Goal: Task Accomplishment & Management: Use online tool/utility

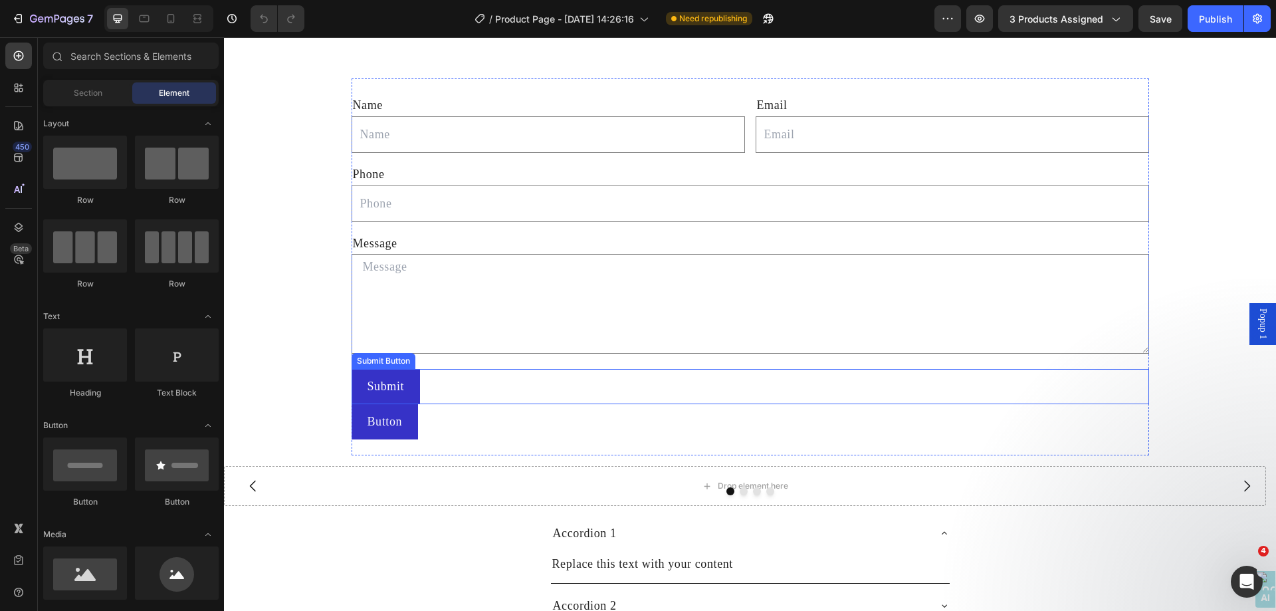
click at [384, 355] on div "Submit Button" at bounding box center [383, 361] width 58 height 12
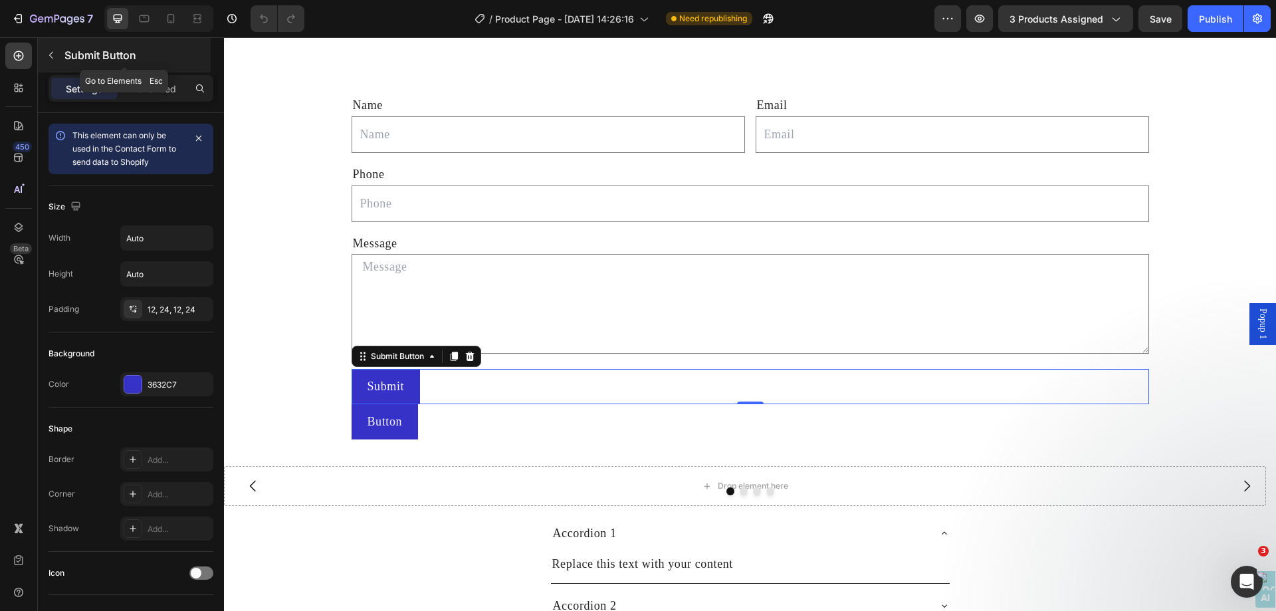
click at [52, 54] on icon "button" at bounding box center [51, 55] width 11 height 11
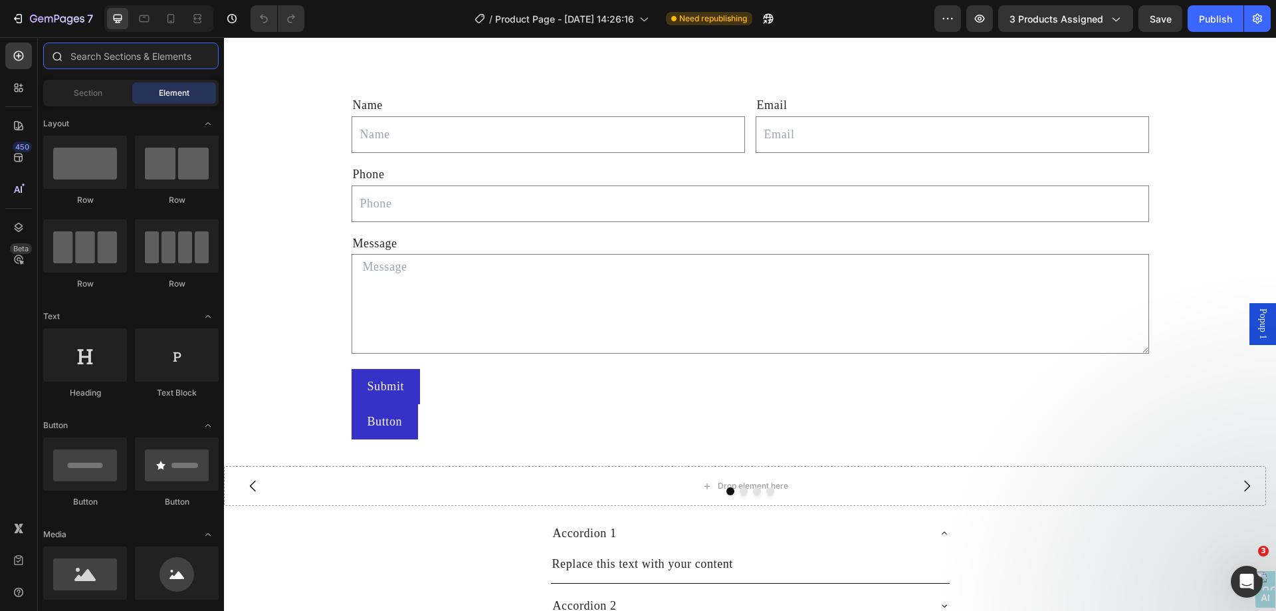
click at [155, 62] on input "text" at bounding box center [130, 56] width 175 height 27
type input "c"
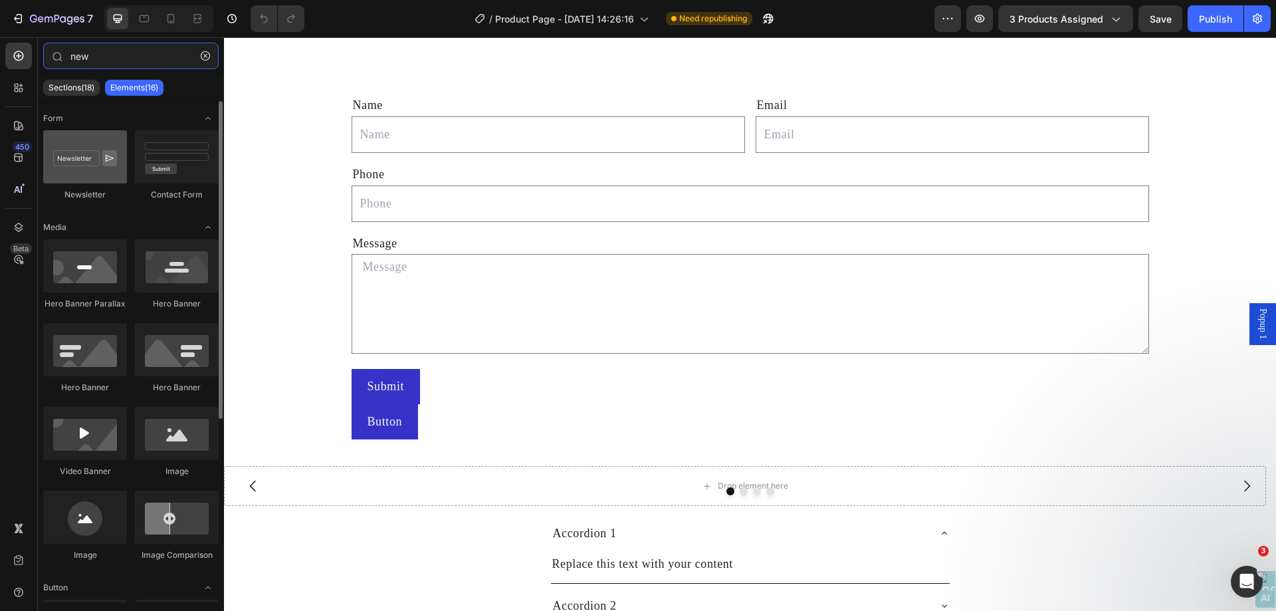
type input "new"
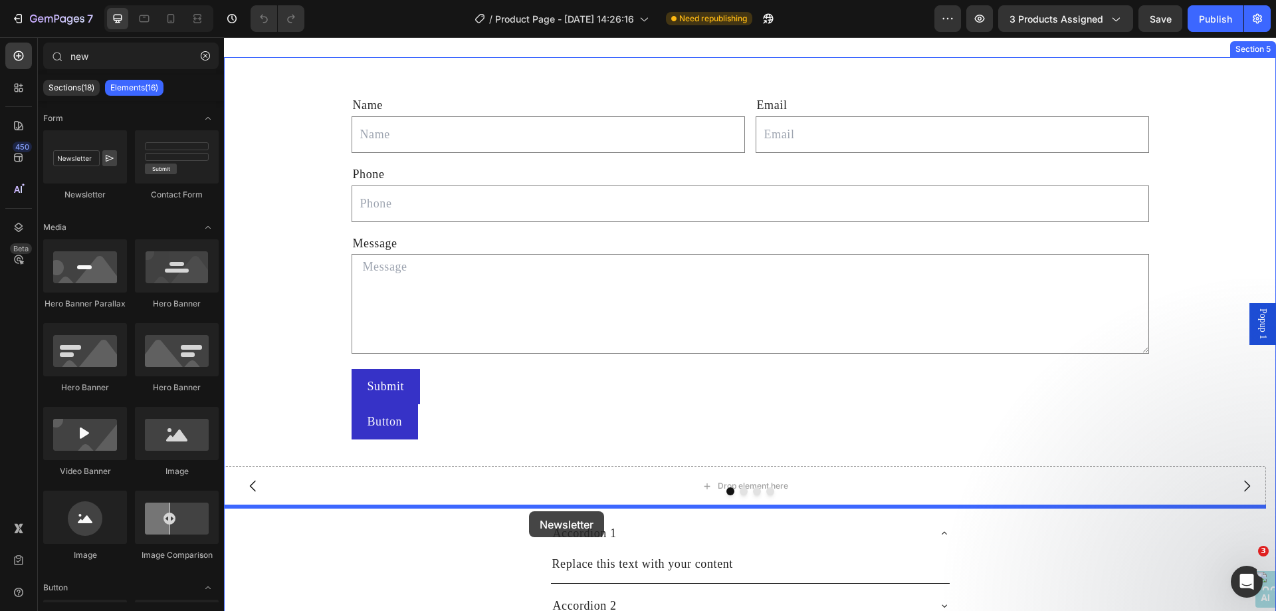
drag, startPoint x: 312, startPoint y: 195, endPoint x: 529, endPoint y: 511, distance: 383.2
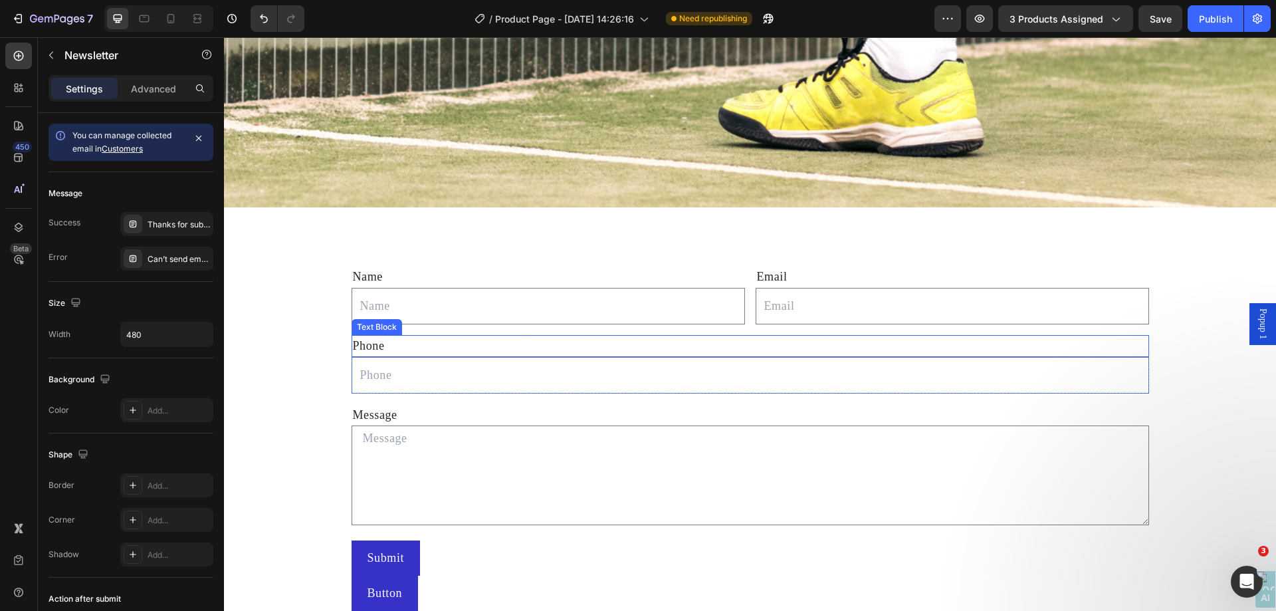
scroll to position [1595, 0]
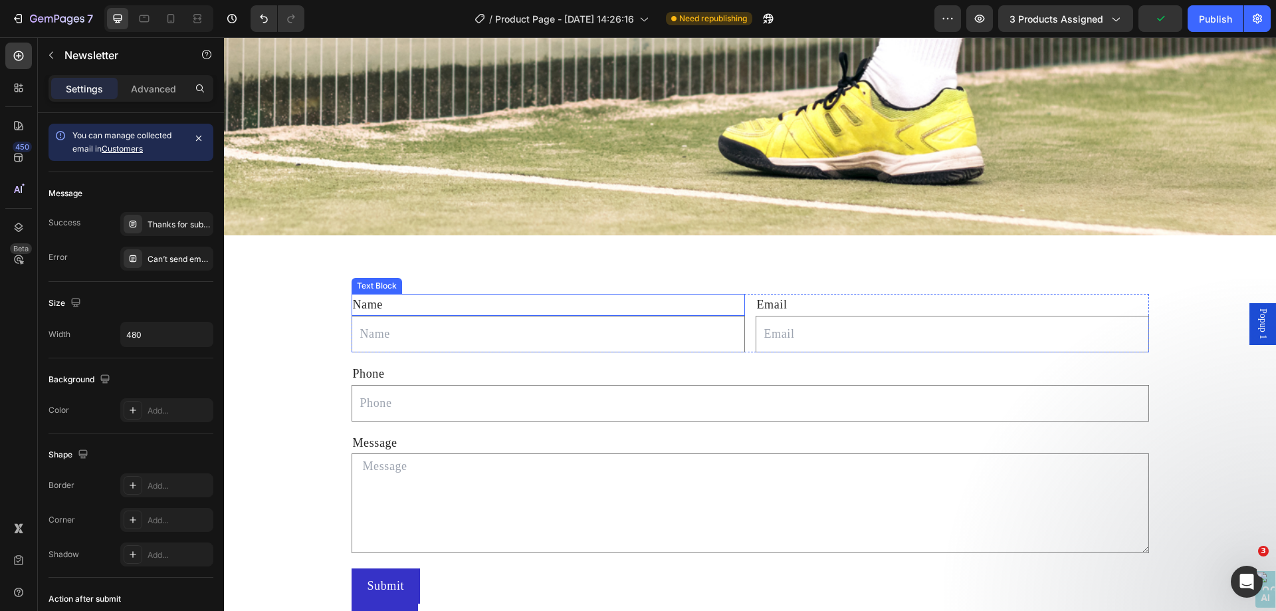
click at [377, 280] on div "Text Block" at bounding box center [376, 286] width 45 height 12
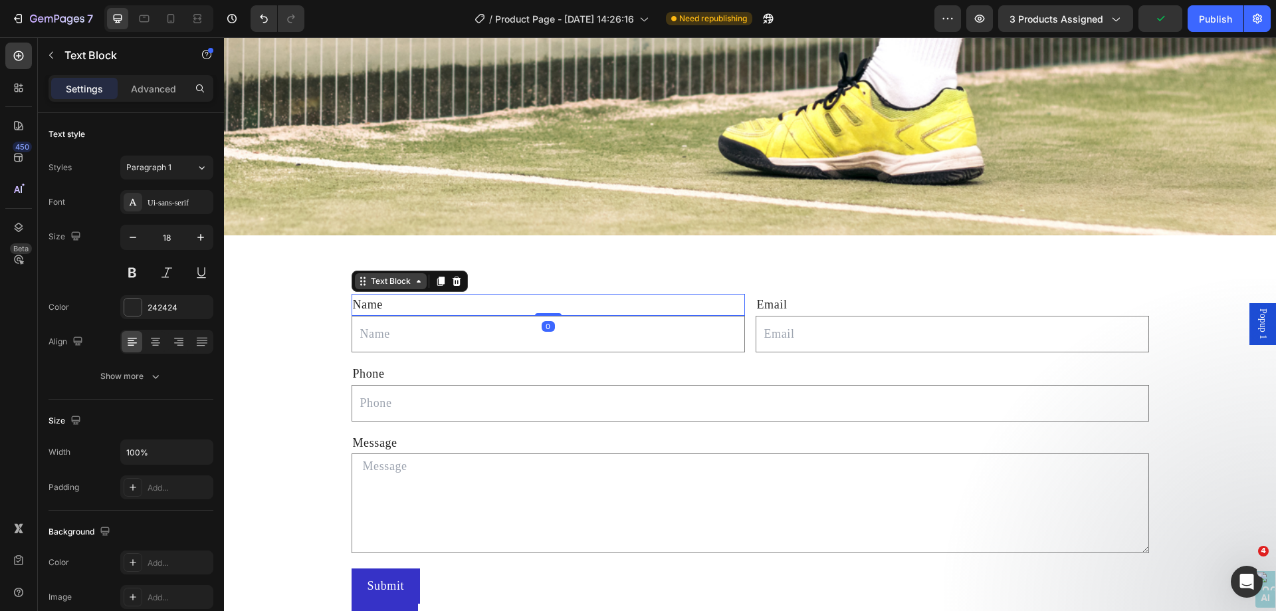
click at [378, 275] on div "Text Block" at bounding box center [390, 281] width 45 height 12
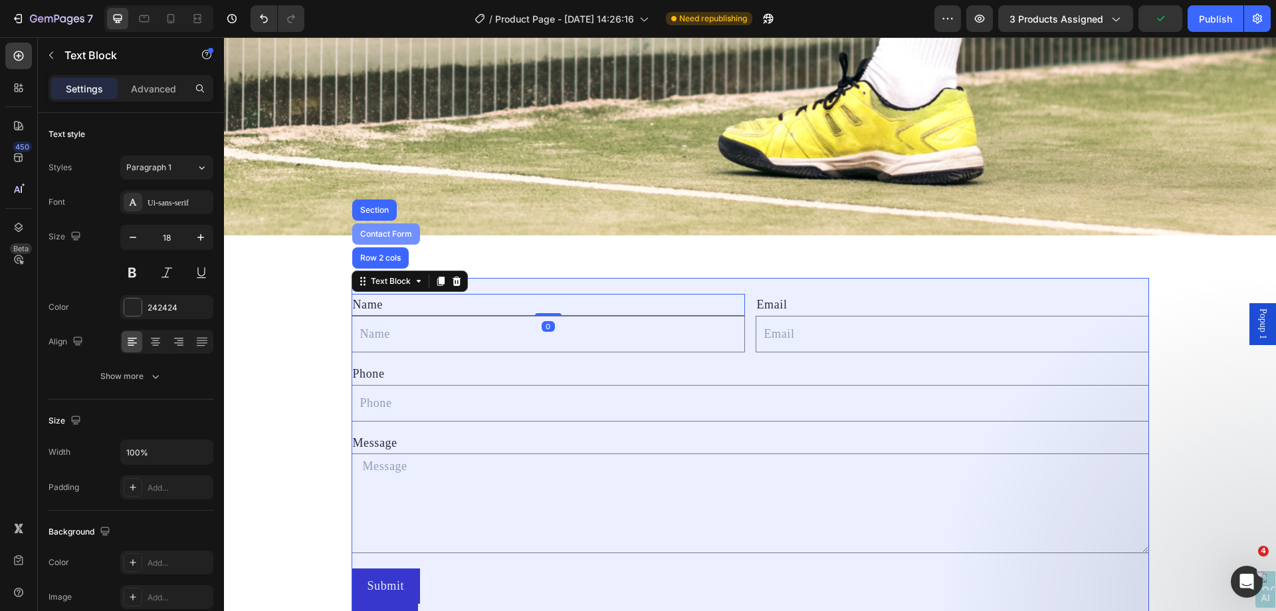
click at [383, 230] on div "Contact Form" at bounding box center [386, 234] width 57 height 8
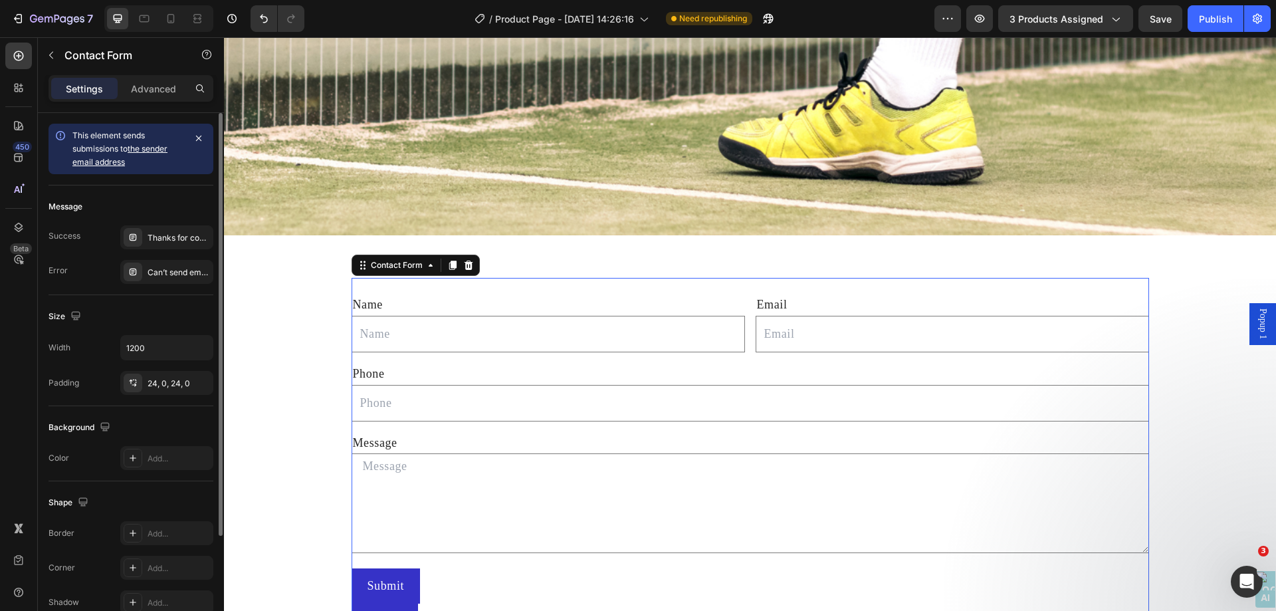
scroll to position [142, 0]
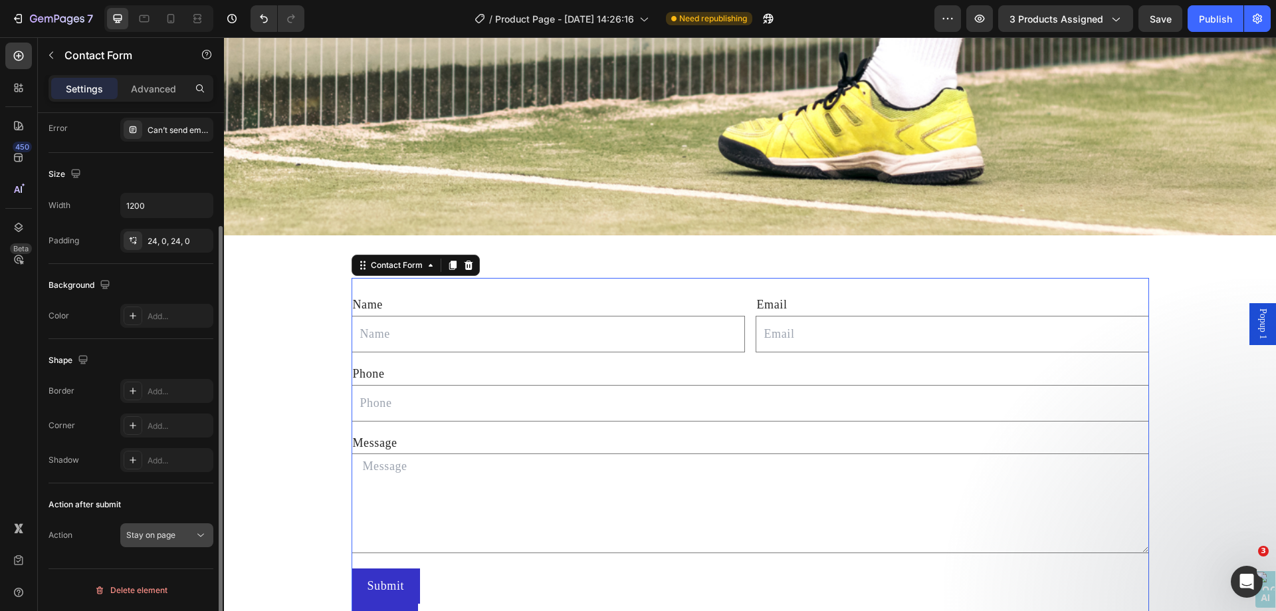
click at [199, 540] on icon at bounding box center [200, 534] width 13 height 13
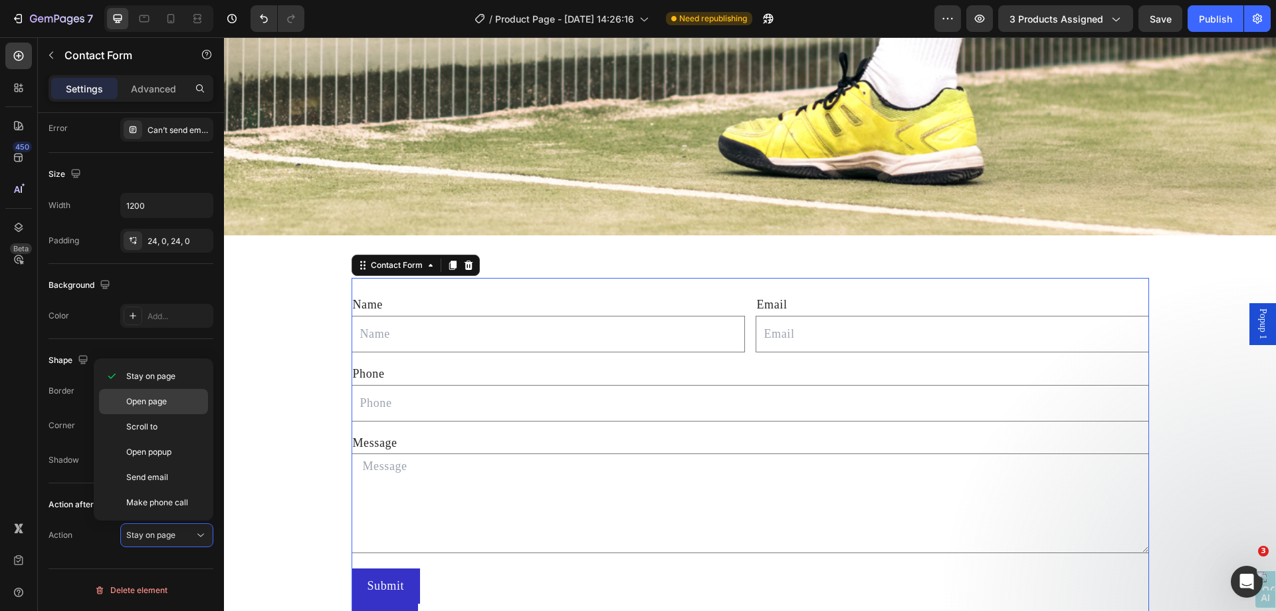
click at [185, 403] on p "Open page" at bounding box center [164, 401] width 76 height 12
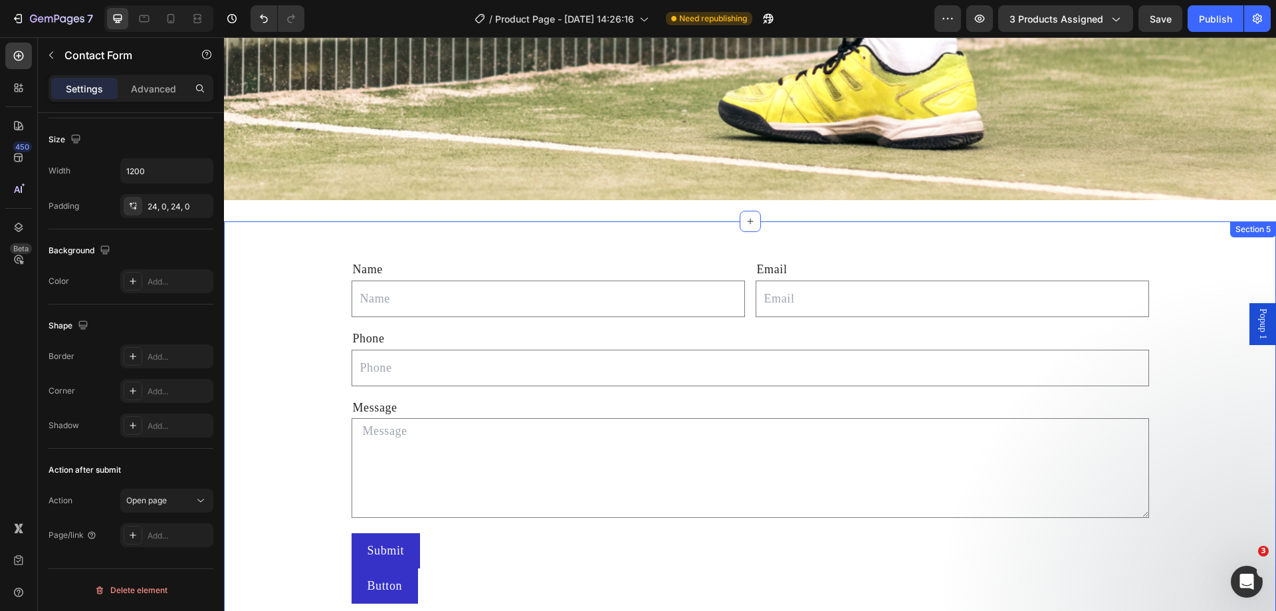
scroll to position [1830, 0]
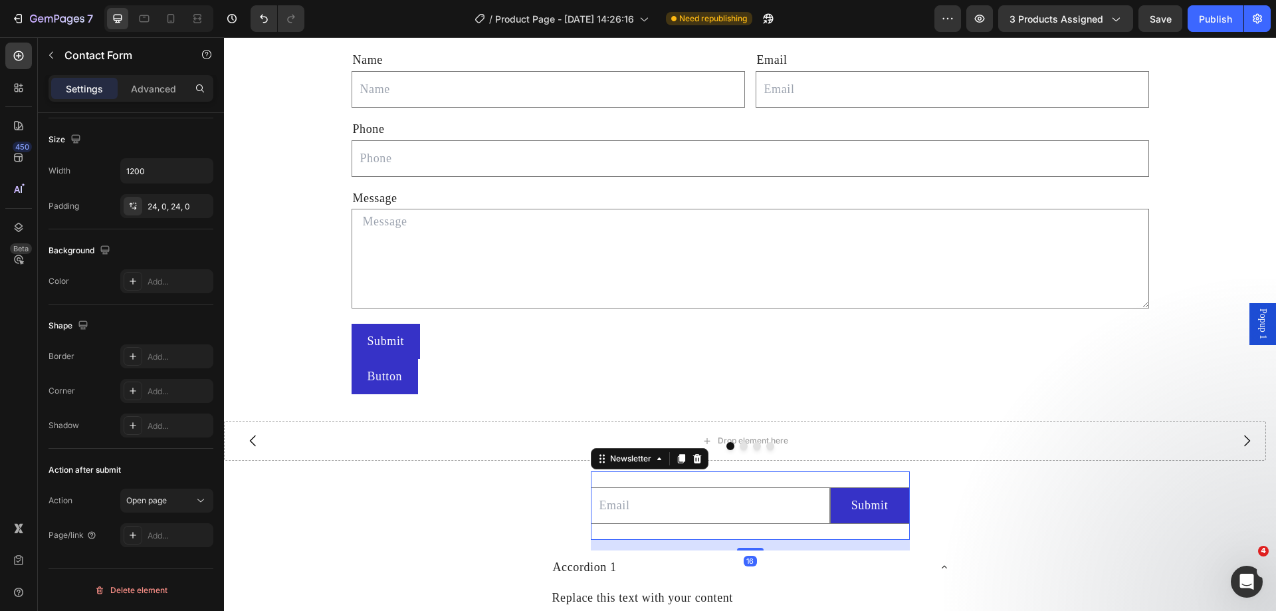
click at [664, 474] on div "Email Field Submit Submit Button Row Newsletter 16" at bounding box center [750, 505] width 319 height 68
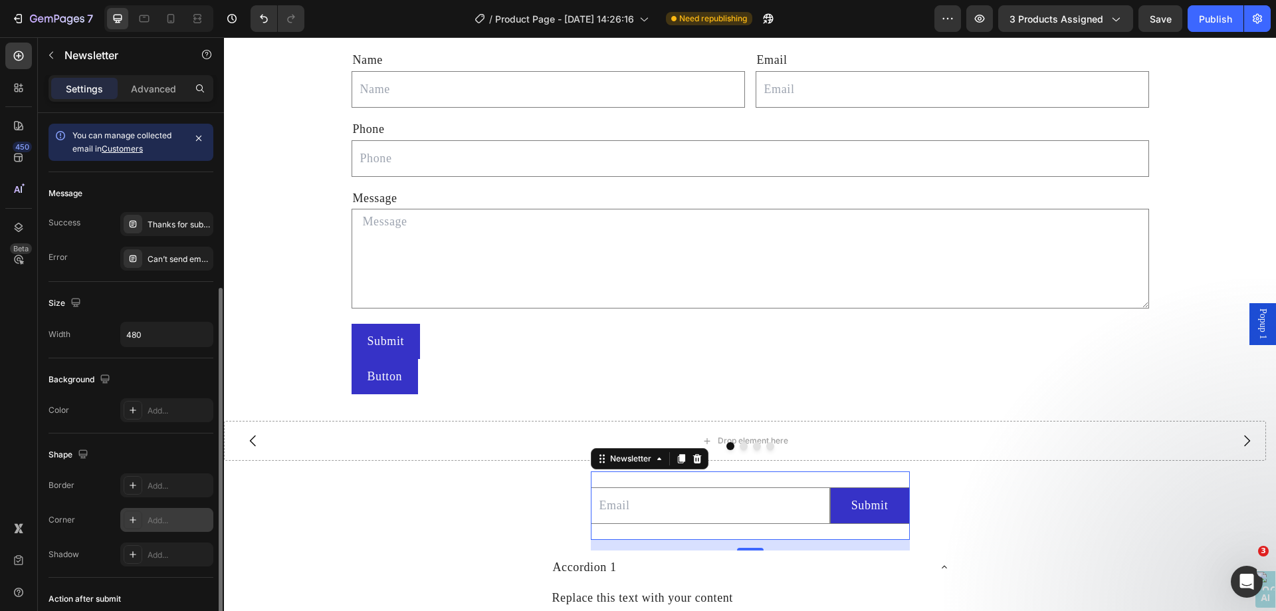
scroll to position [94, 0]
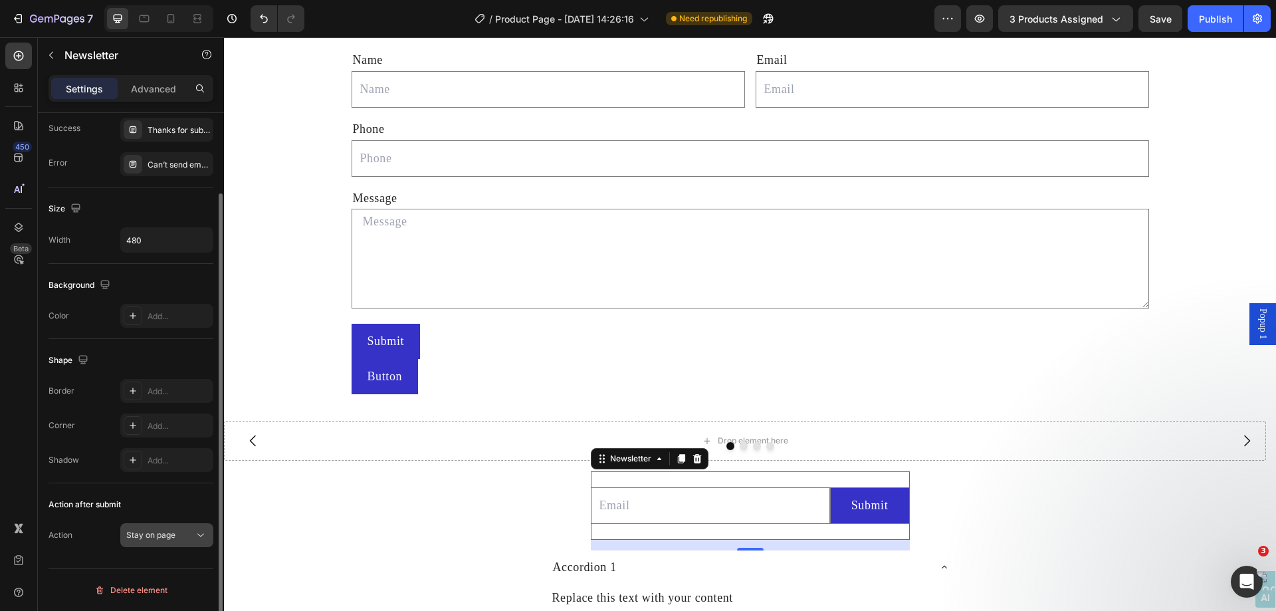
click at [181, 529] on div "Stay on page" at bounding box center [160, 535] width 68 height 12
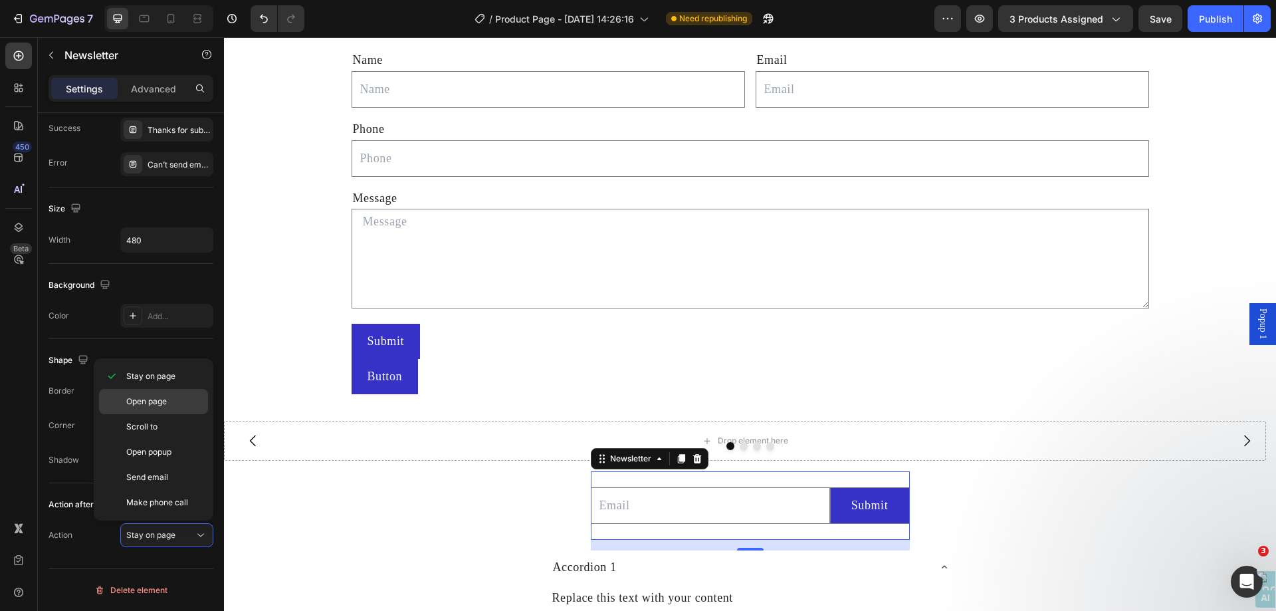
click at [177, 401] on p "Open page" at bounding box center [164, 401] width 76 height 12
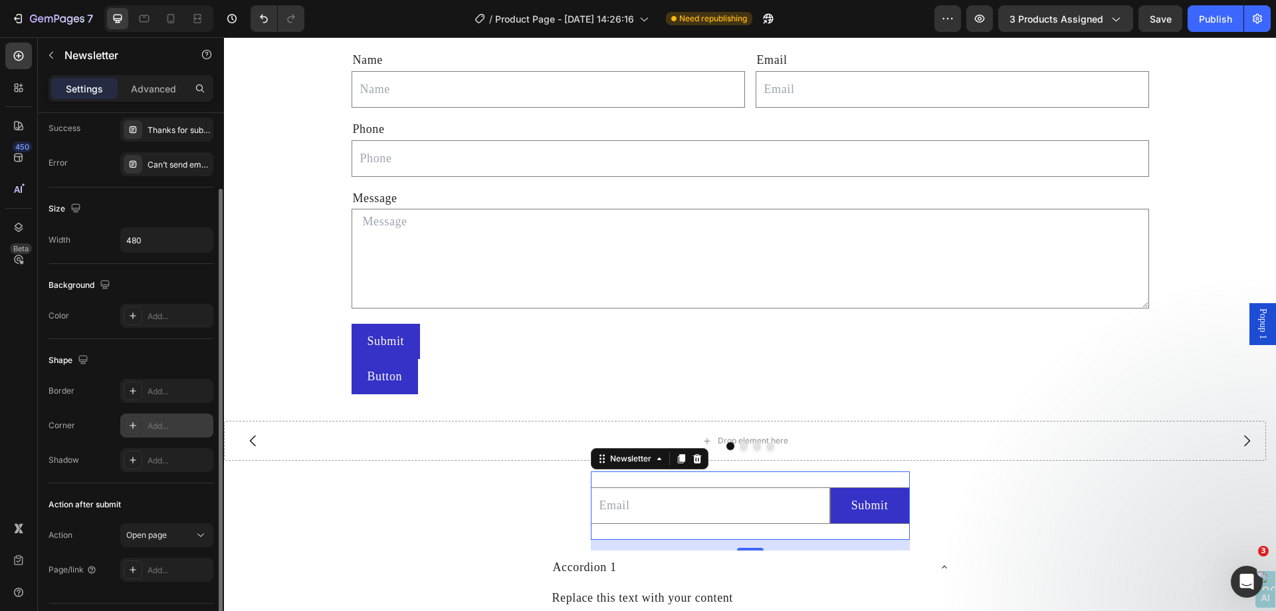
scroll to position [129, 0]
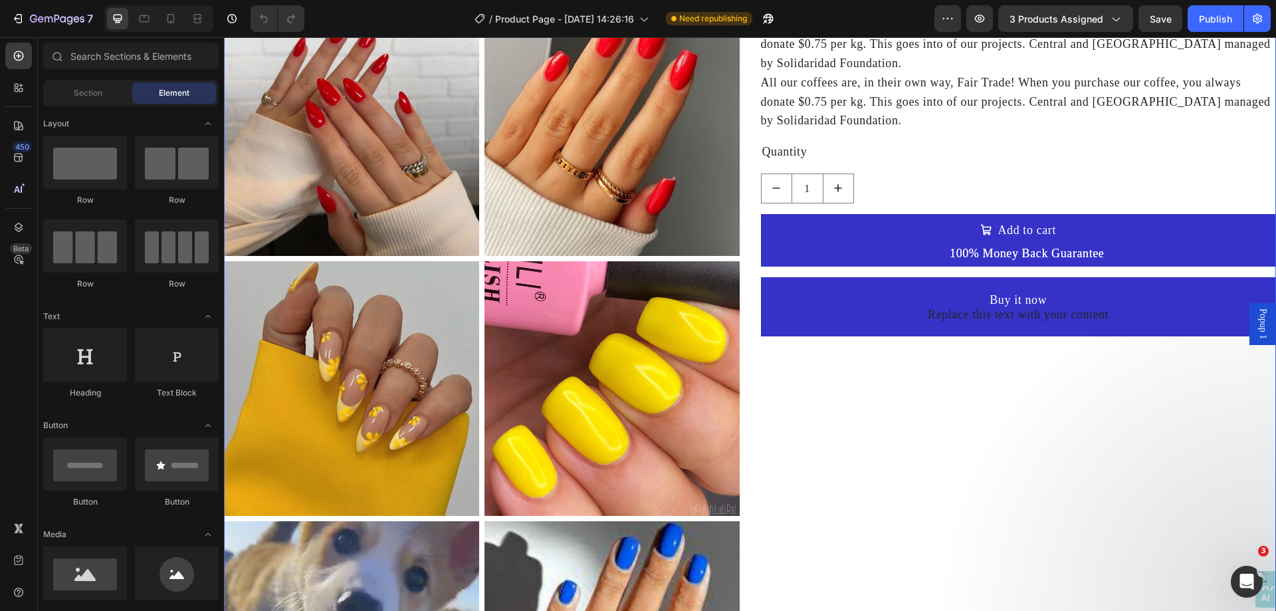
scroll to position [332, 0]
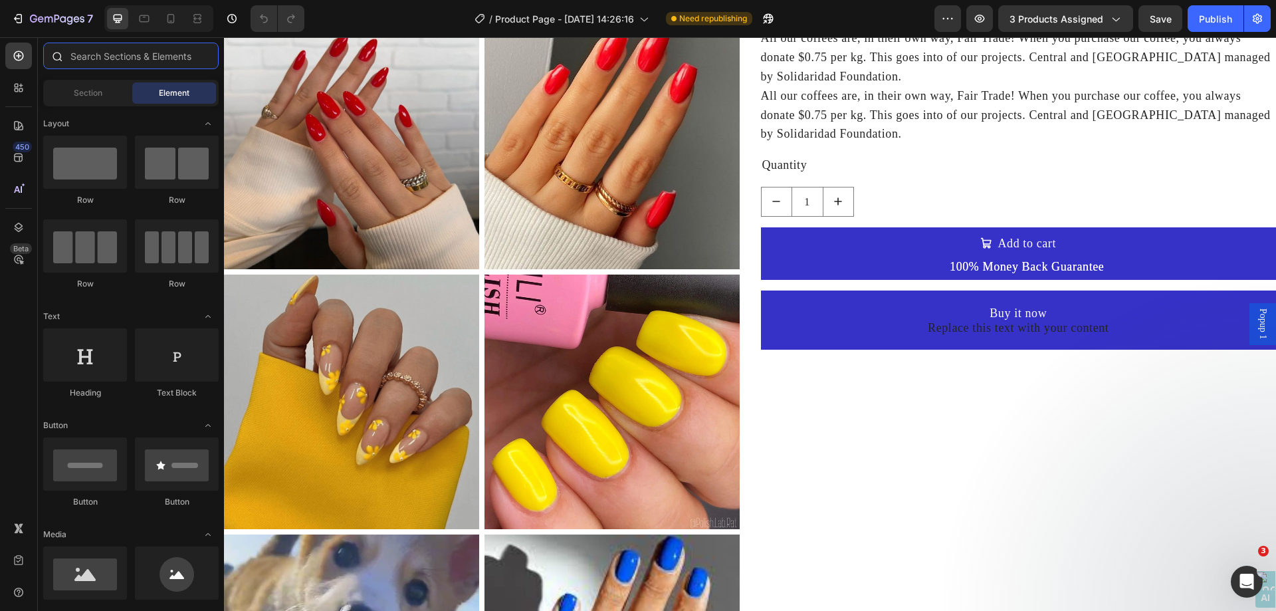
click at [92, 52] on input "text" at bounding box center [130, 56] width 175 height 27
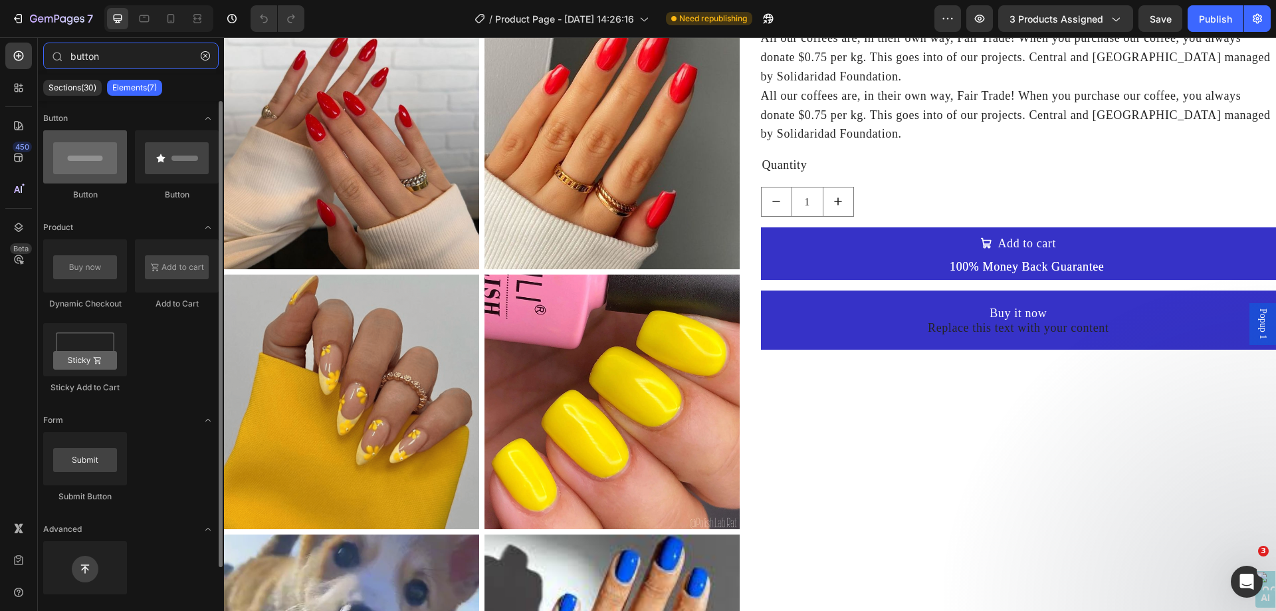
type input "button"
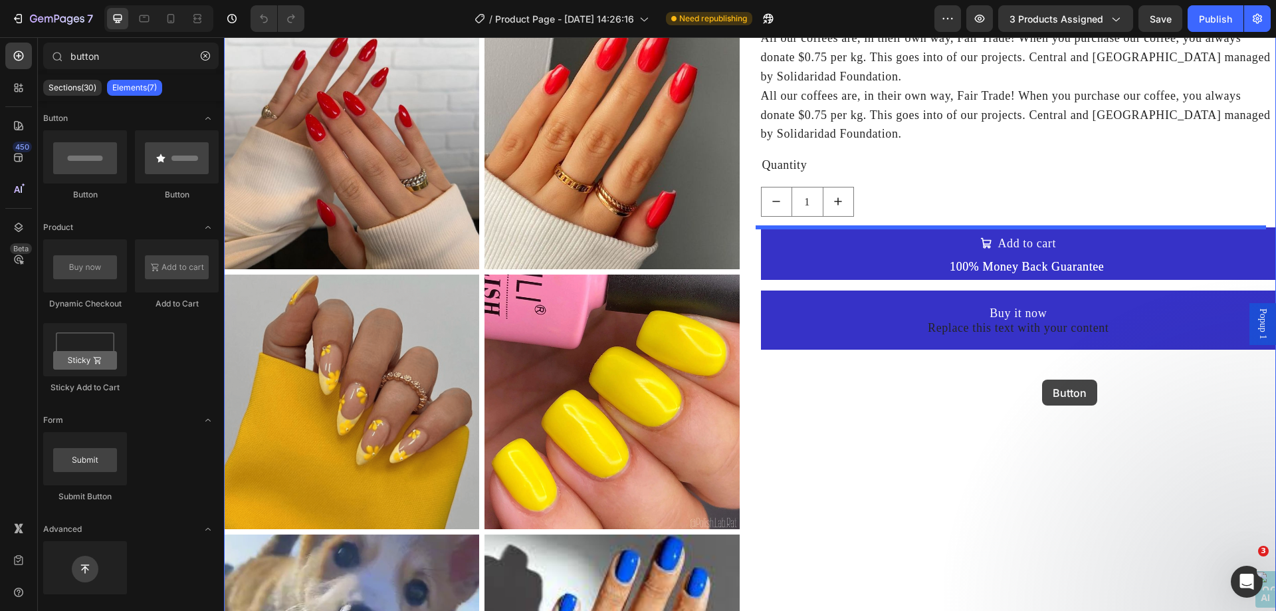
drag, startPoint x: 326, startPoint y: 195, endPoint x: 1042, endPoint y: 379, distance: 739.0
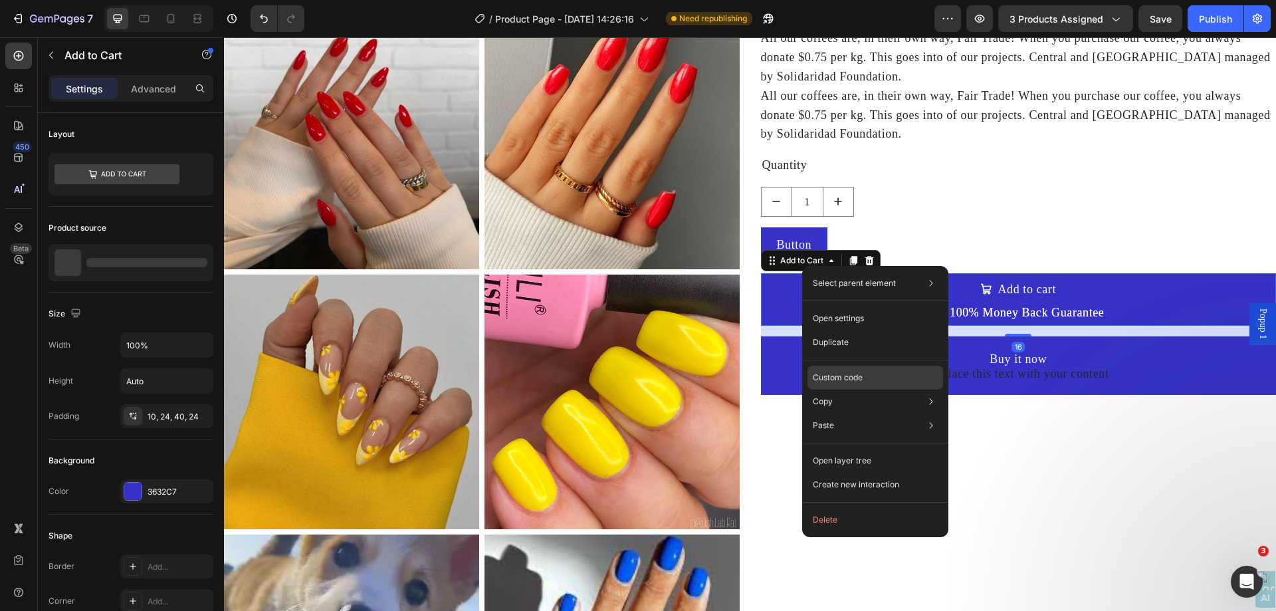
click at [853, 413] on div "Custom code" at bounding box center [875, 425] width 136 height 24
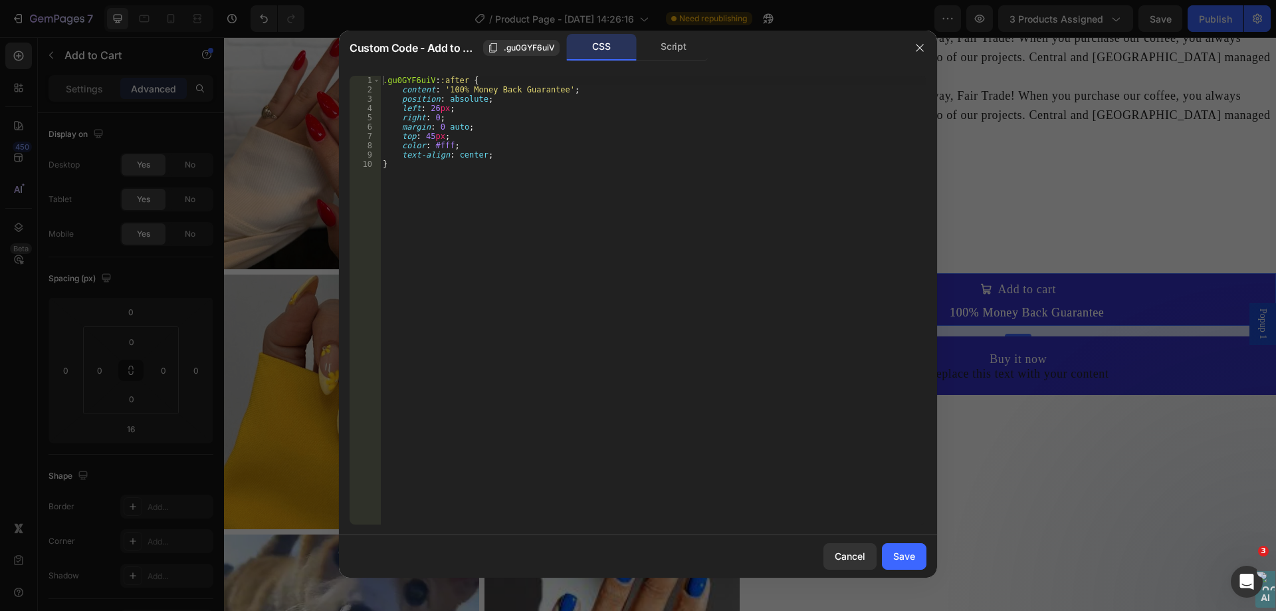
type textarea "text-align: center;"
click at [496, 155] on div ".gu0GYF6uiV : :after { content : ' 100% Money Back Guarantee ' ; position : abs…" at bounding box center [653, 309] width 546 height 467
paste textarea "text-shadow: 2px 2px 4px rgba(0, 0, 0, 0.3) !important;"
type textarea "text-shadow: 2px 2px 4px rgba(0, 0, 0, 0.3) !important;"
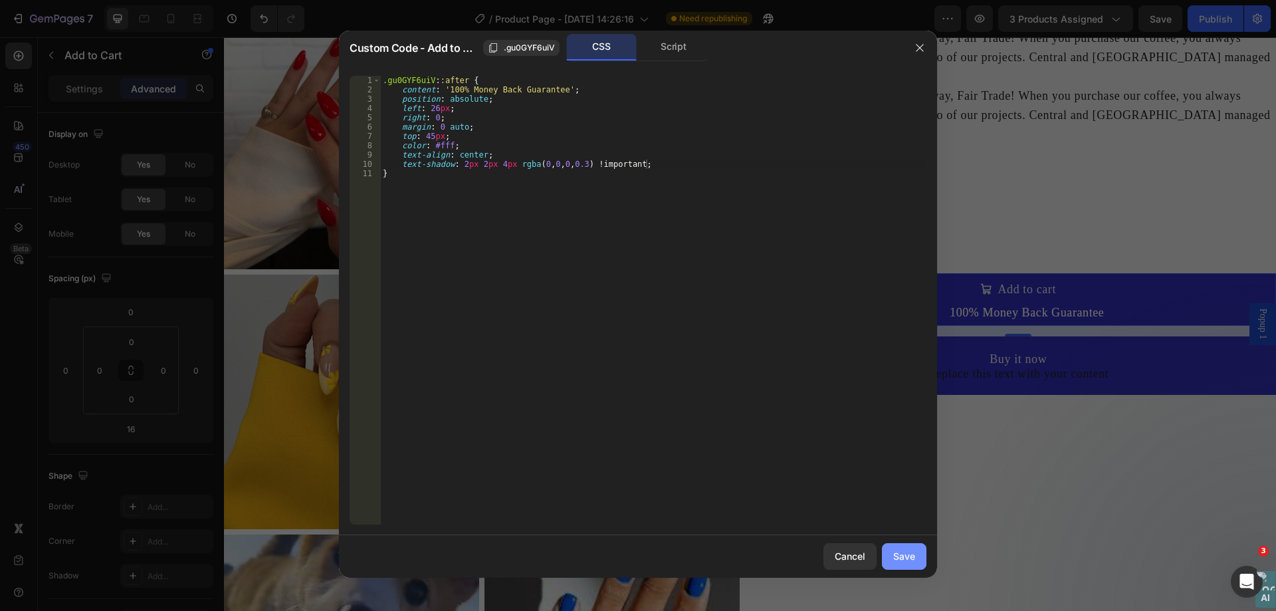
click at [918, 558] on button "Save" at bounding box center [904, 556] width 45 height 27
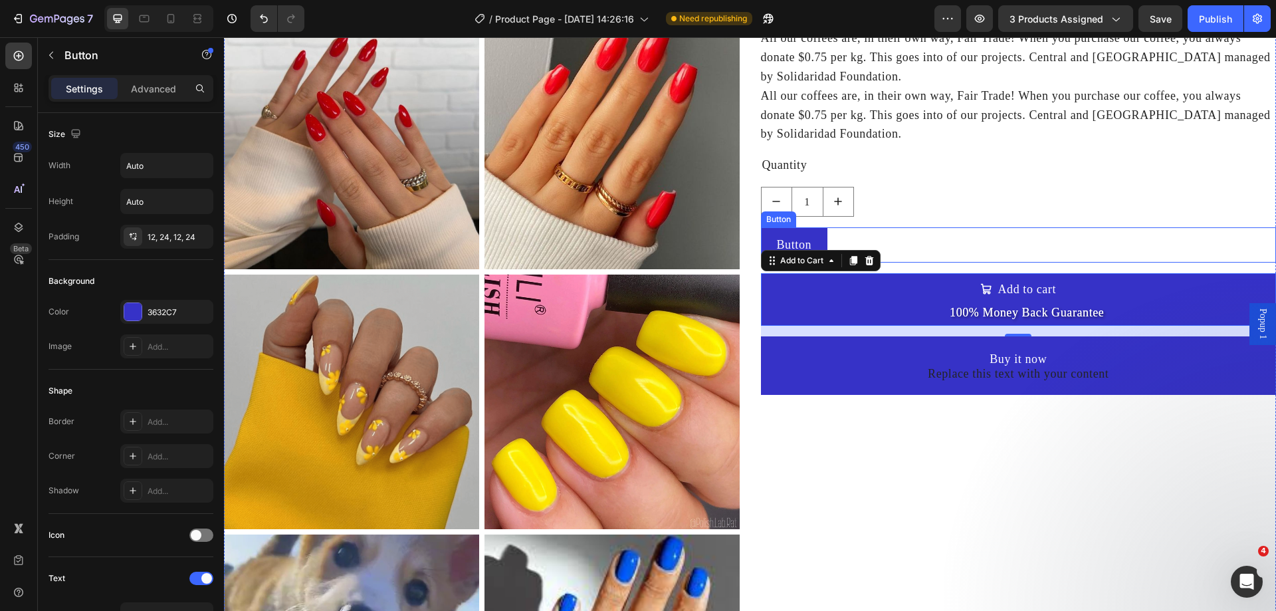
click at [777, 223] on div "Button" at bounding box center [778, 219] width 35 height 16
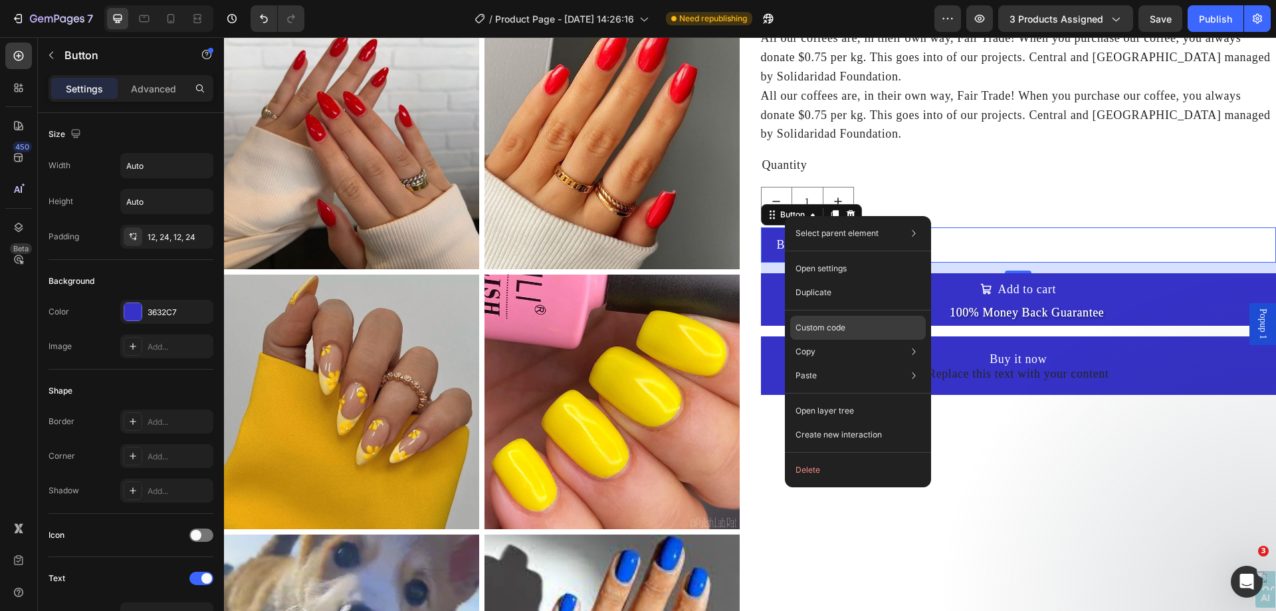
click at [838, 364] on div "Custom code" at bounding box center [858, 376] width 136 height 24
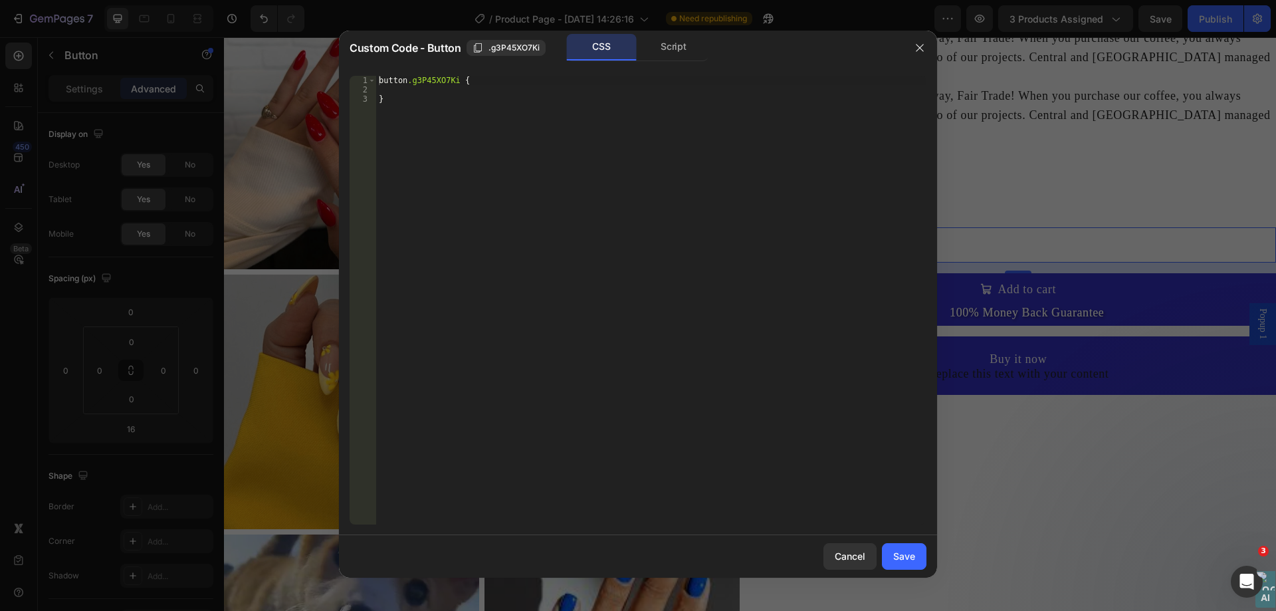
click at [486, 84] on div "button .g3P45XO7Ki { }" at bounding box center [651, 309] width 550 height 467
type textarea "button.g3P45XO7Ki {"
paste textarea "text-shadow: 2px 2px 4px rgba(0, 0, 0, 0.3) !important;"
type textarea "text-shadow: 2px 2px 4px rgba(0, 0, 0, 0.3) !important;"
click at [902, 564] on button "Save" at bounding box center [904, 556] width 45 height 27
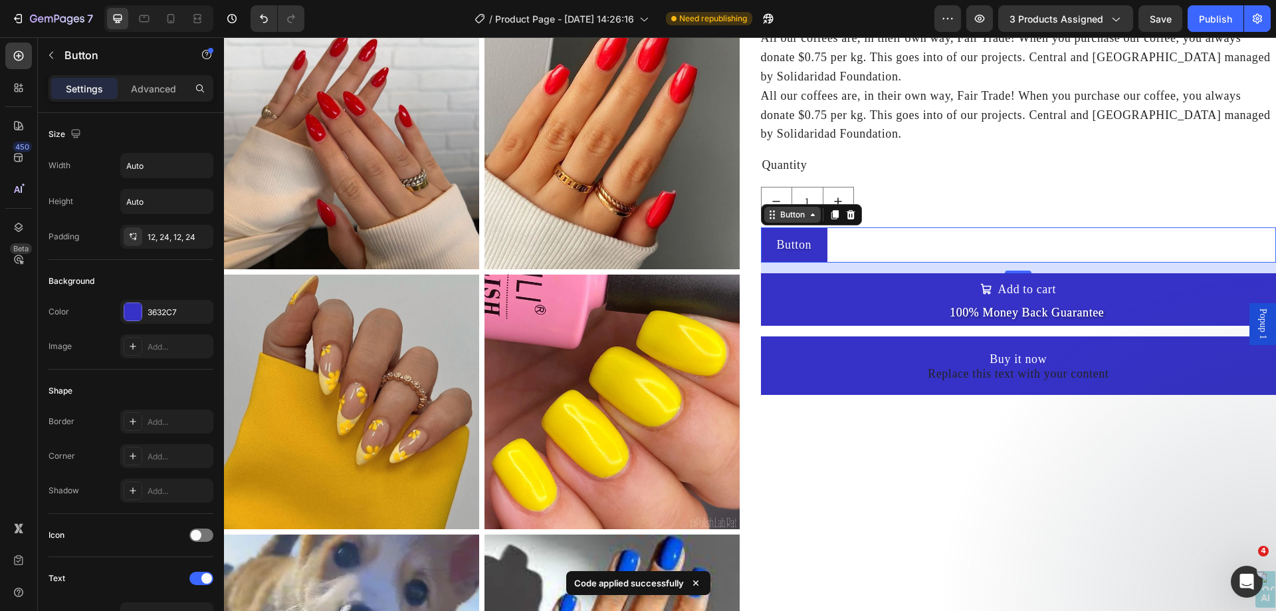
click at [787, 215] on div "Button" at bounding box center [793, 215] width 30 height 12
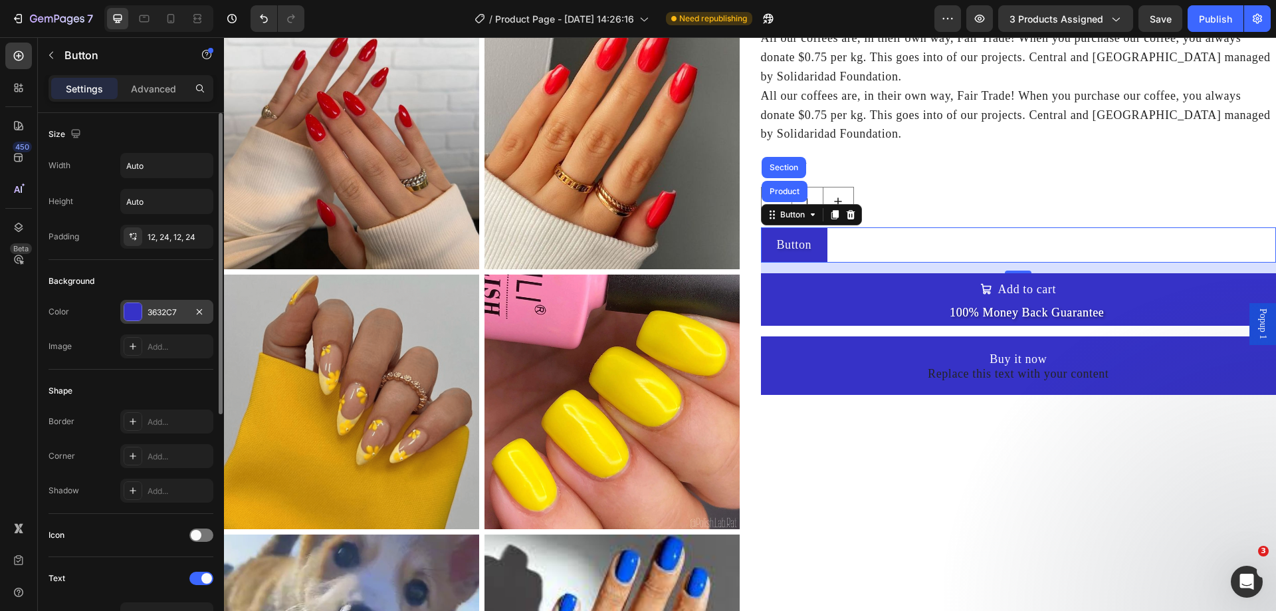
click at [150, 308] on div "3632C7" at bounding box center [167, 312] width 39 height 12
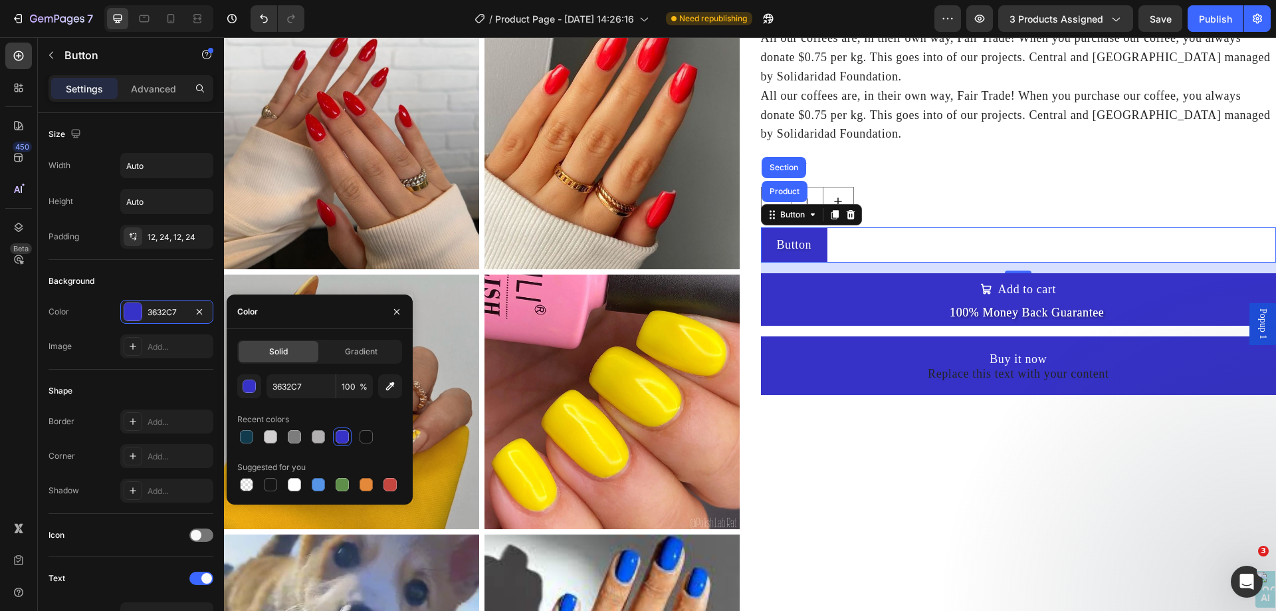
click at [375, 441] on div at bounding box center [319, 436] width 165 height 19
click at [367, 439] on div at bounding box center [366, 436] width 13 height 13
click at [385, 486] on div at bounding box center [389, 484] width 13 height 13
type input "C5453F"
click at [797, 269] on div "Add to Cart" at bounding box center [788, 265] width 54 height 16
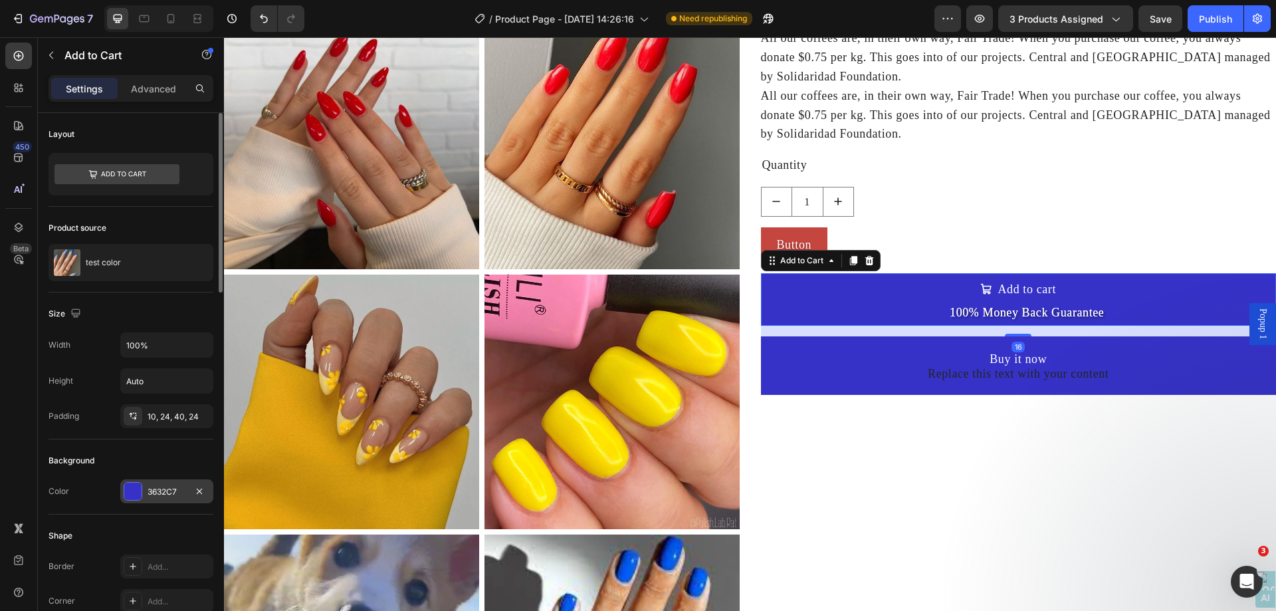
click at [163, 498] on div "3632C7" at bounding box center [166, 491] width 93 height 24
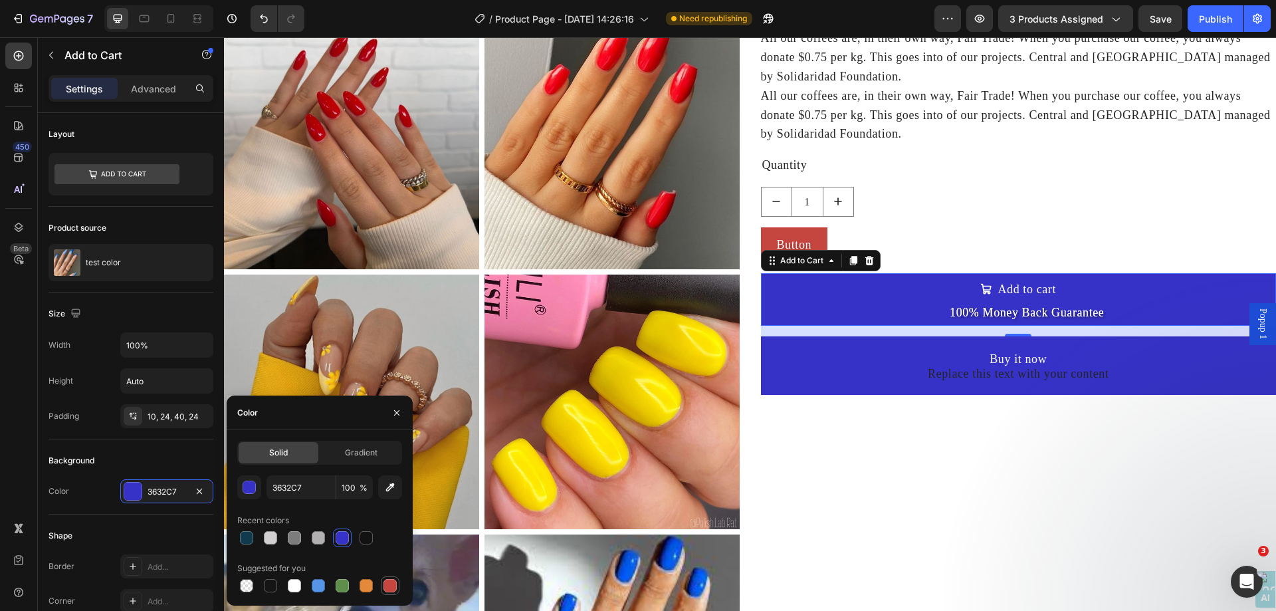
click at [386, 583] on div at bounding box center [389, 585] width 13 height 13
type input "C5453F"
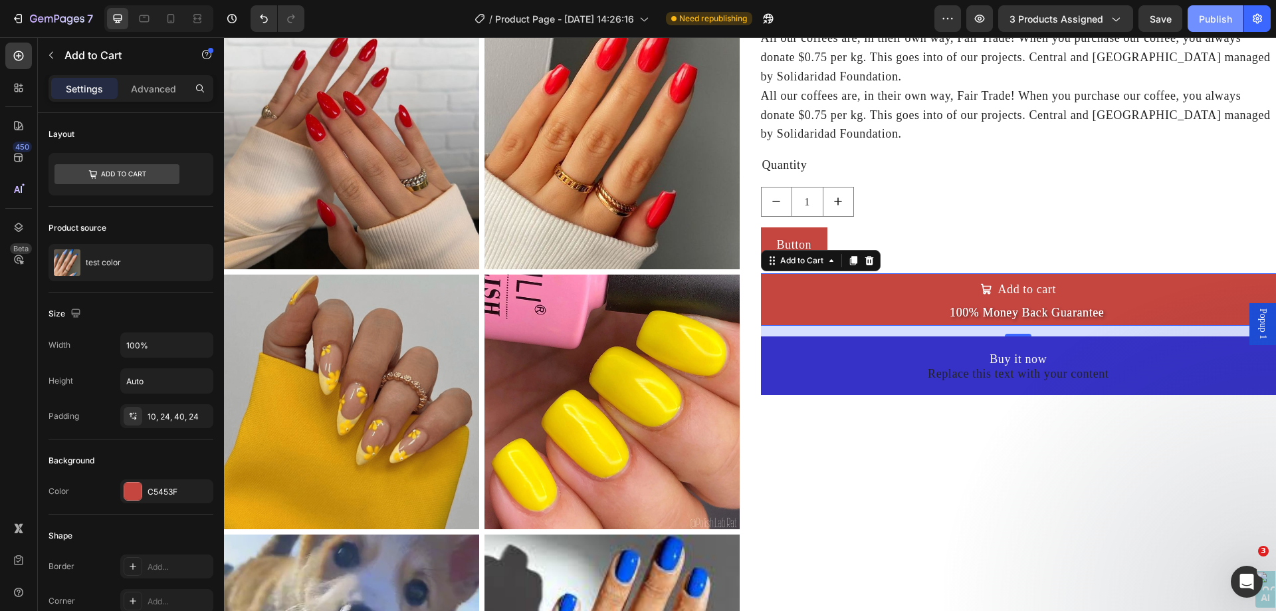
click at [1224, 18] on div "Publish" at bounding box center [1215, 19] width 33 height 14
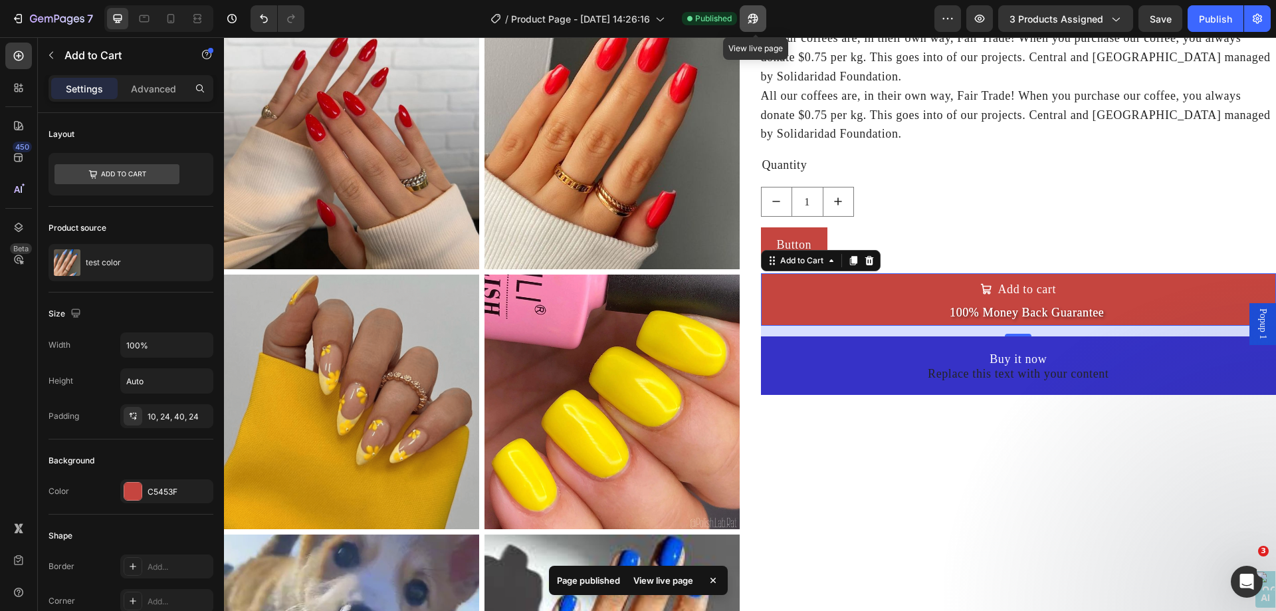
click at [751, 21] on icon "button" at bounding box center [749, 21] width 3 height 3
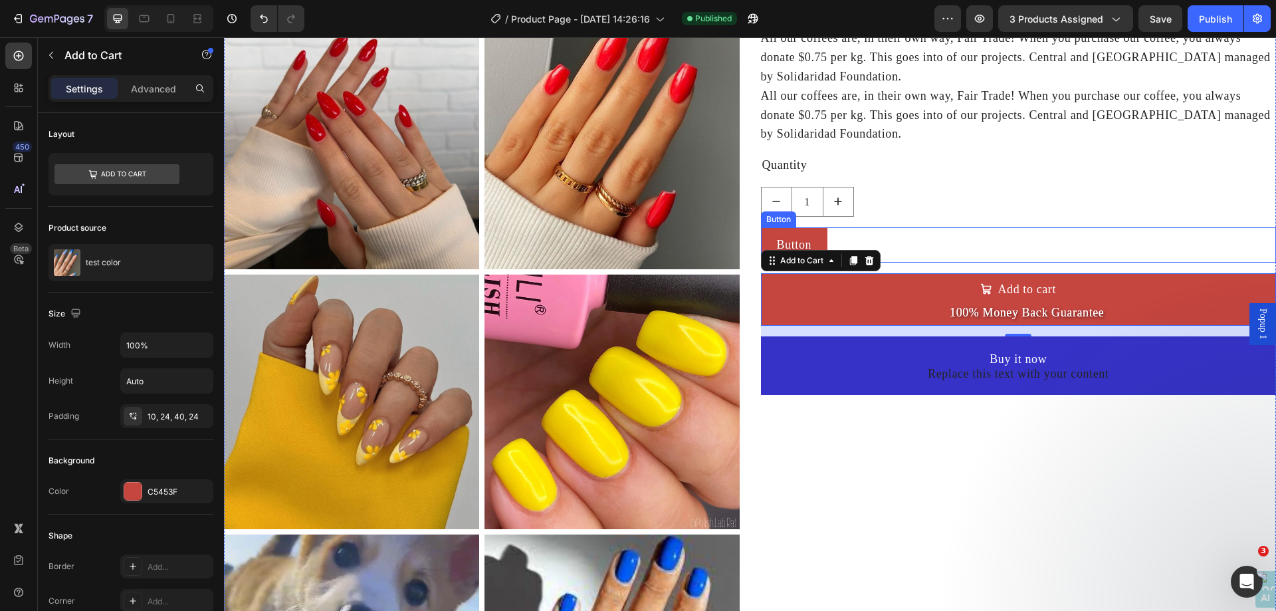
click at [775, 217] on div "Button" at bounding box center [779, 219] width 30 height 12
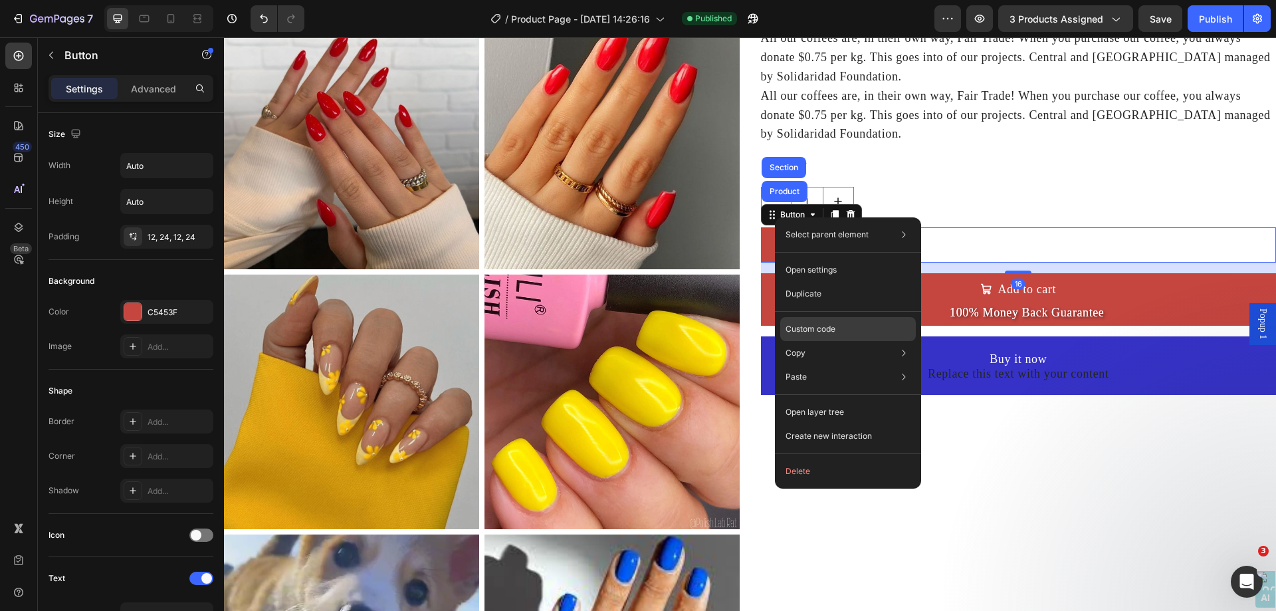
click at [831, 326] on p "Custom code" at bounding box center [811, 329] width 50 height 12
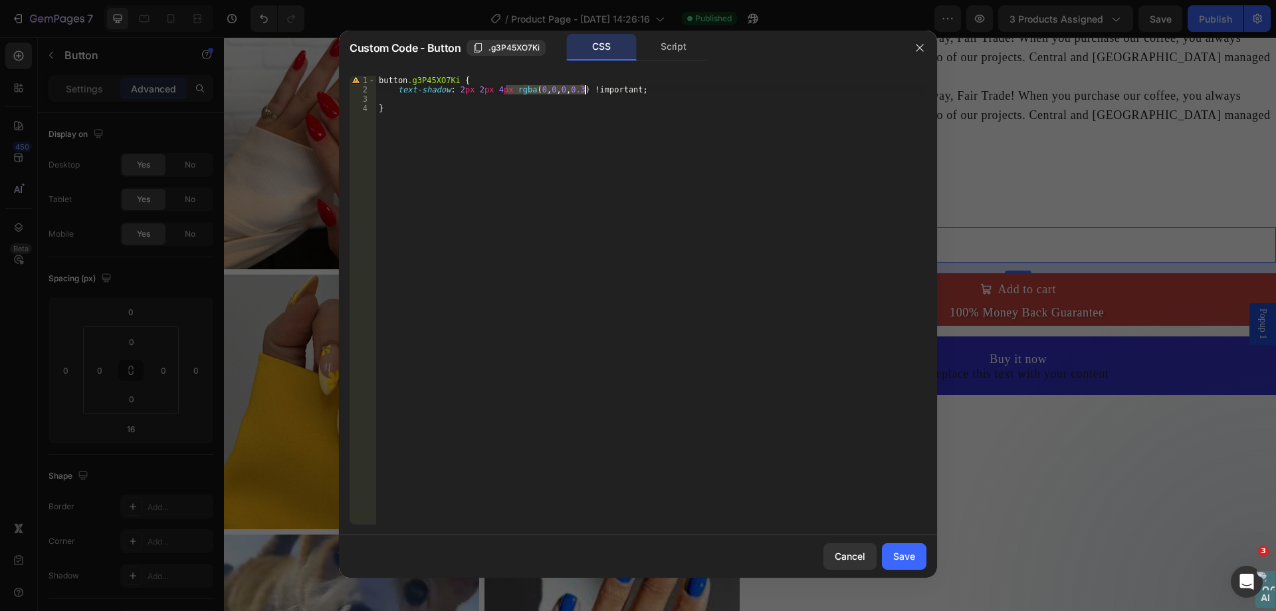
drag, startPoint x: 507, startPoint y: 91, endPoint x: 583, endPoint y: 92, distance: 75.8
click at [583, 92] on div "button .g3P45XO7Ki { text-shadow : 2 px 2 px 4 px rgba ( 0 , 0 , 0 , 0.3 ) !imp…" at bounding box center [651, 309] width 550 height 467
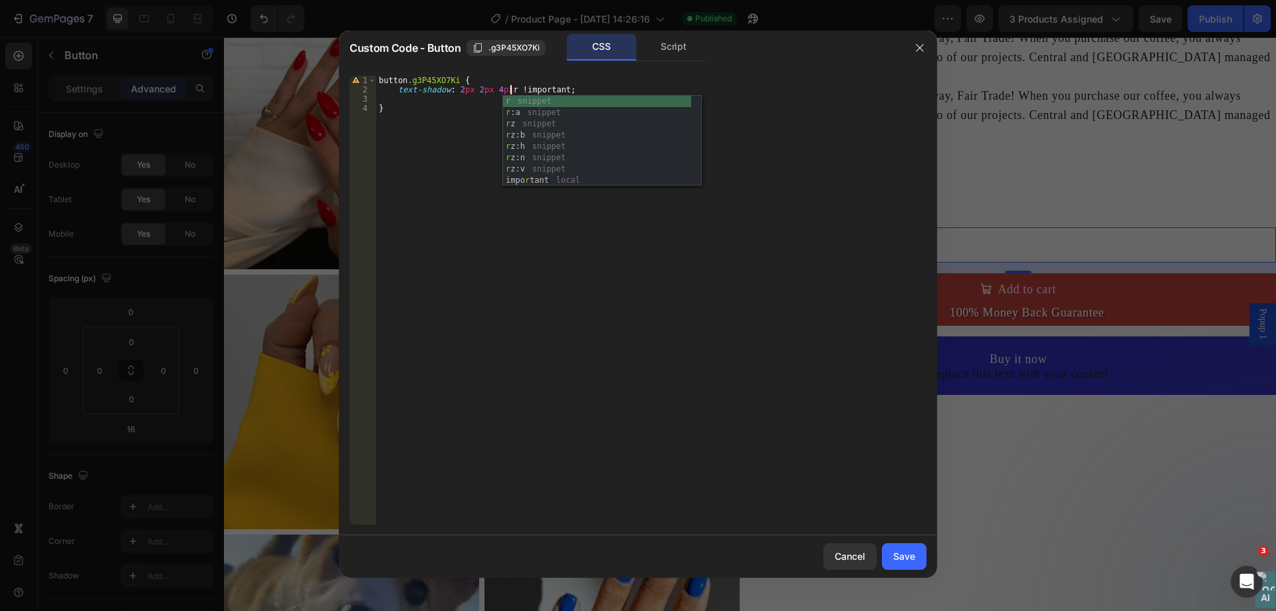
scroll to position [0, 11]
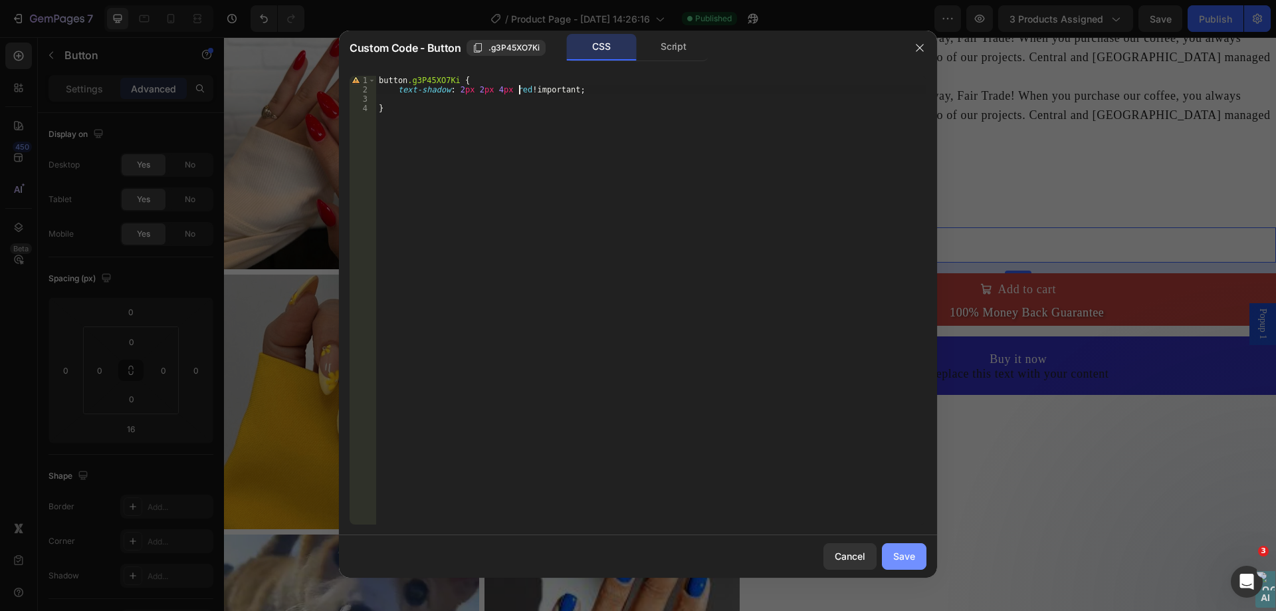
type textarea "text-shadow: 2px 2px 4px red !important;"
click at [916, 560] on button "Save" at bounding box center [904, 556] width 45 height 27
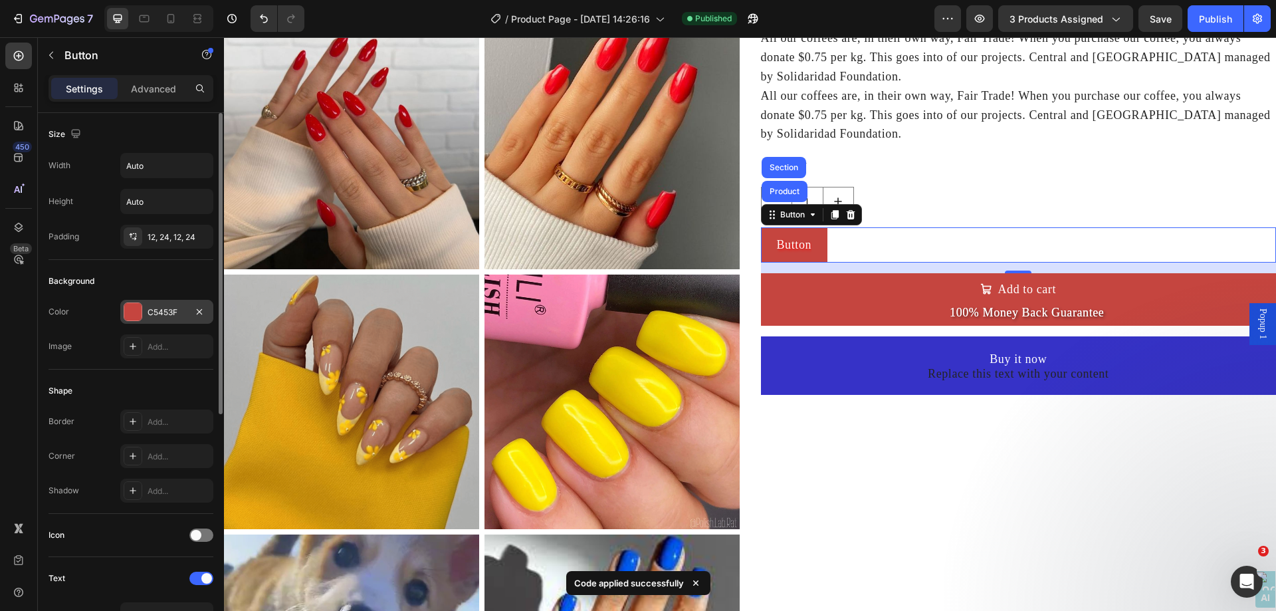
click at [173, 320] on div "C5453F" at bounding box center [166, 312] width 93 height 24
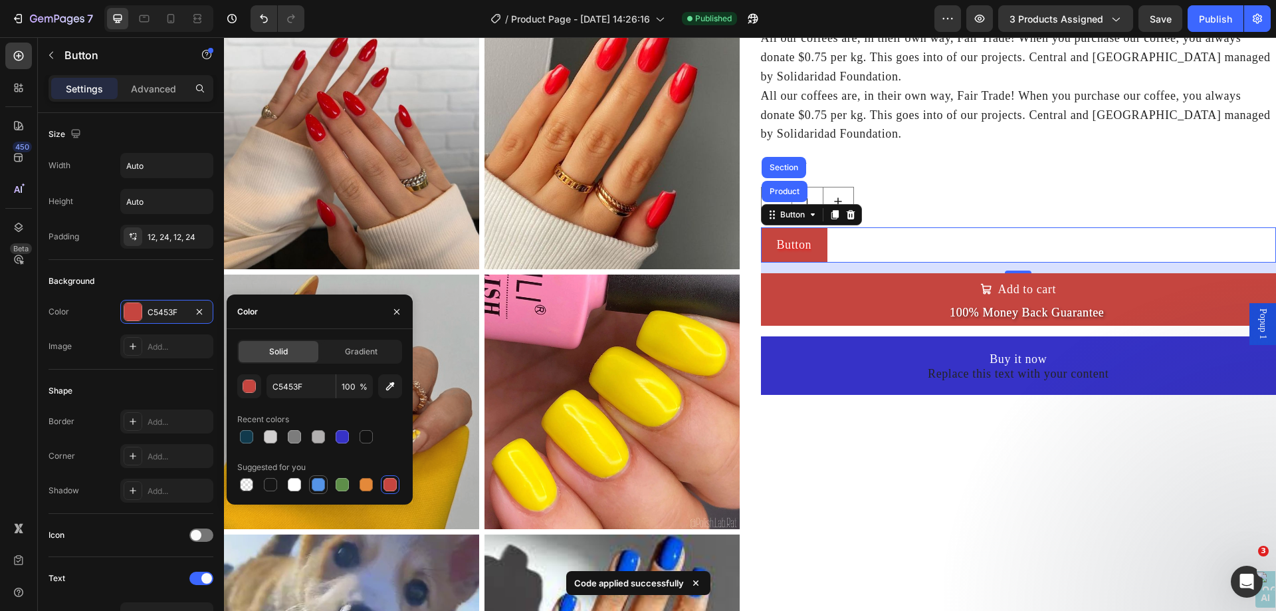
click at [318, 483] on div at bounding box center [318, 484] width 13 height 13
type input "5594E7"
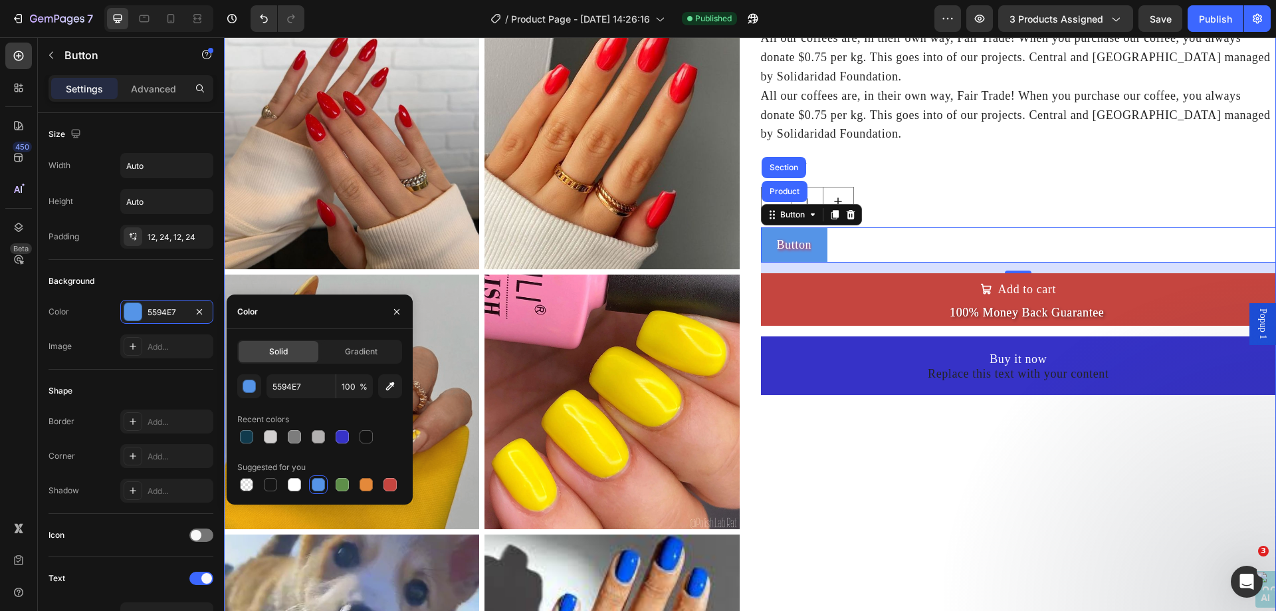
click at [799, 478] on div "test color Product Title $50.00 USD Product Price Product Price No compare pric…" at bounding box center [1019, 406] width 516 height 1307
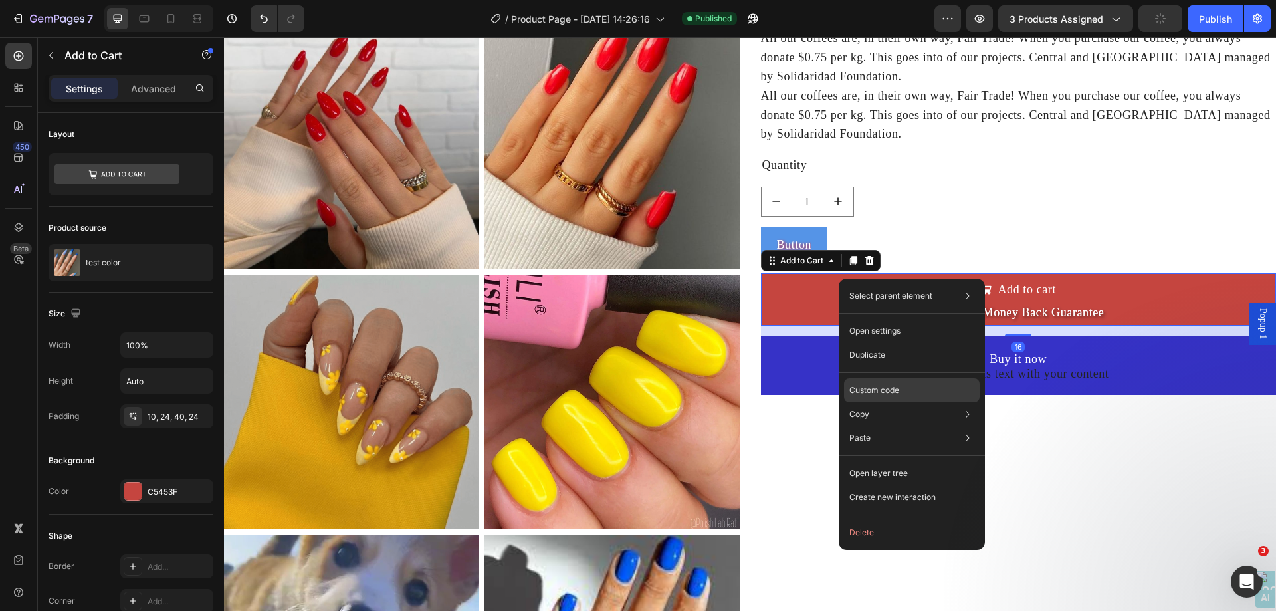
click at [920, 426] on div "Custom code" at bounding box center [912, 438] width 136 height 24
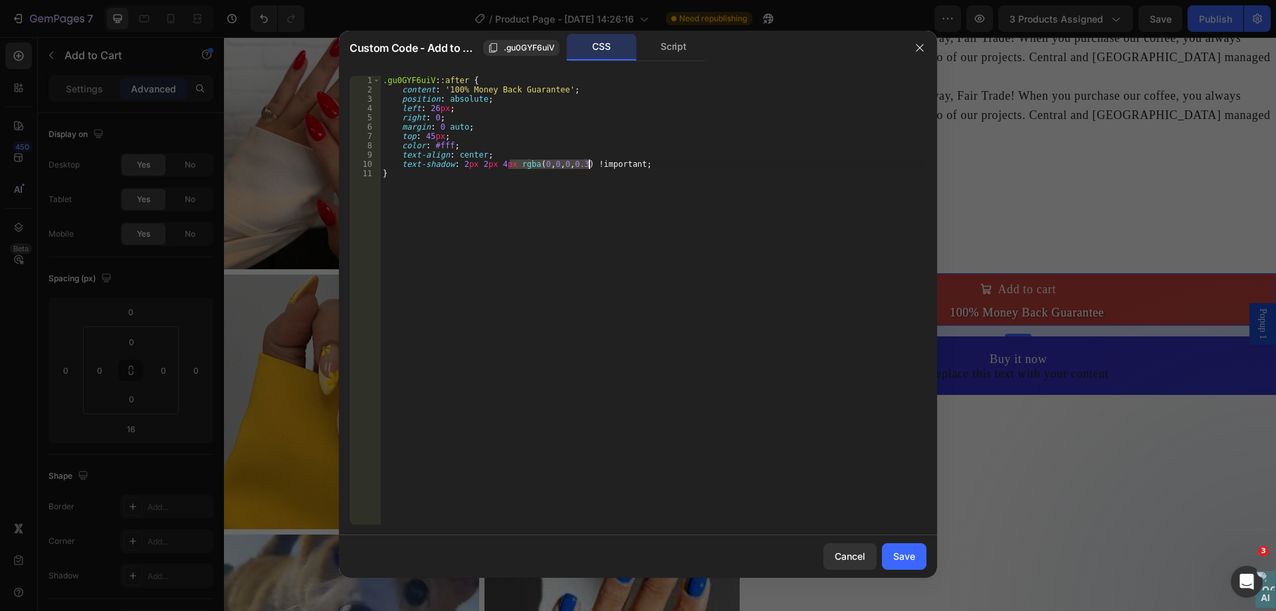
drag, startPoint x: 509, startPoint y: 167, endPoint x: 588, endPoint y: 165, distance: 79.1
click at [588, 165] on div ".gu0GYF6uiV : :after { content : ' 100% Money Back Guarantee ' ; position : abs…" at bounding box center [653, 309] width 546 height 467
type textarea "text-shadow: 2px 2px 4px red !important;"
click at [912, 568] on button "Save" at bounding box center [904, 556] width 45 height 27
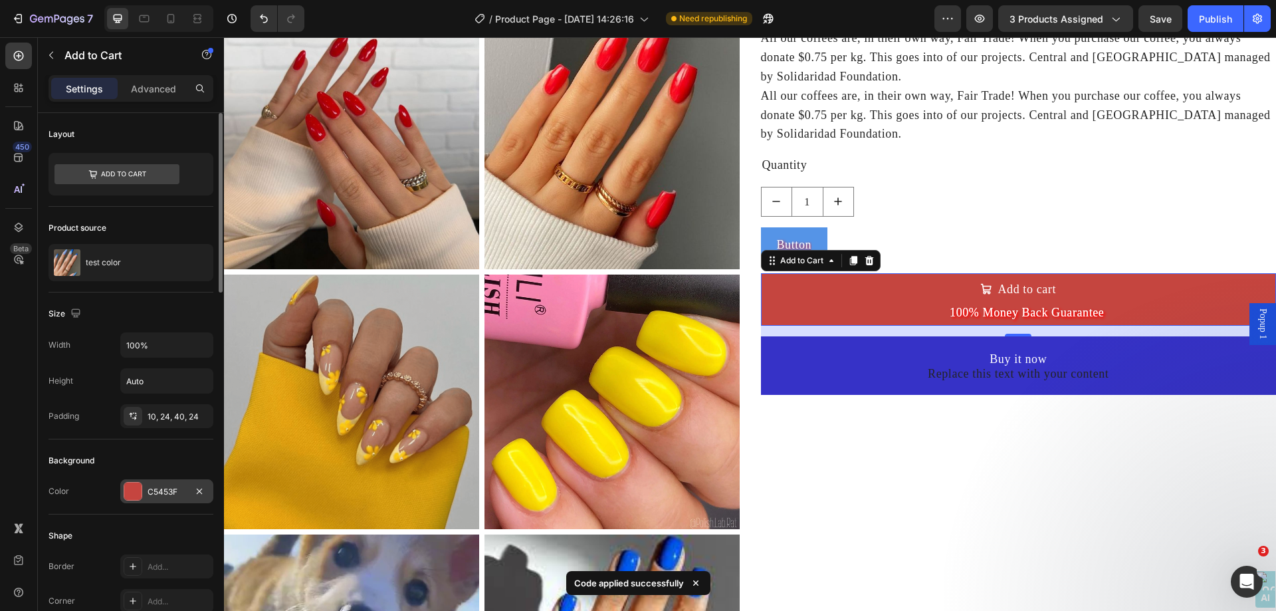
click at [159, 497] on div "C5453F" at bounding box center [167, 492] width 39 height 12
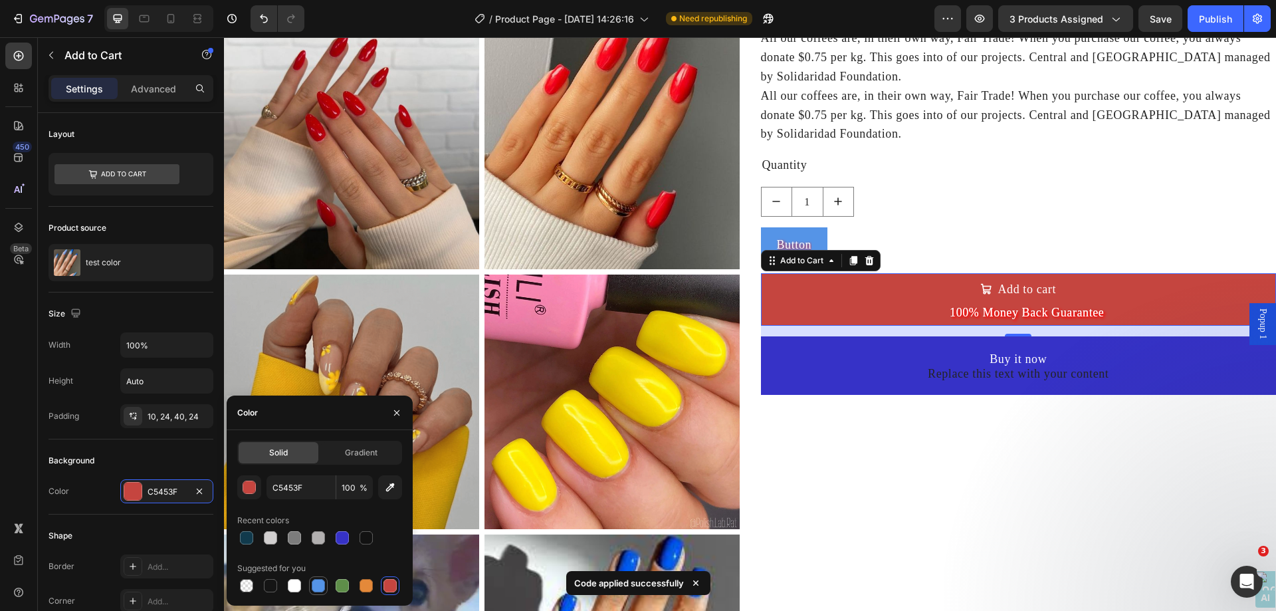
click at [322, 581] on div at bounding box center [318, 585] width 13 height 13
type input "5594E7"
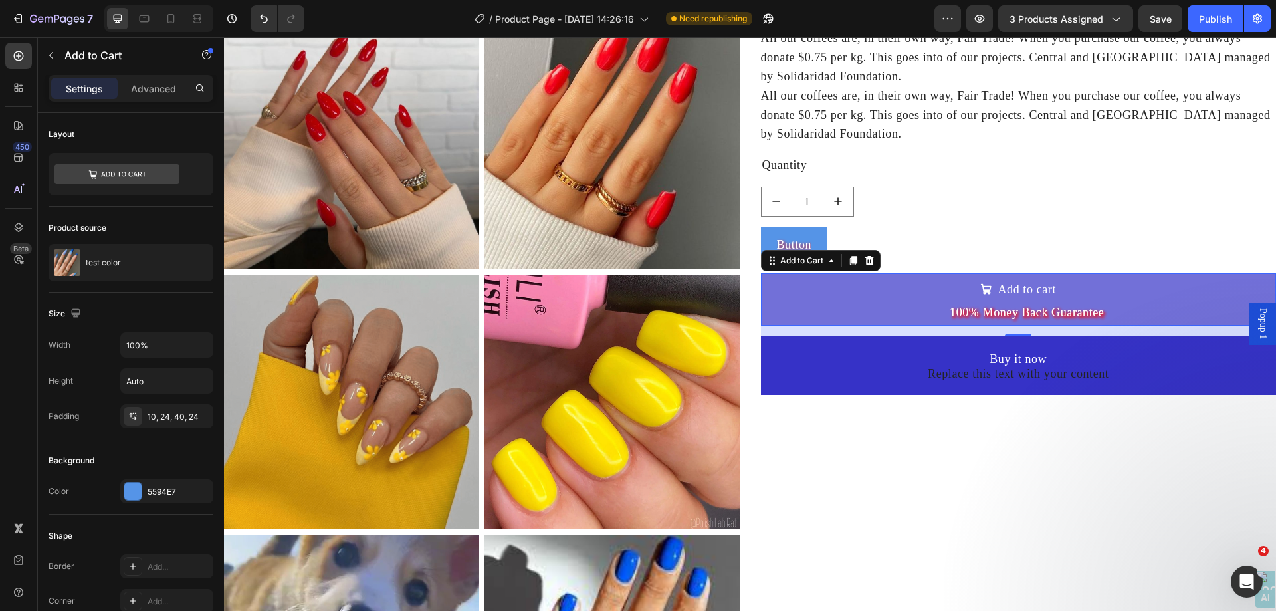
click at [980, 299] on span "Add to cart" at bounding box center [986, 289] width 12 height 19
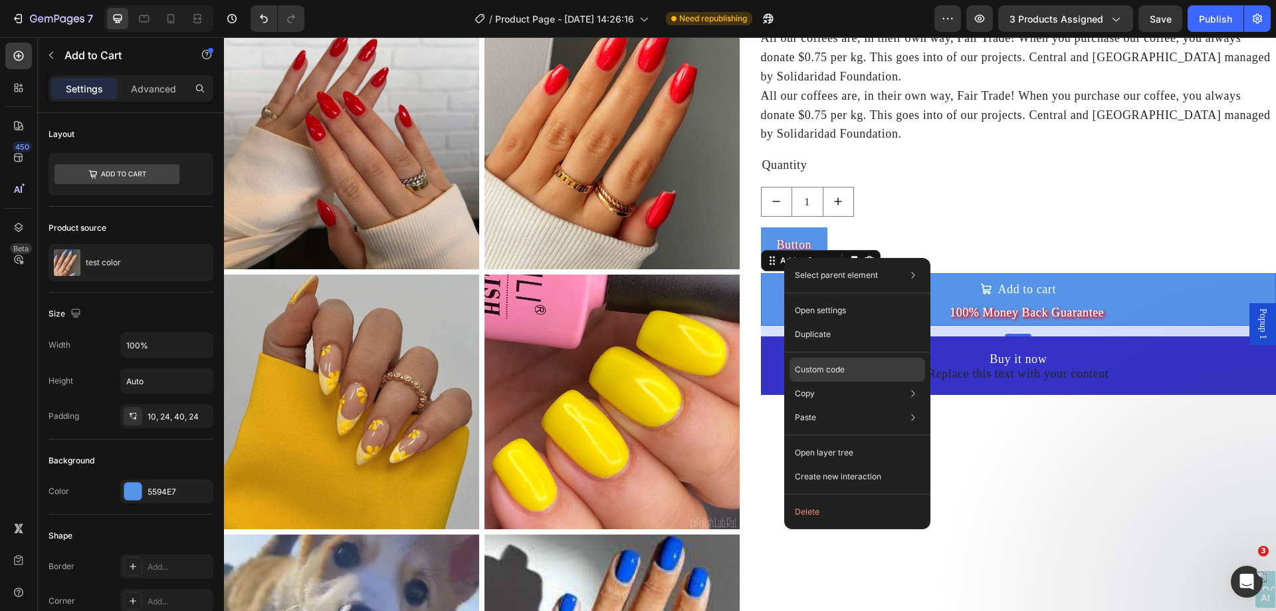
click at [859, 405] on div "Custom code" at bounding box center [857, 417] width 136 height 24
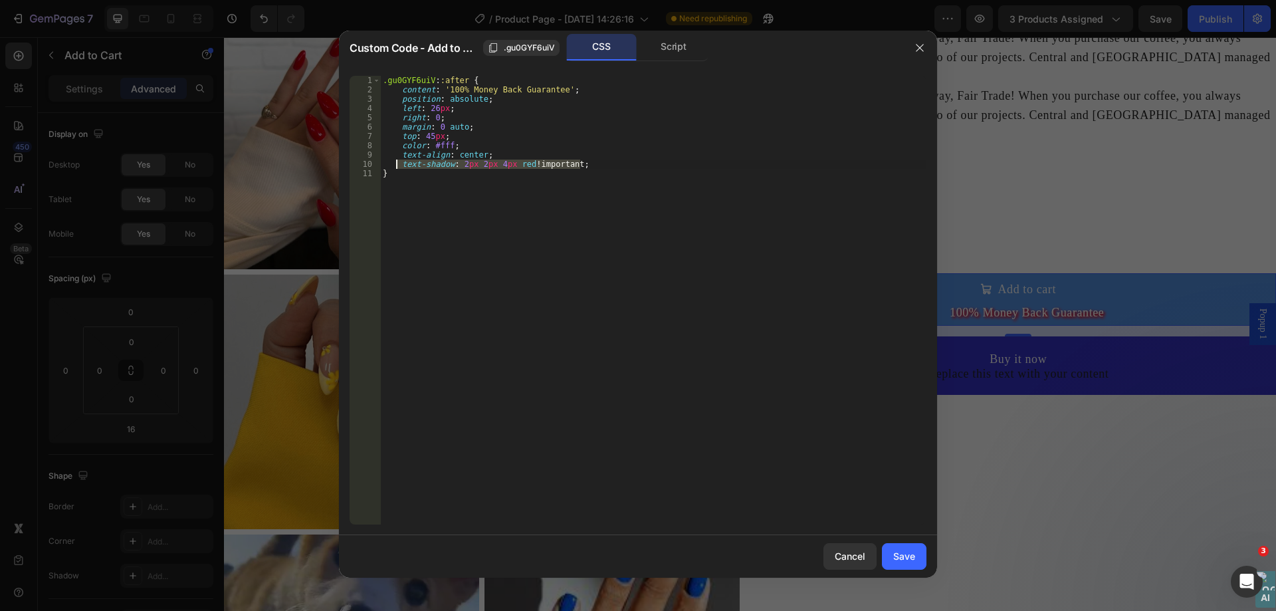
drag, startPoint x: 597, startPoint y: 167, endPoint x: 394, endPoint y: 164, distance: 202.7
click at [394, 164] on div ".gu0GYF6uiV : :after { content : ' 100% Money Back Guarantee ' ; position : abs…" at bounding box center [653, 309] width 546 height 467
drag, startPoint x: 393, startPoint y: 176, endPoint x: 379, endPoint y: 162, distance: 19.7
click at [379, 162] on div "text-shadow: 2px 2px 4px red !important; 1 2 3 4 5 6 7 8 9 10 11 .gu0GYF6uiV : …" at bounding box center [638, 300] width 577 height 449
click at [187, 54] on p "Text-Shadow: 2px 2px 4px đỏ! Quan trọng; }" at bounding box center [93, 34] width 187 height 39
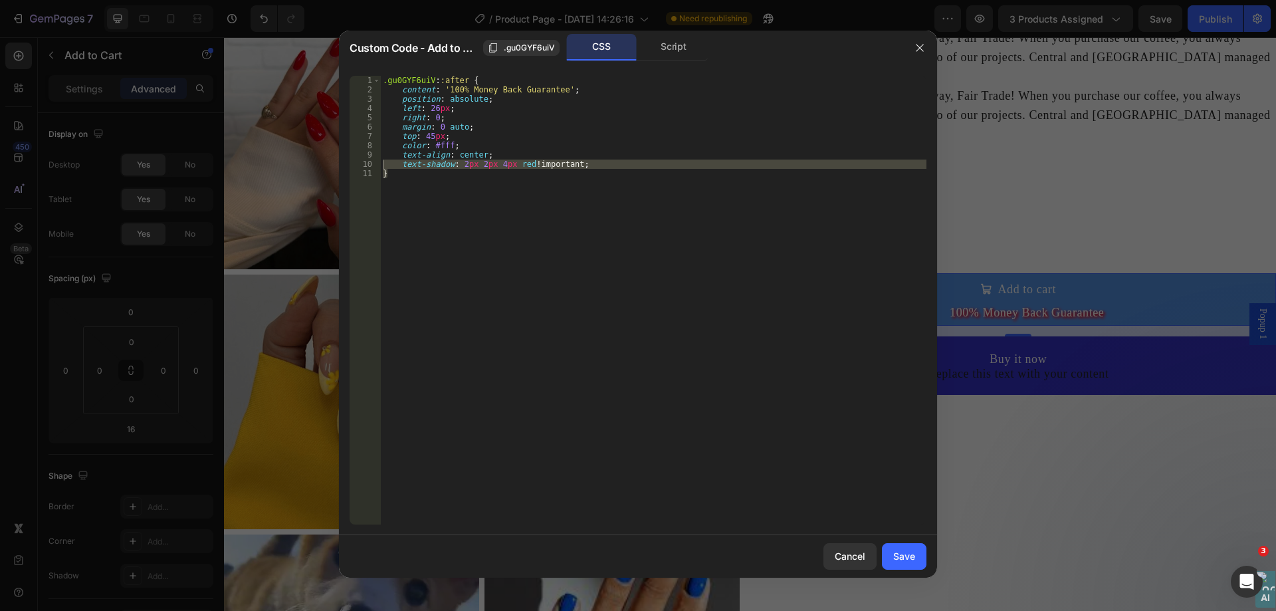
click at [528, 228] on div ".gu0GYF6uiV : :after { content : ' 100% Money Back Guarantee ' ; position : abs…" at bounding box center [653, 300] width 546 height 449
type textarea "}"
paste textarea "}"
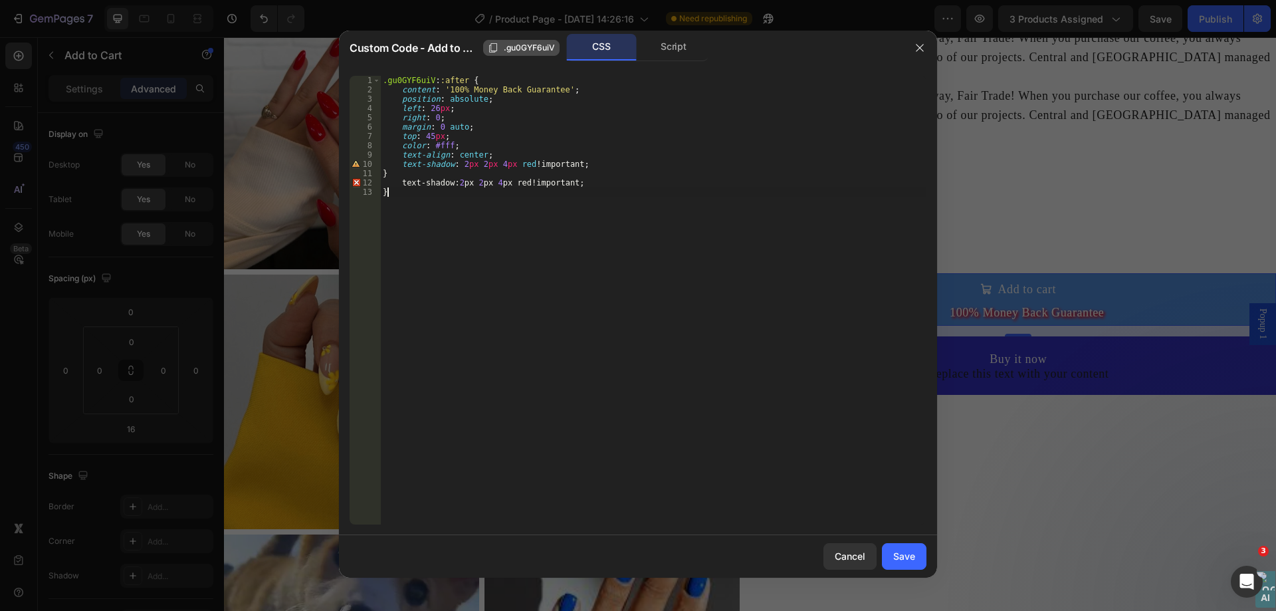
click at [504, 47] on span ".gu0GYF6uiV" at bounding box center [529, 48] width 51 height 12
click at [398, 180] on div ".gu0GYF6uiV : :after { content : ' 100% Money Back Guarantee ' ; position : abs…" at bounding box center [653, 309] width 546 height 467
paste textarea ".gu0GYF6uiV"
type textarea ".gu0GYF6uiV text-shadow: 2px 2px 4px red !important;"
click at [904, 553] on div "Save" at bounding box center [904, 556] width 22 height 14
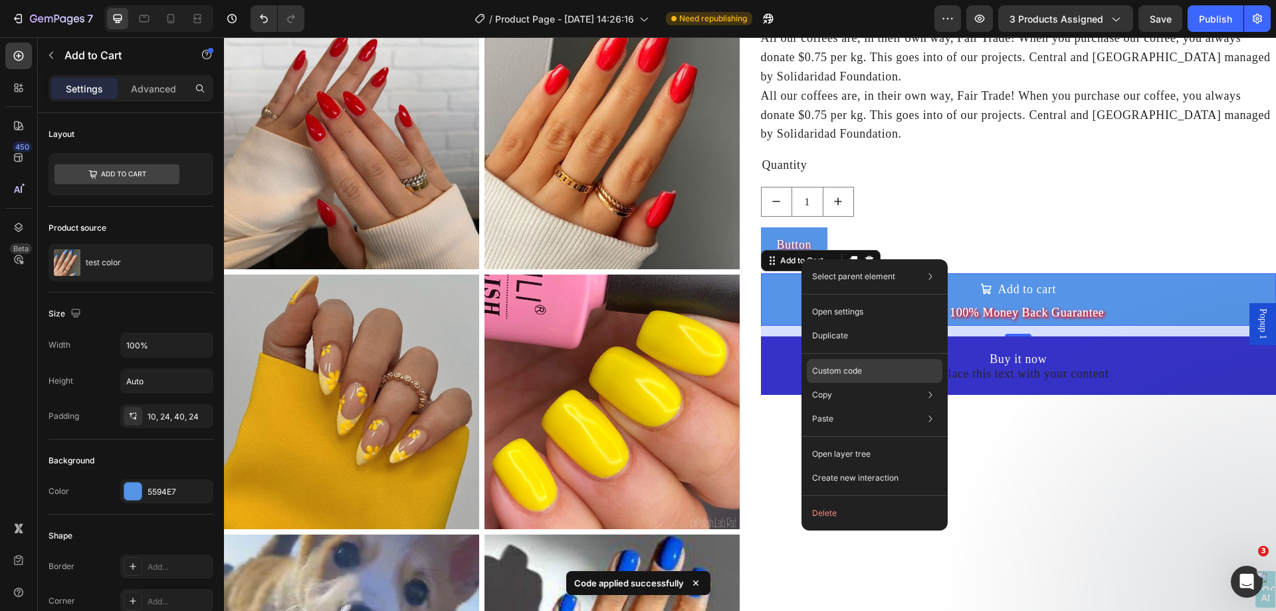
click at [845, 367] on p "Custom code" at bounding box center [837, 371] width 50 height 12
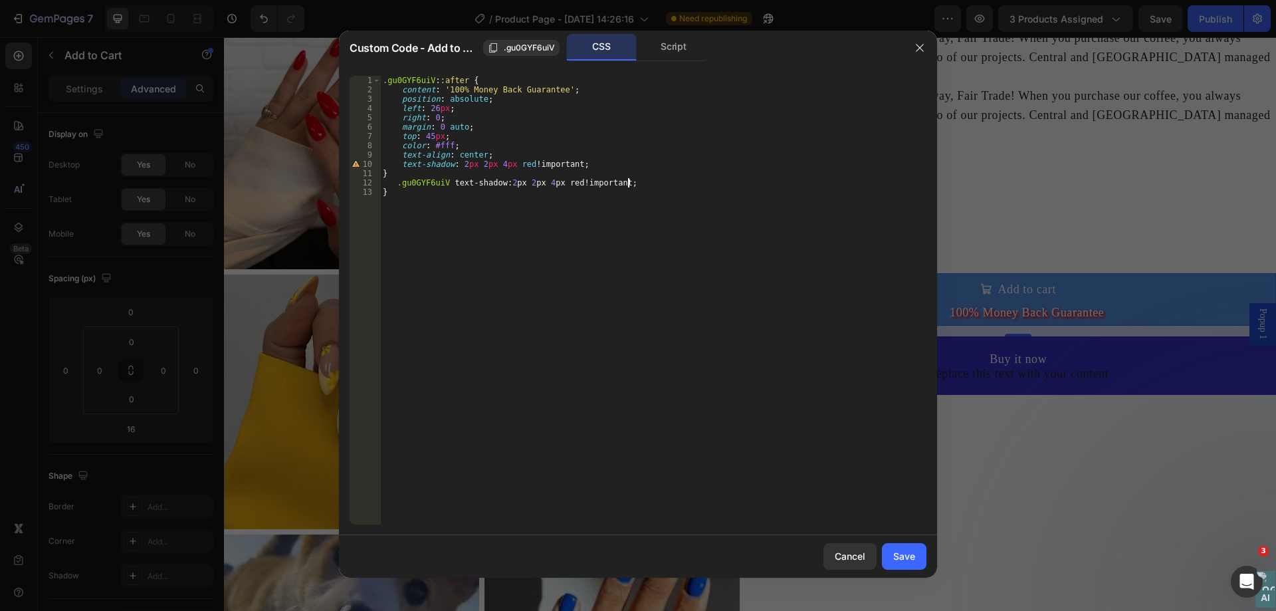
click at [645, 185] on div ".gu0GYF6uiV : :after { content : ' 100% Money Back Guarantee ' ; position : abs…" at bounding box center [653, 309] width 546 height 467
click at [448, 179] on div ".gu0GYF6uiV : :after { content : ' 100% Money Back Guarantee ' ; position : abs…" at bounding box center [653, 309] width 546 height 467
type textarea "text-shadow: 2px 2px 4px red !important;"
click at [904, 554] on div "Save" at bounding box center [904, 556] width 22 height 14
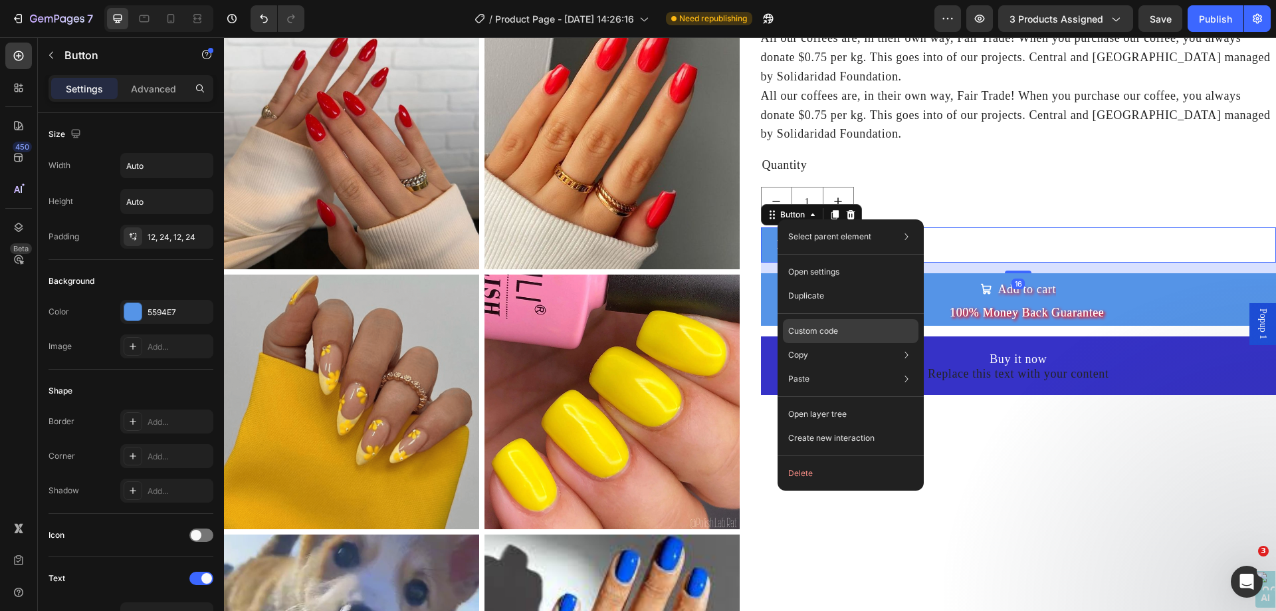
click at [851, 367] on div "Custom code" at bounding box center [851, 379] width 136 height 24
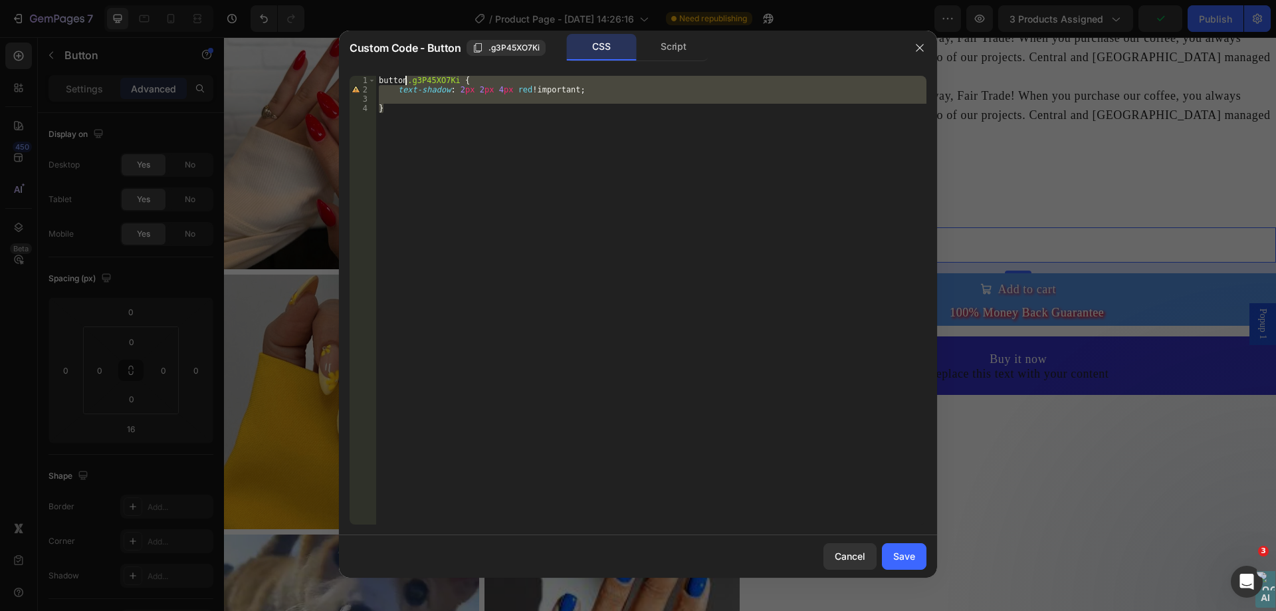
drag, startPoint x: 419, startPoint y: 113, endPoint x: 405, endPoint y: 76, distance: 39.1
click at [405, 76] on div "button .g3P45XO7Ki { text-shadow : 2 px 2 px 4 px red !important ; }" at bounding box center [651, 309] width 550 height 467
type textarea "button.g3P45XO7Ki { text-shadow: 2px 2px 4px red !important;"
drag, startPoint x: 924, startPoint y: 40, endPoint x: 700, endPoint y: 19, distance: 224.9
click at [924, 40] on button "button" at bounding box center [919, 47] width 21 height 21
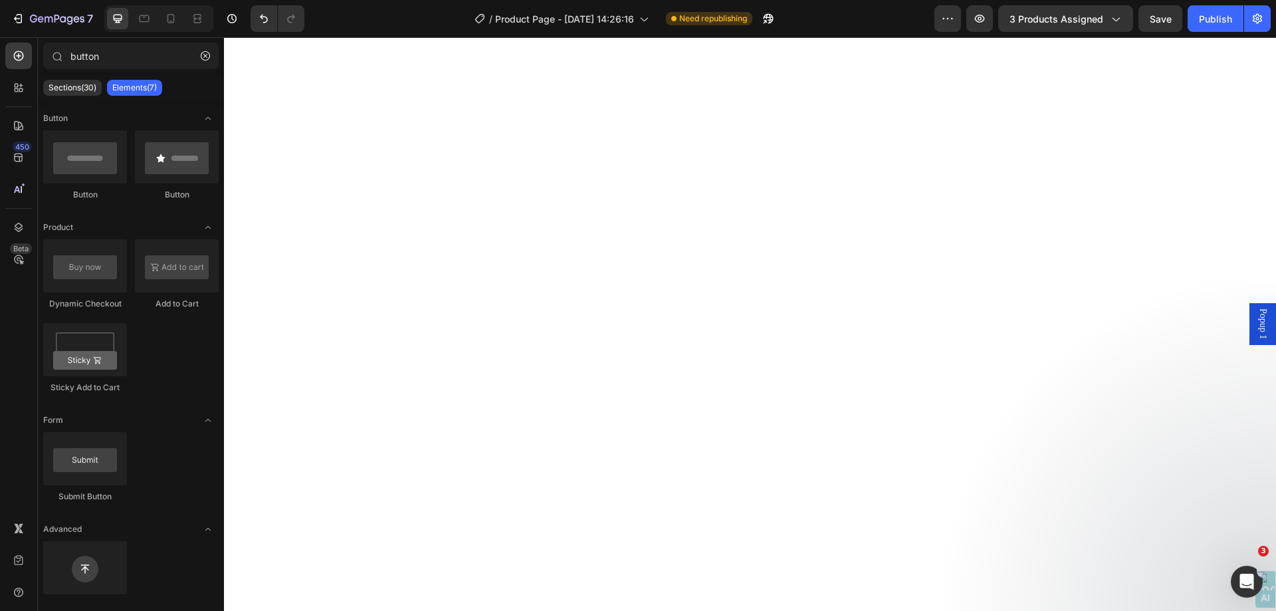
scroll to position [7686, 0]
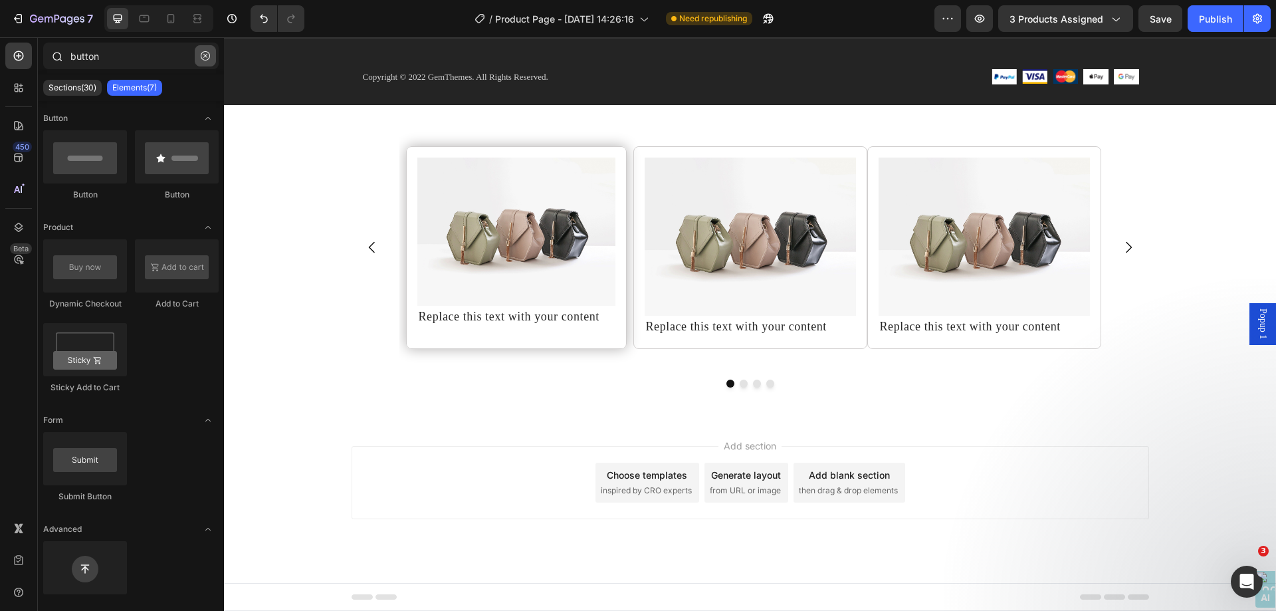
click at [203, 55] on icon "button" at bounding box center [205, 55] width 9 height 9
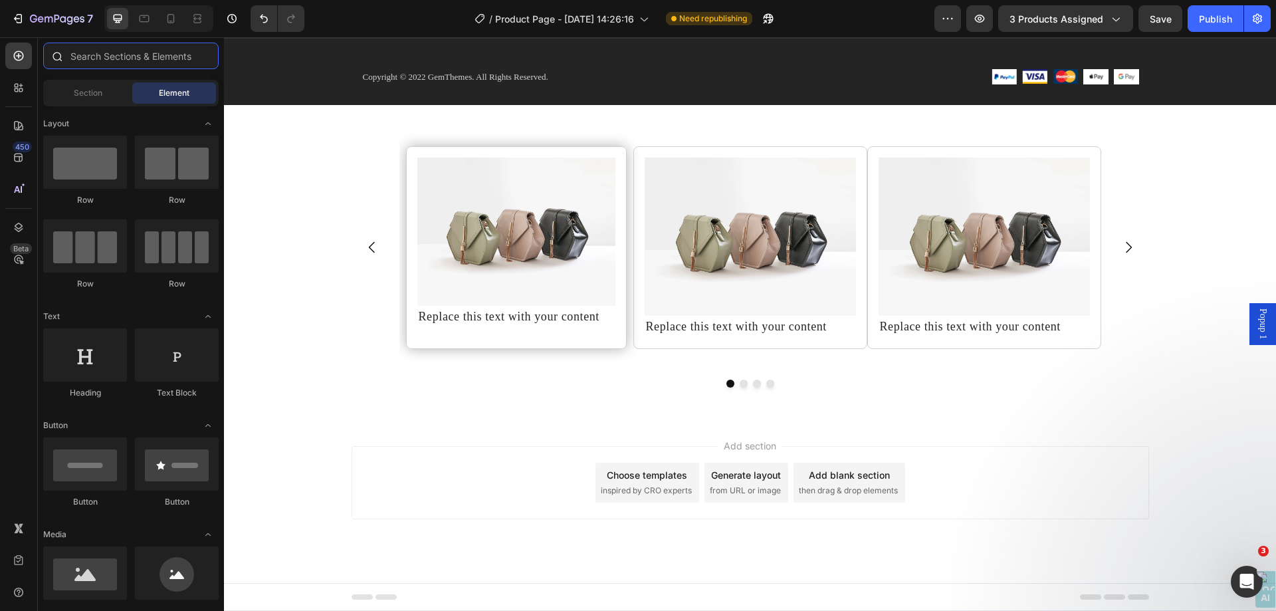
click at [163, 56] on input "text" at bounding box center [130, 56] width 175 height 27
click at [296, 130] on div "Image Replace this text with your content Text Block Row Image Replace this tex…" at bounding box center [750, 262] width 1052 height 272
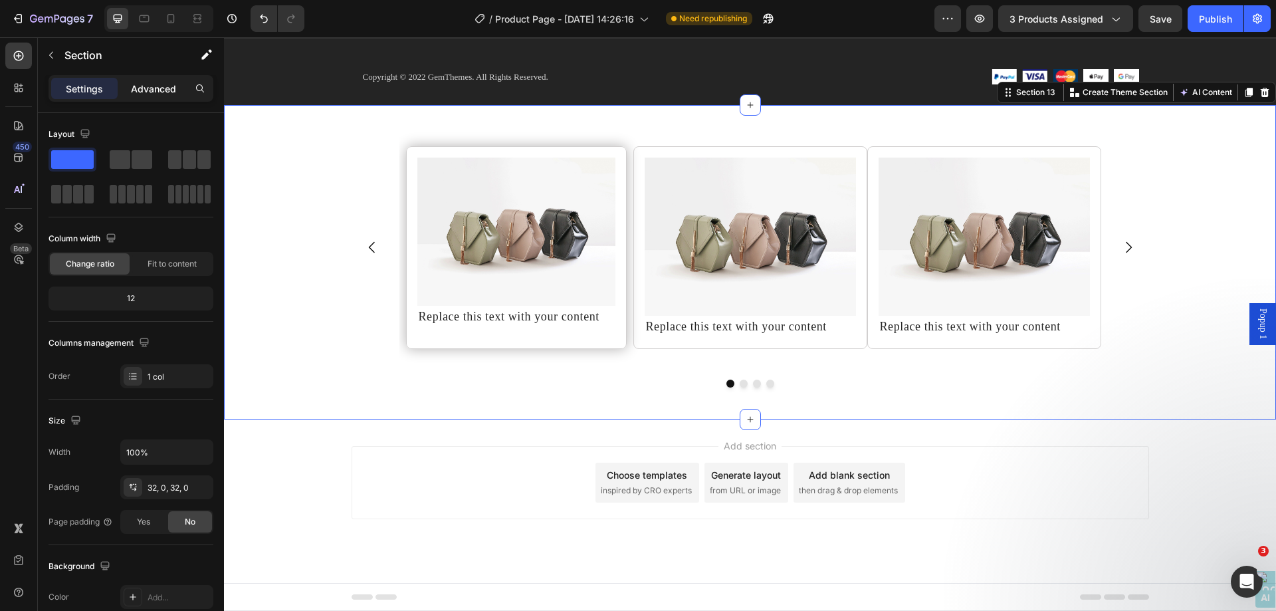
click at [163, 89] on p "Advanced" at bounding box center [153, 89] width 45 height 14
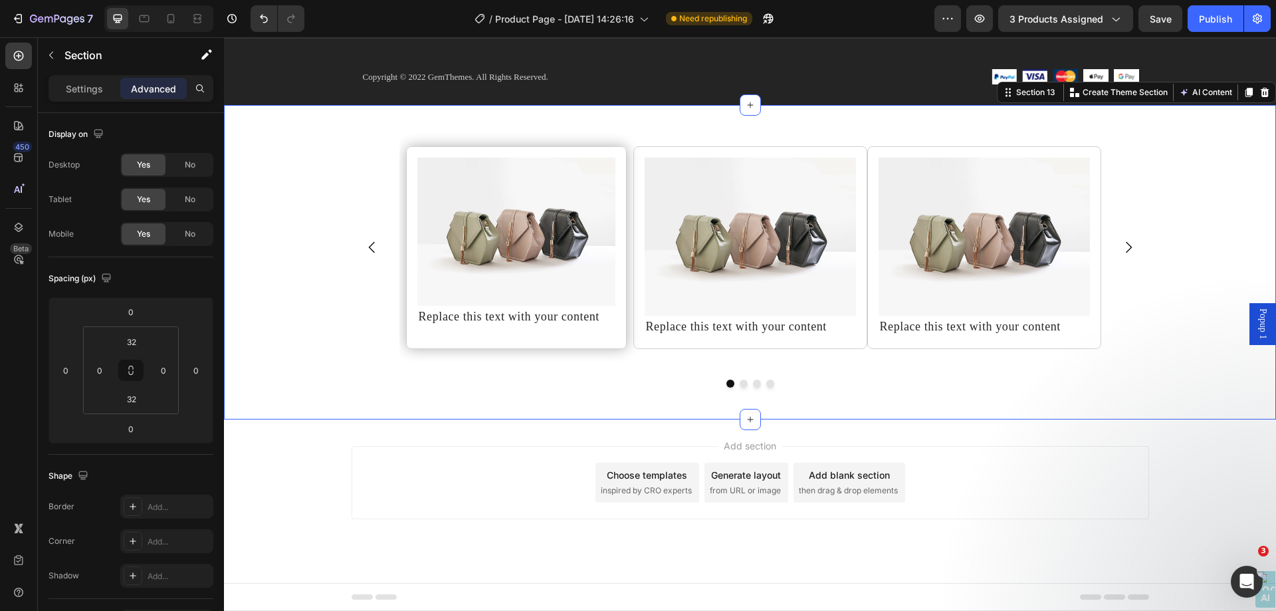
scroll to position [331, 0]
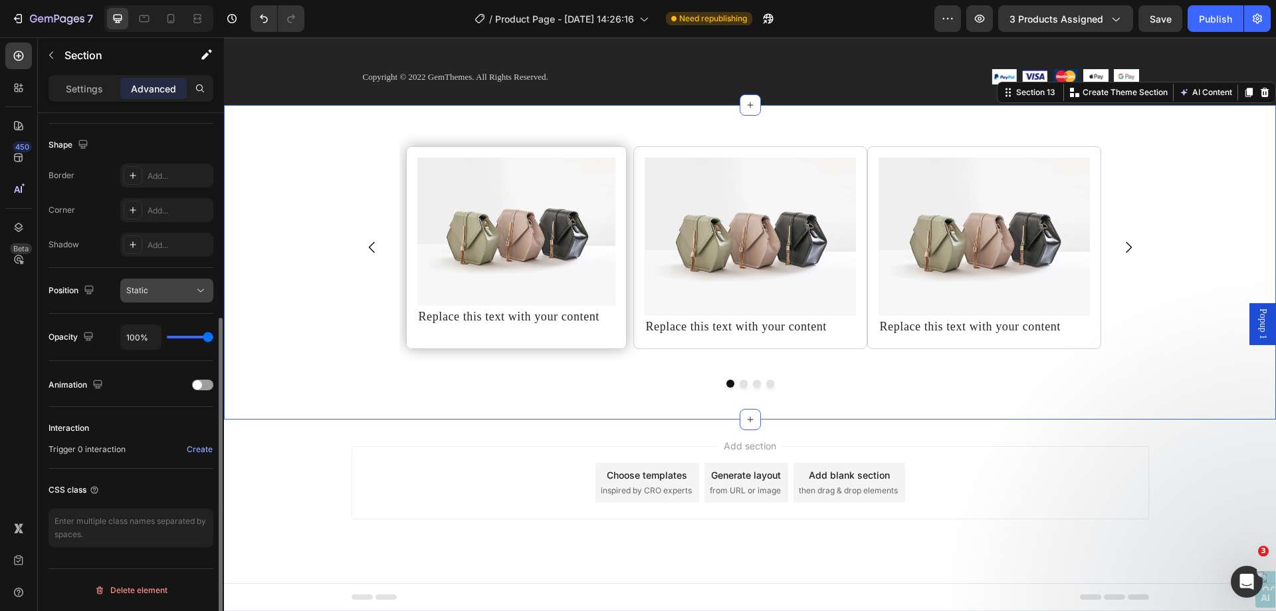
click at [144, 291] on span "Static" at bounding box center [137, 290] width 22 height 10
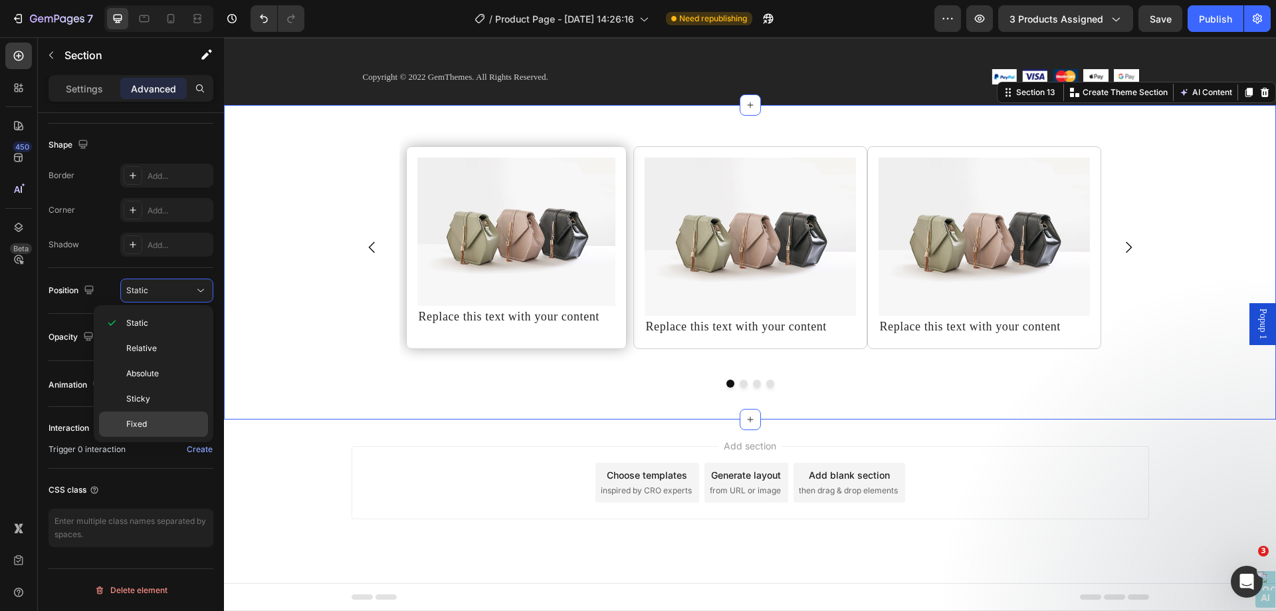
click at [157, 421] on p "Fixed" at bounding box center [164, 424] width 76 height 12
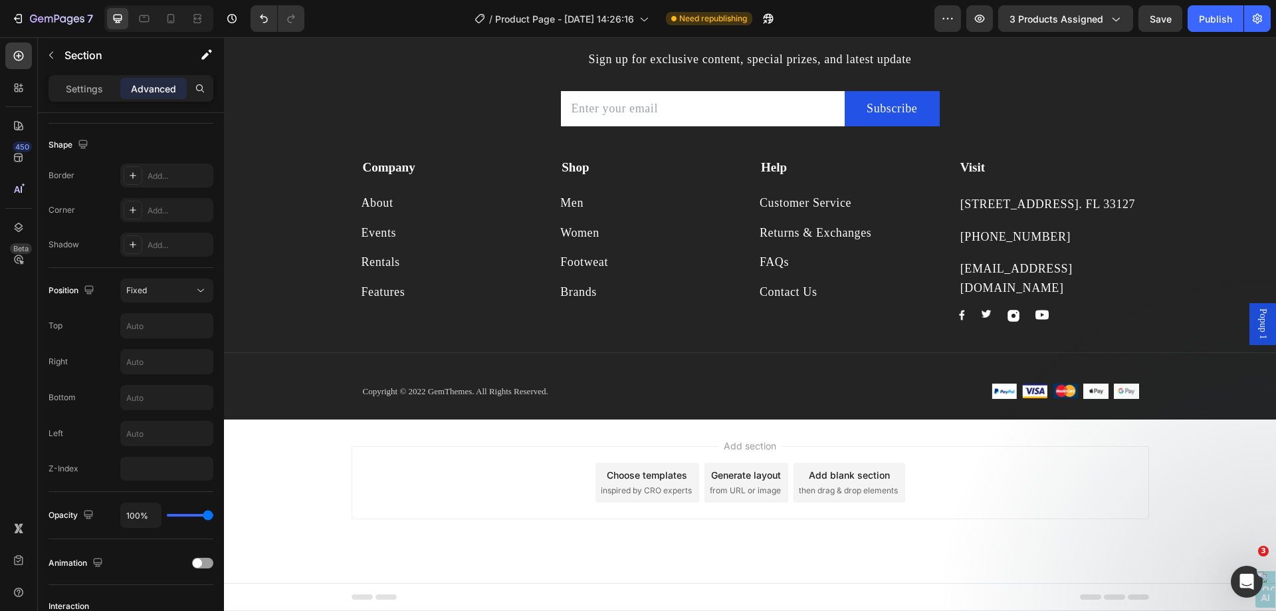
scroll to position [7371, 0]
click at [169, 322] on input "text" at bounding box center [167, 326] width 92 height 24
click at [147, 397] on input "text" at bounding box center [167, 397] width 92 height 24
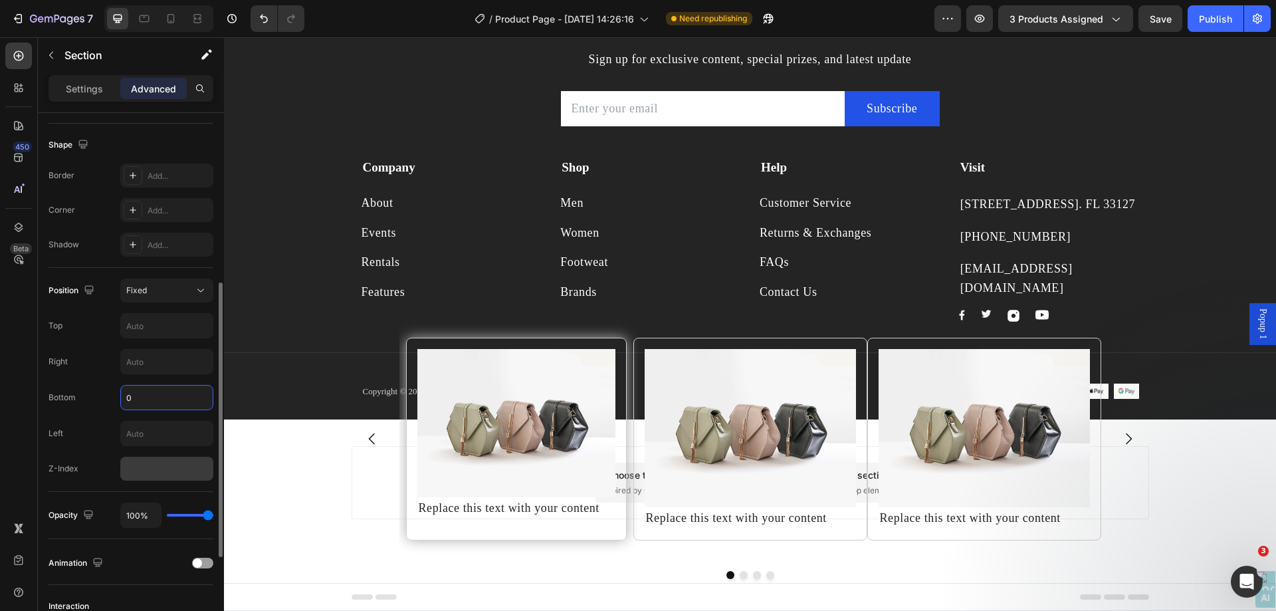
type input "0"
click at [161, 468] on input "number" at bounding box center [166, 469] width 93 height 24
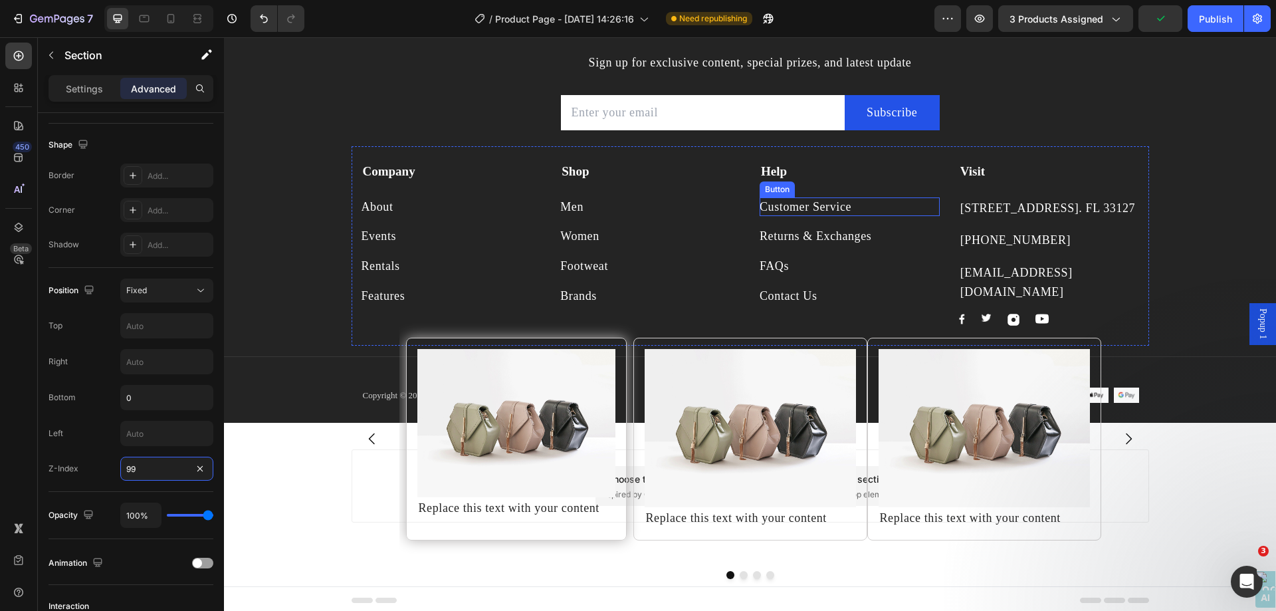
scroll to position [6614, 0]
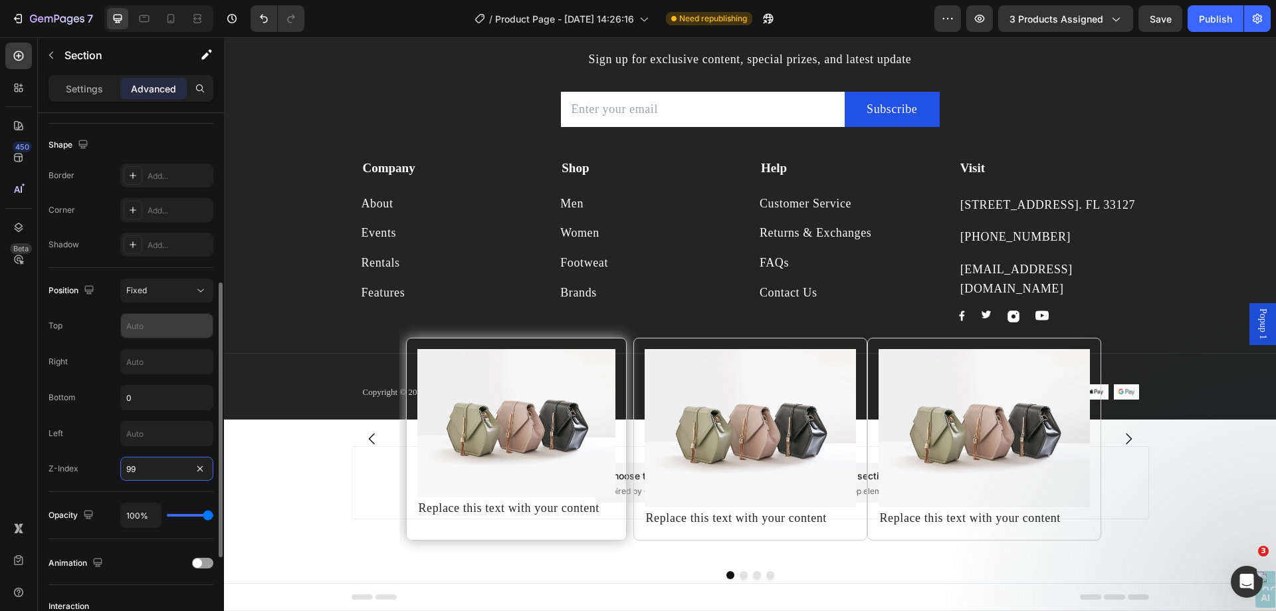
type input "99"
click at [175, 318] on input "text" at bounding box center [167, 326] width 92 height 24
type input "0"
click at [186, 286] on div "Fixed" at bounding box center [160, 290] width 68 height 12
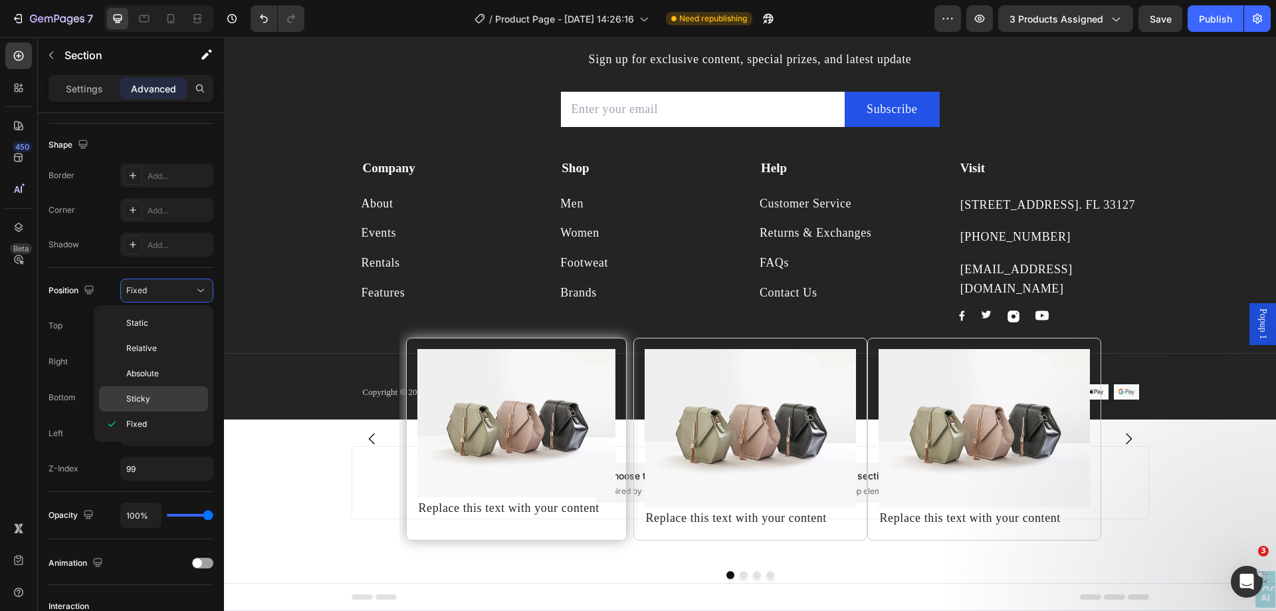
click at [169, 400] on p "Sticky" at bounding box center [164, 399] width 76 height 12
type input "0"
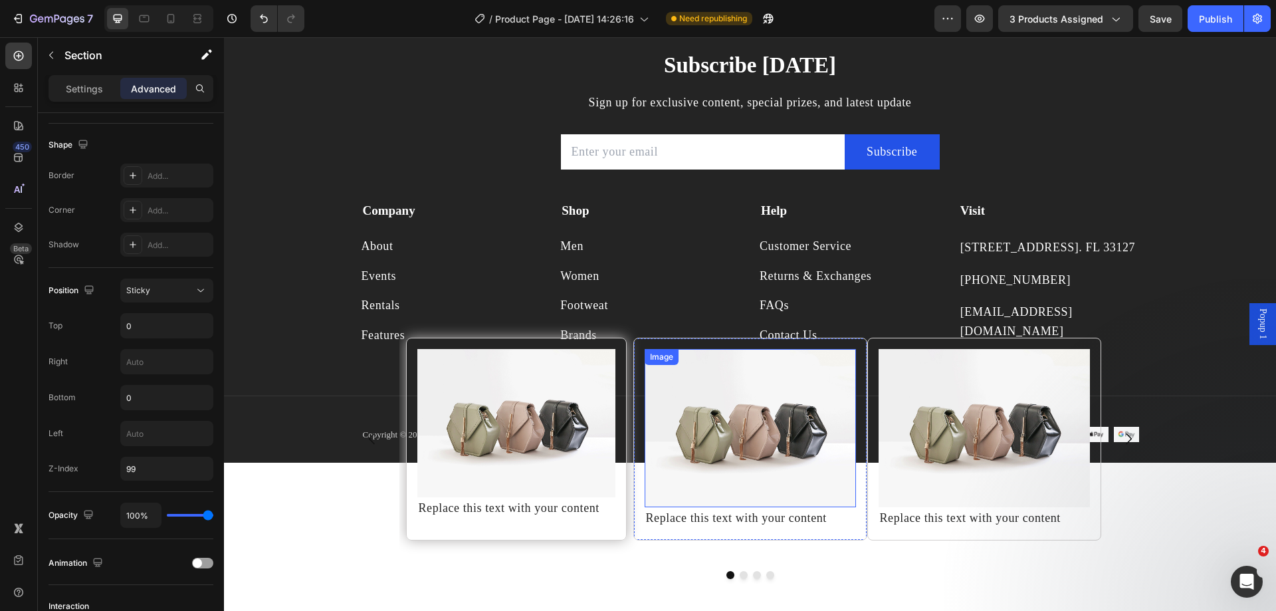
scroll to position [7660, 0]
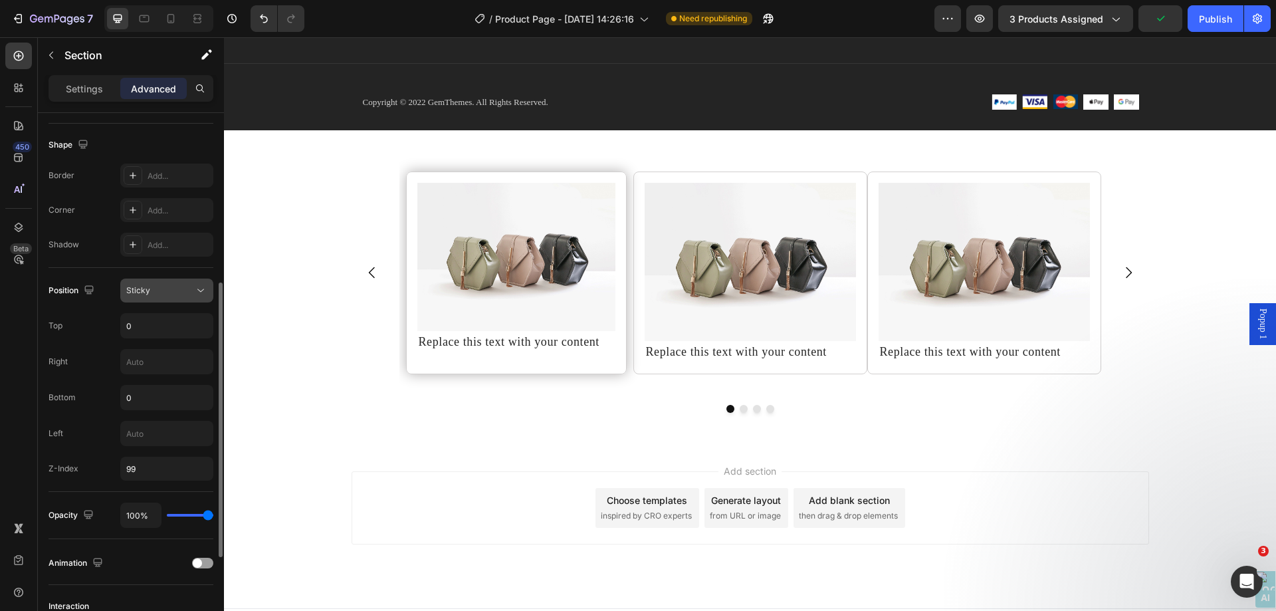
click at [190, 284] on div "Sticky" at bounding box center [166, 290] width 81 height 13
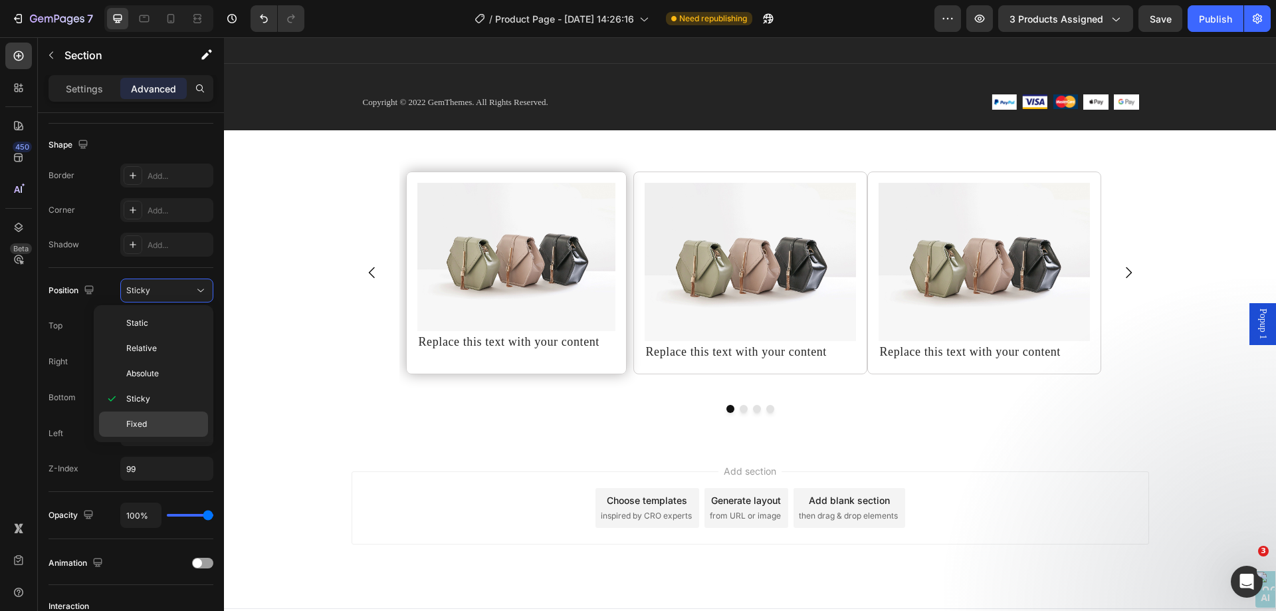
click at [167, 418] on p "Fixed" at bounding box center [164, 424] width 76 height 12
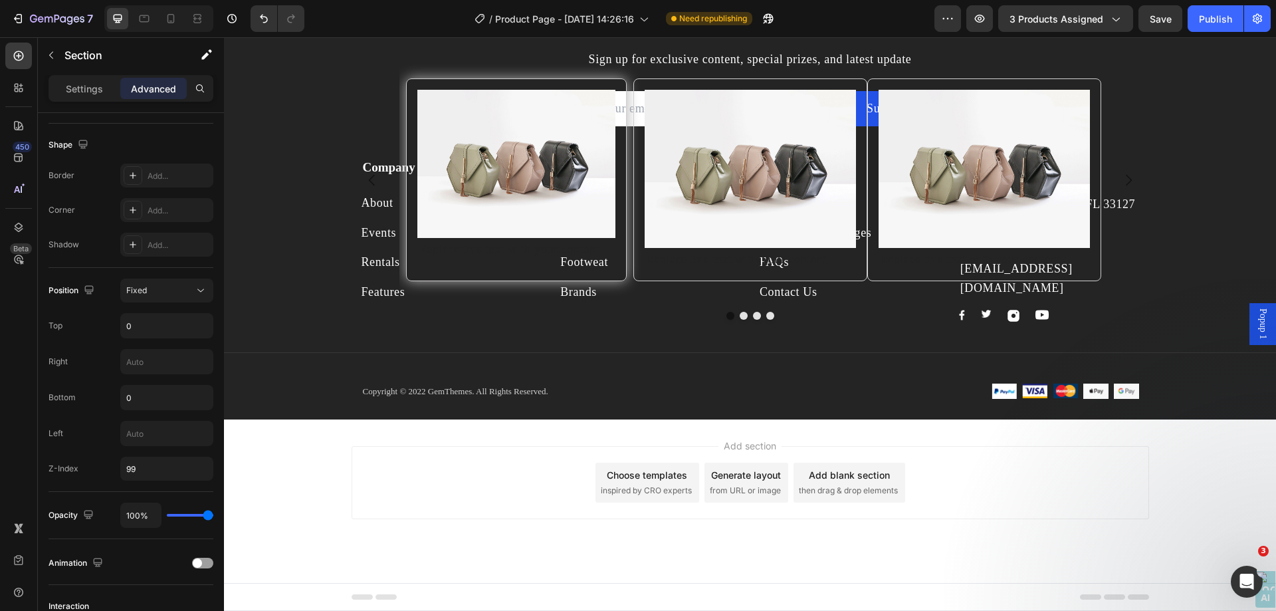
scroll to position [7371, 0]
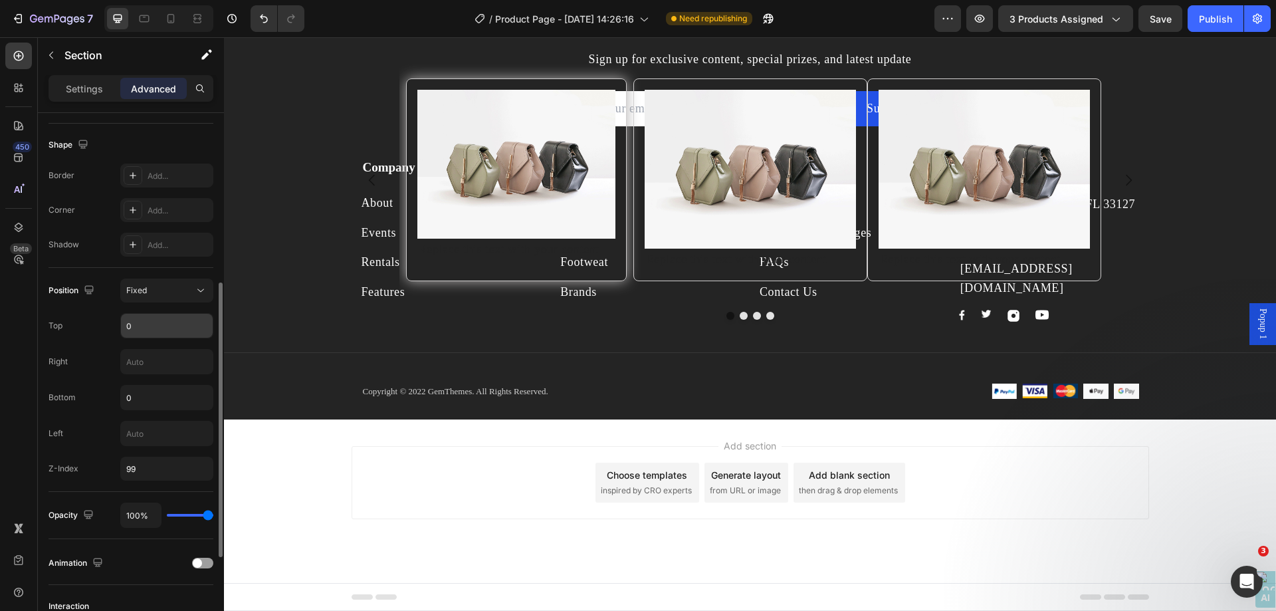
click at [159, 338] on div "0" at bounding box center [166, 325] width 93 height 25
click at [159, 328] on input "0" at bounding box center [167, 326] width 92 height 24
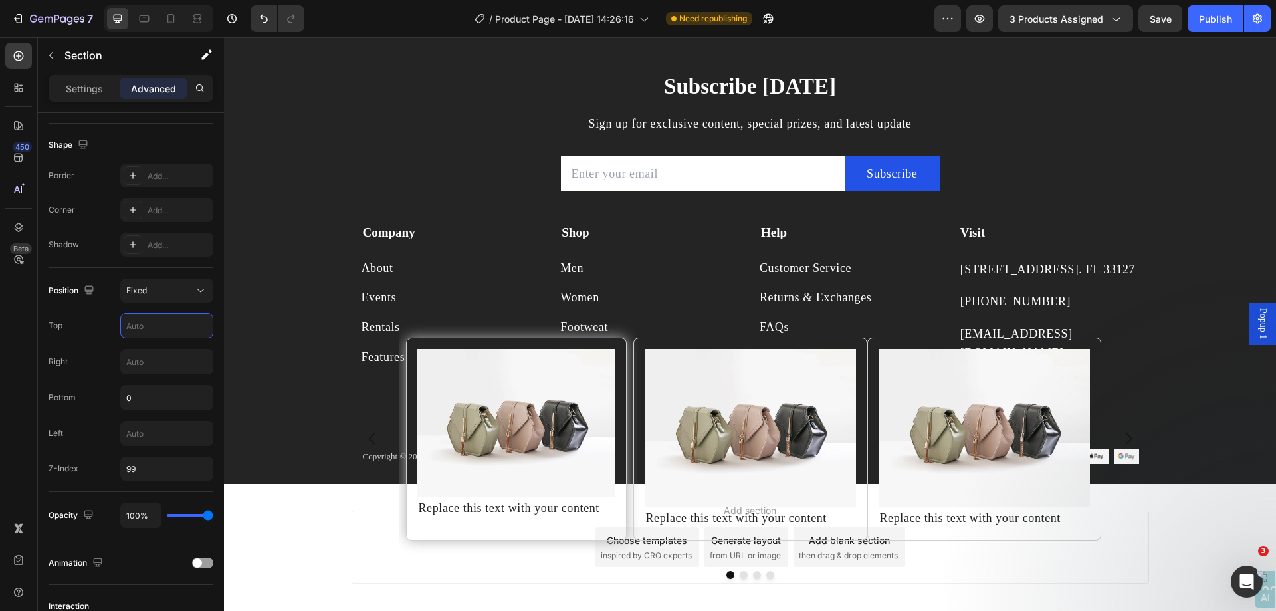
scroll to position [6614, 0]
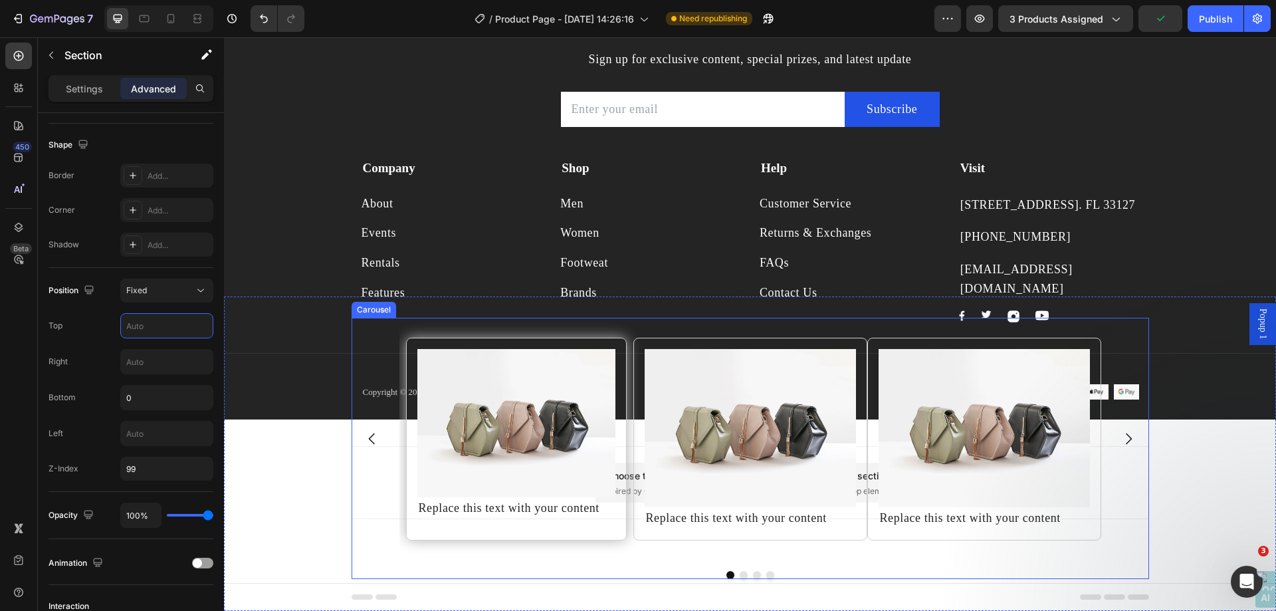
click at [531, 328] on div "Image Replace this text with your content Text Block Row Image Replace this tex…" at bounding box center [750, 439] width 702 height 243
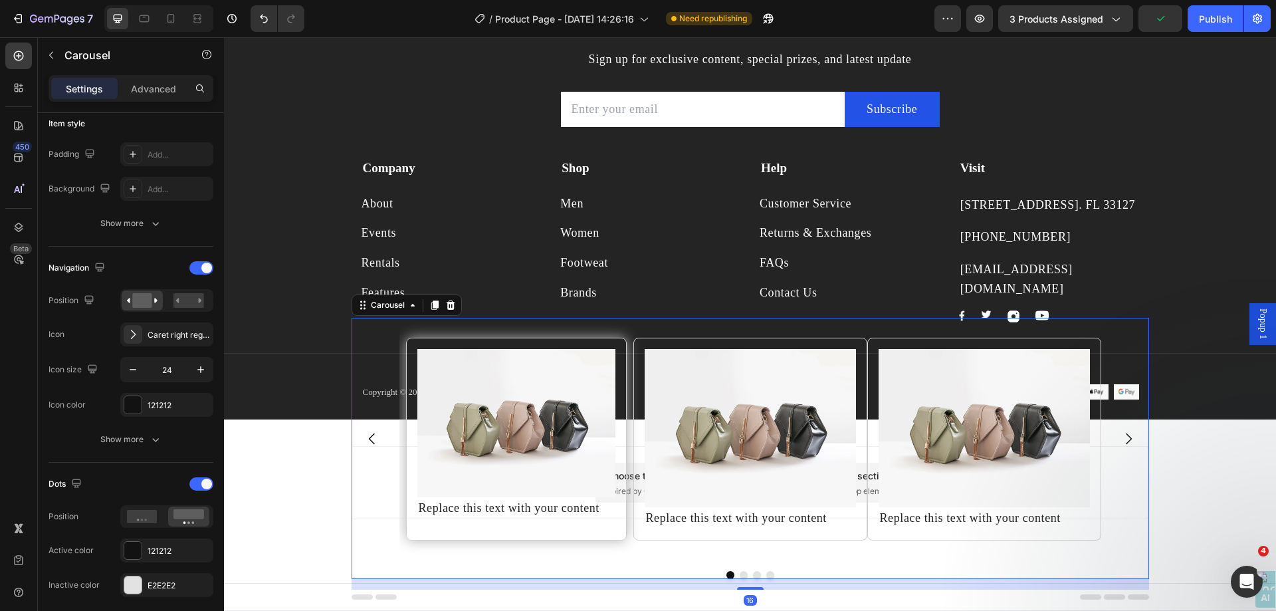
scroll to position [0, 0]
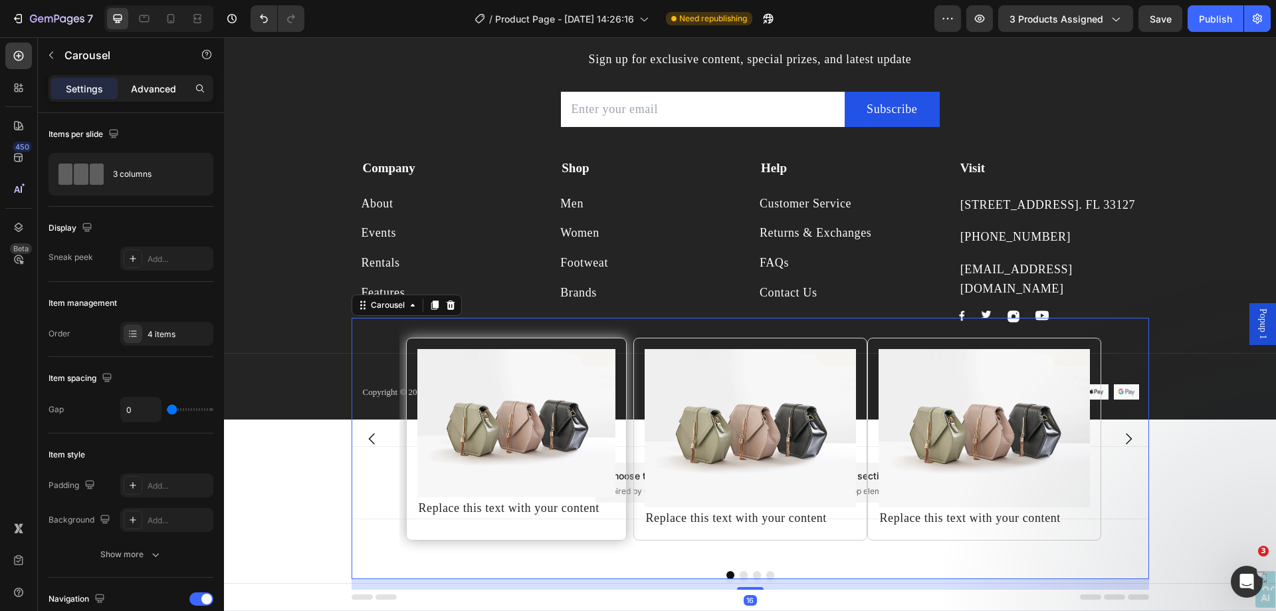
click at [169, 93] on p "Advanced" at bounding box center [153, 89] width 45 height 14
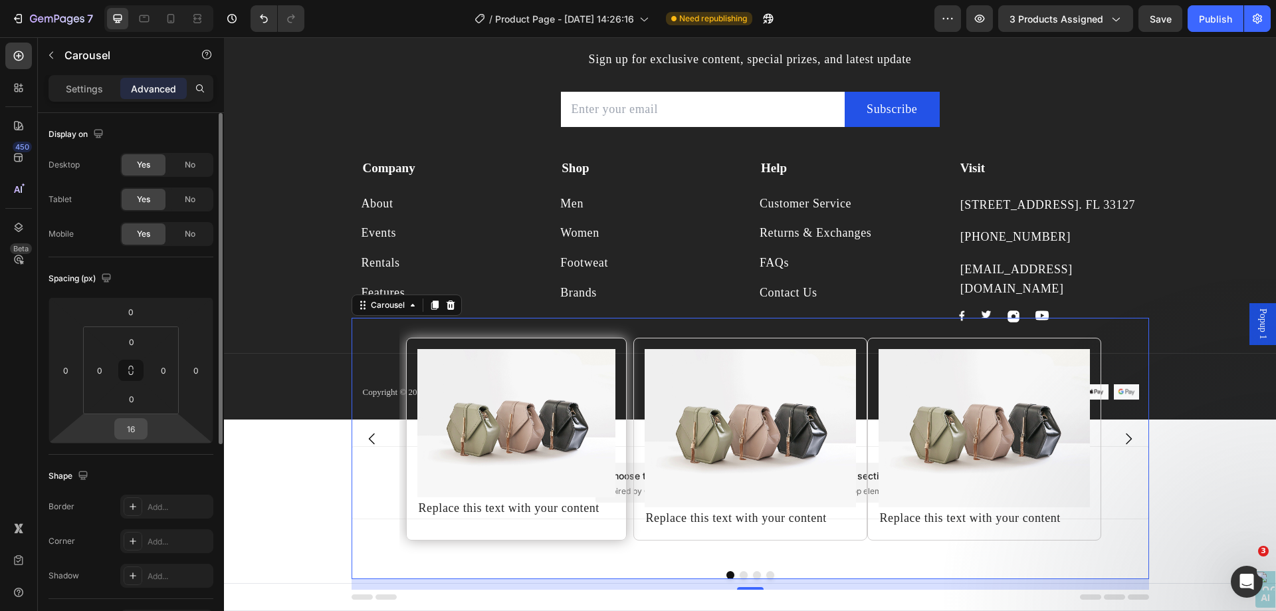
click at [145, 434] on div "16" at bounding box center [130, 428] width 33 height 21
click at [139, 430] on input "16" at bounding box center [131, 429] width 27 height 20
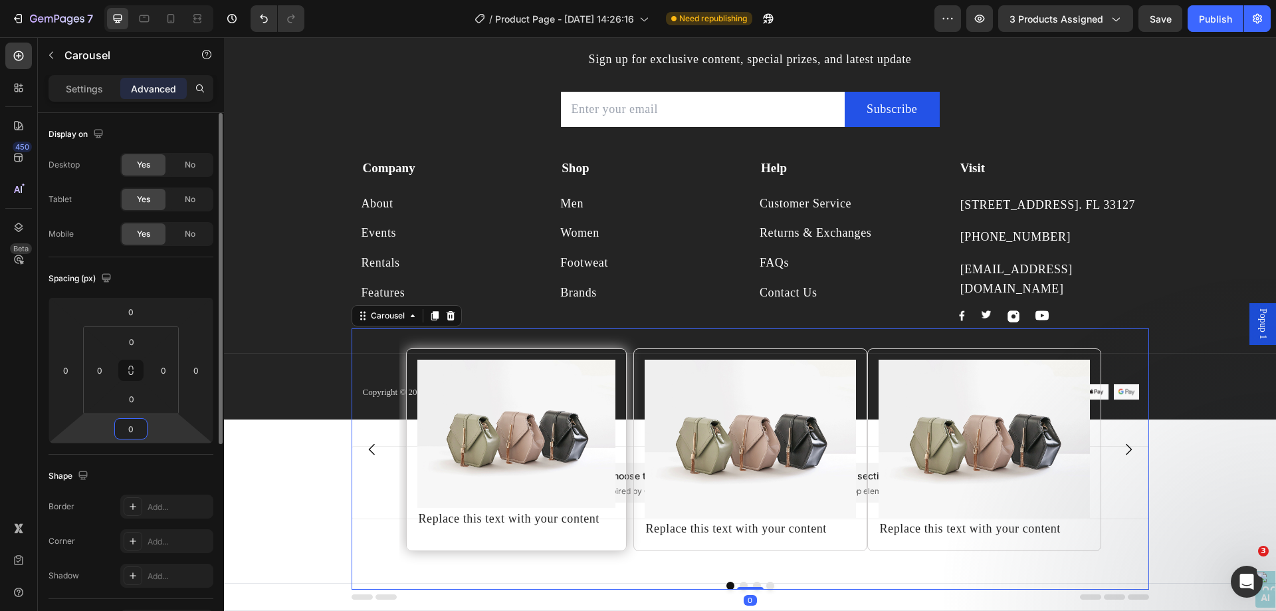
type input "0"
click at [151, 468] on div "Shape" at bounding box center [131, 475] width 165 height 21
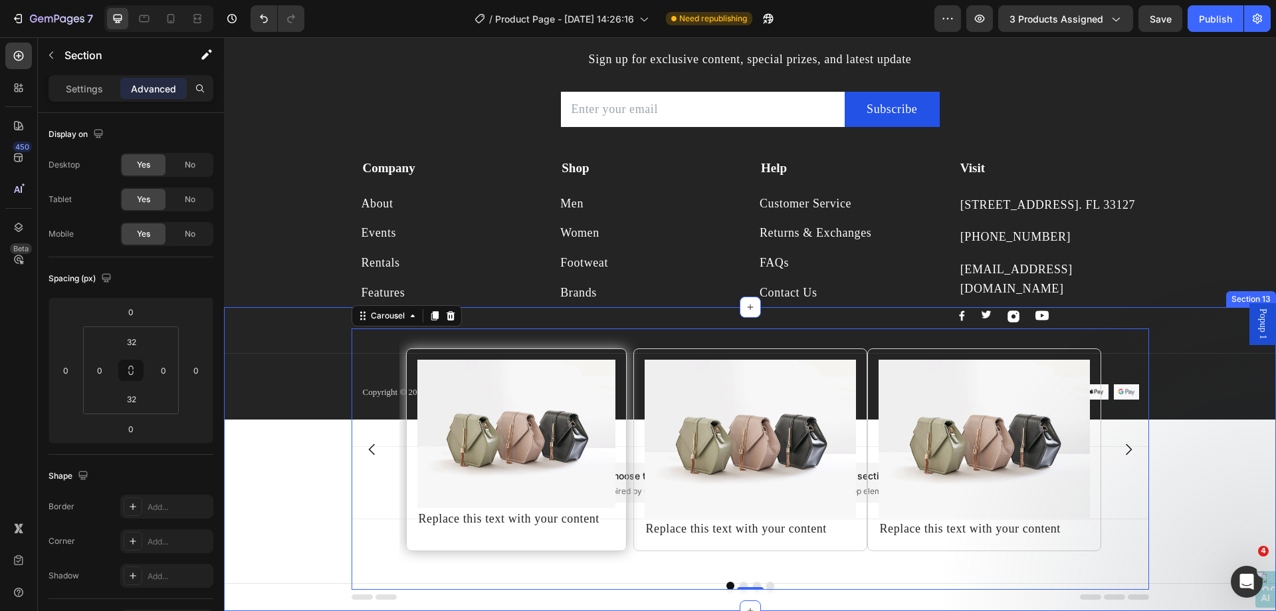
click at [306, 342] on div "Image Replace this text with your content Text Block Row Image Replace this tex…" at bounding box center [750, 458] width 1052 height 261
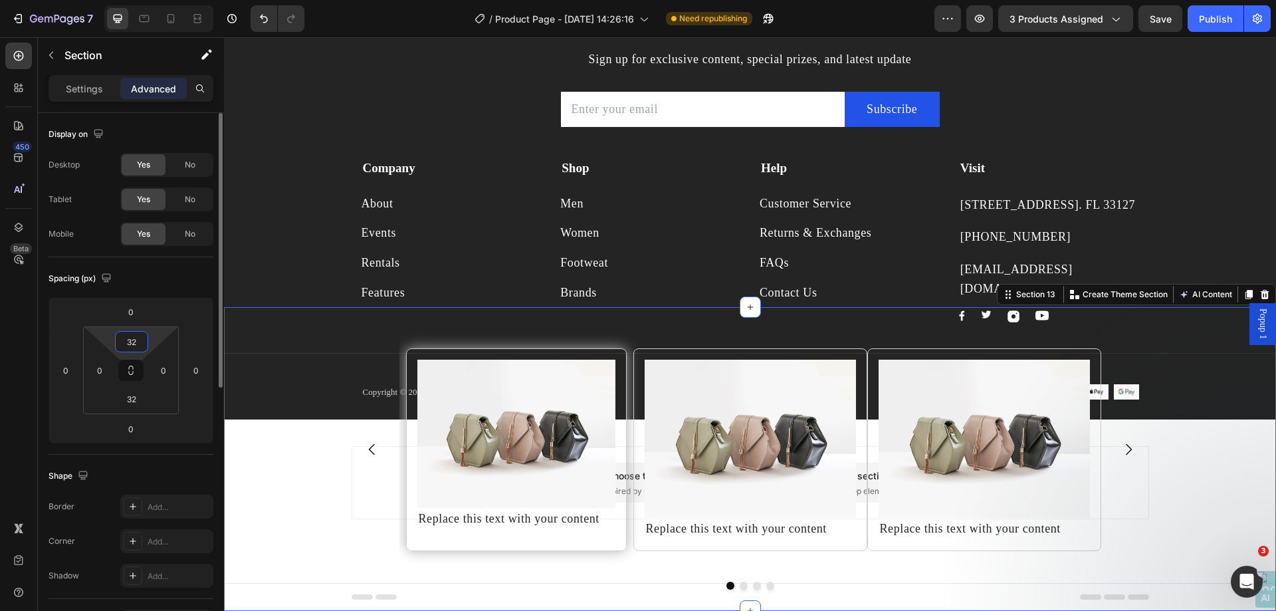
click at [143, 346] on input "32" at bounding box center [131, 342] width 27 height 20
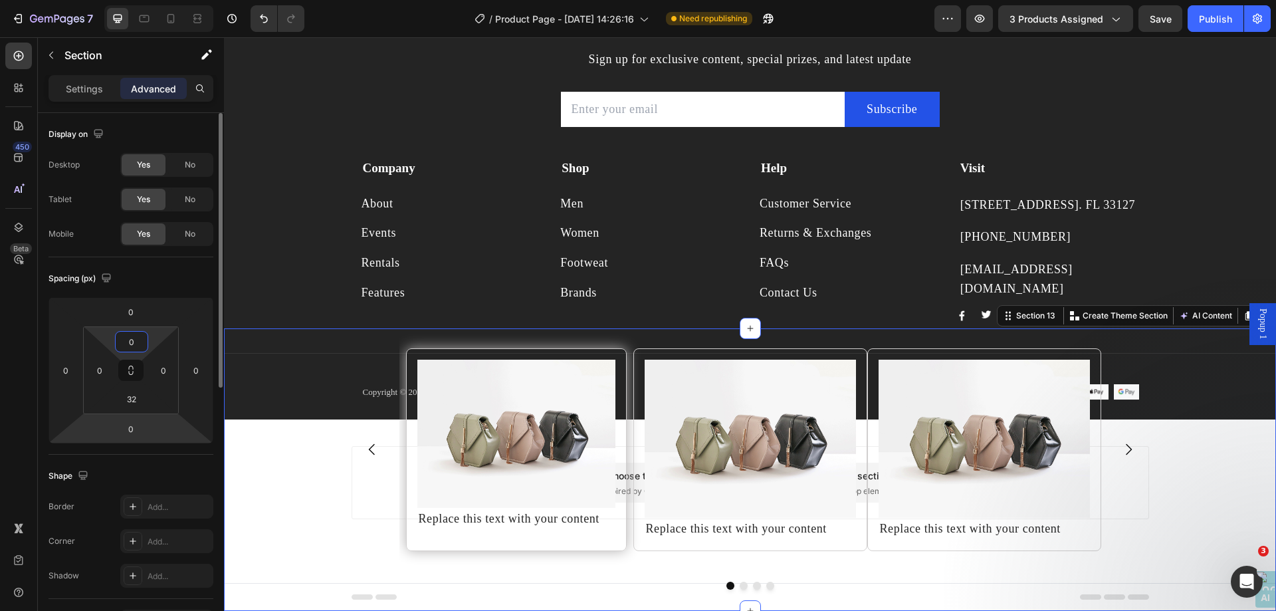
type input "0"
click at [96, 48] on html "7 Version history / Product Page - Jun 24, 14:26:16 Need republishing Preview 3…" at bounding box center [638, 24] width 1276 height 48
click at [134, 400] on input "32" at bounding box center [131, 399] width 27 height 20
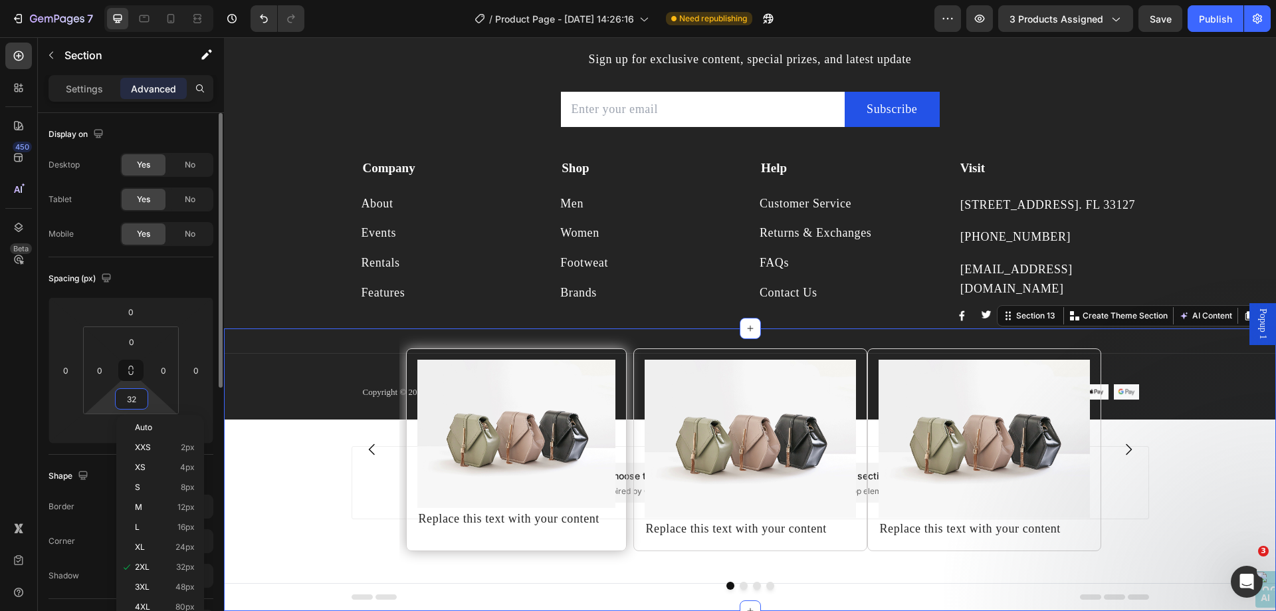
type input "0"
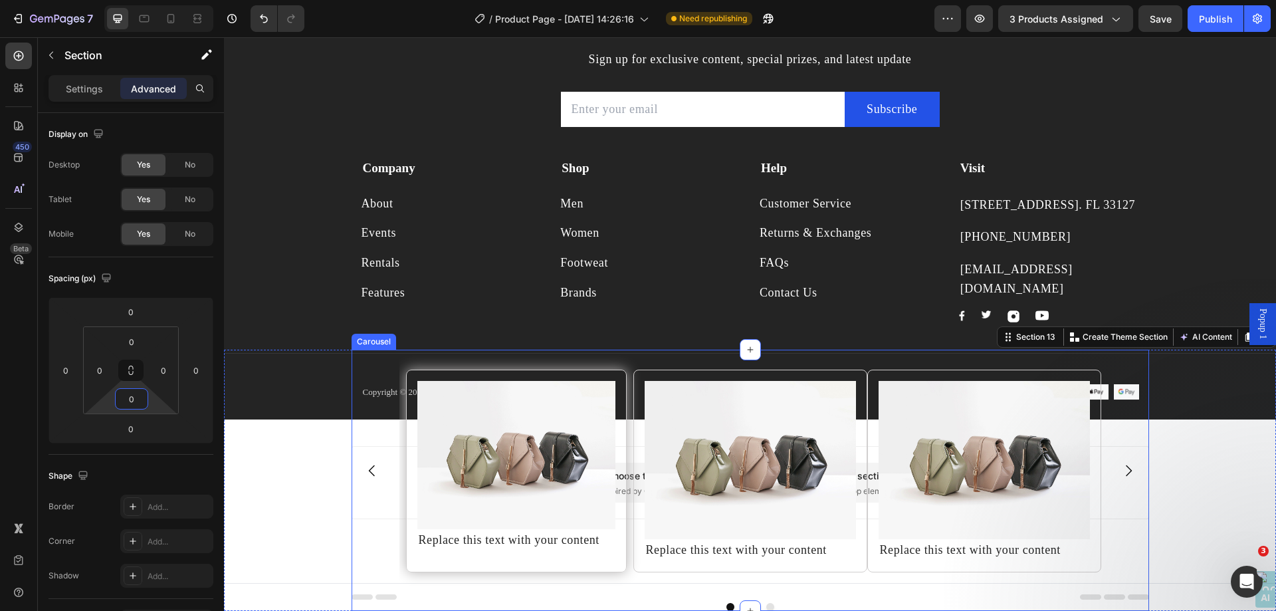
click at [355, 431] on div "Image Replace this text with your content Text Block Row Image Replace this tex…" at bounding box center [750, 471] width 797 height 243
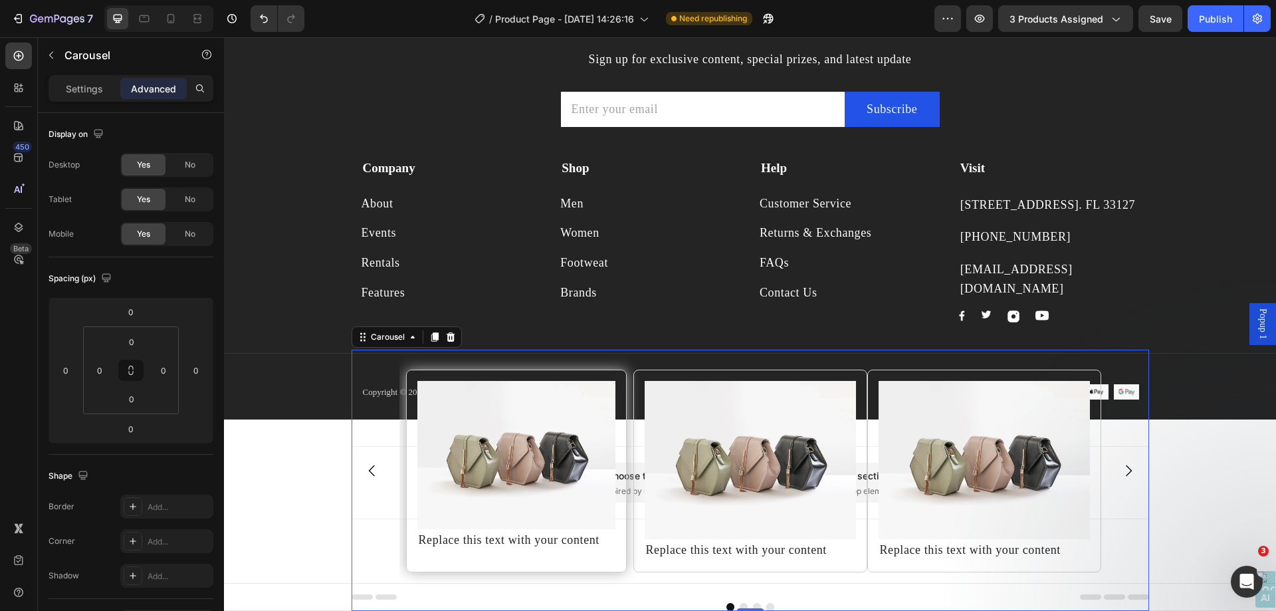
click at [34, 28] on div "32" at bounding box center [17, 21] width 34 height 13
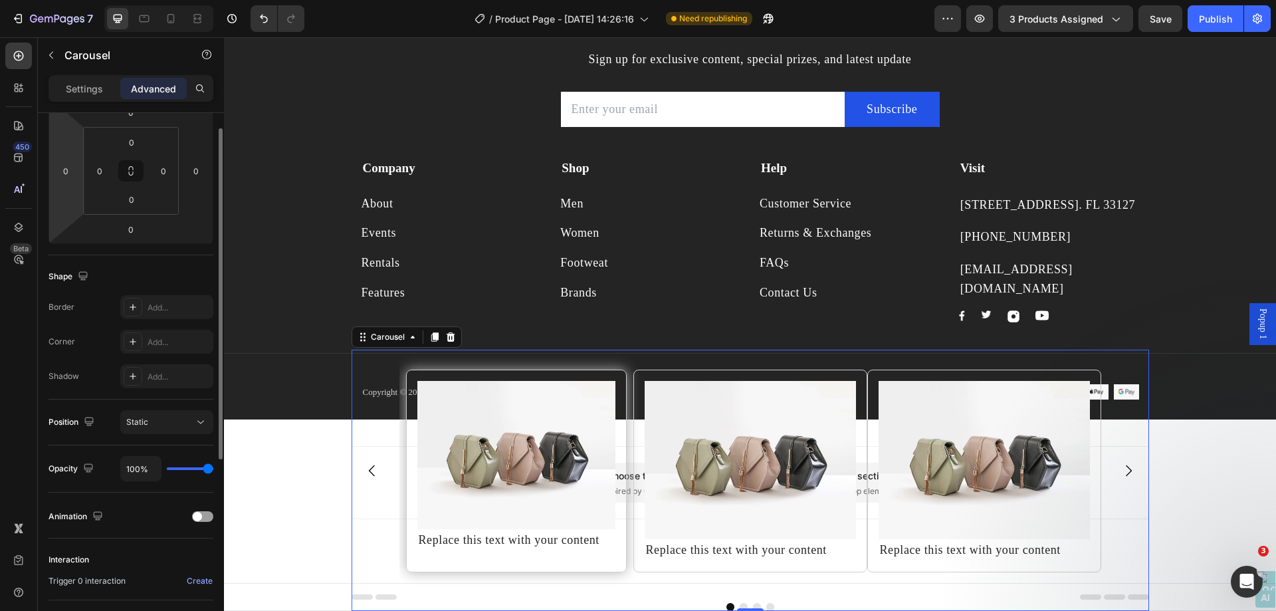
scroll to position [133, 0]
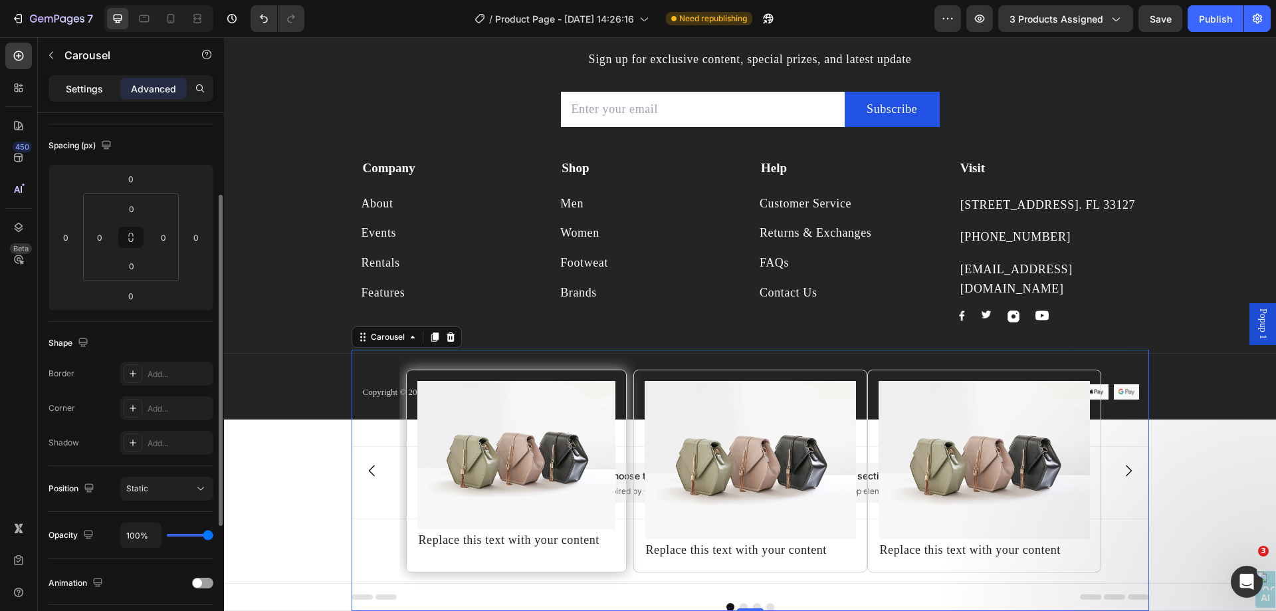
click at [96, 86] on p "Settings" at bounding box center [84, 89] width 37 height 14
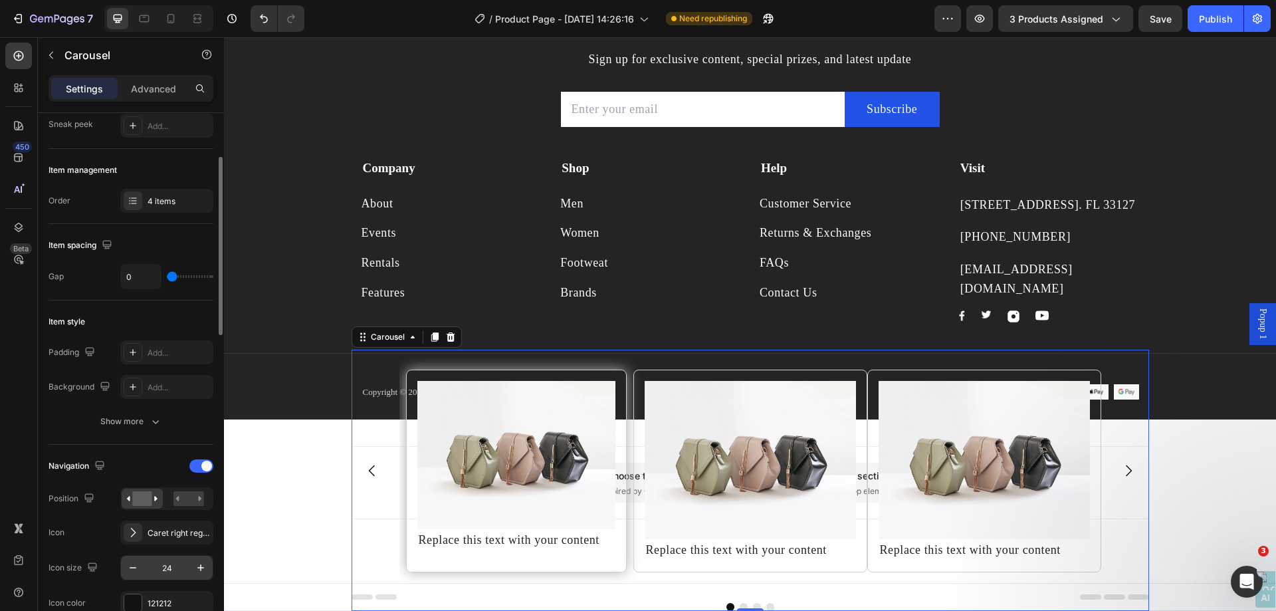
scroll to position [399, 0]
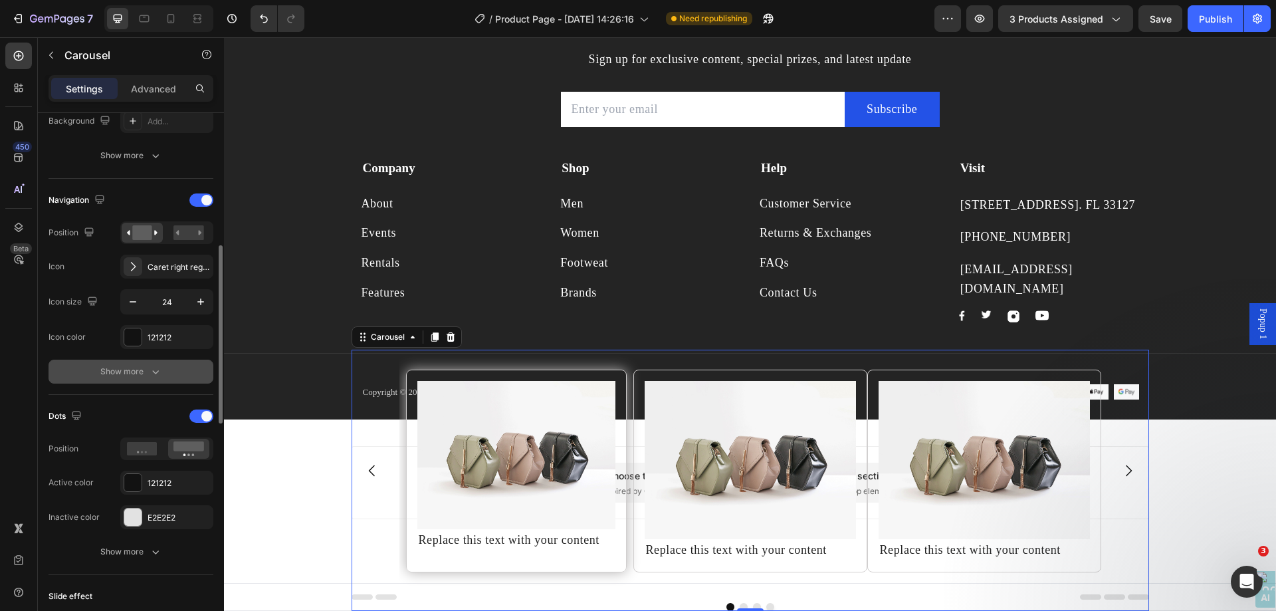
click at [163, 377] on button "Show more" at bounding box center [131, 372] width 165 height 24
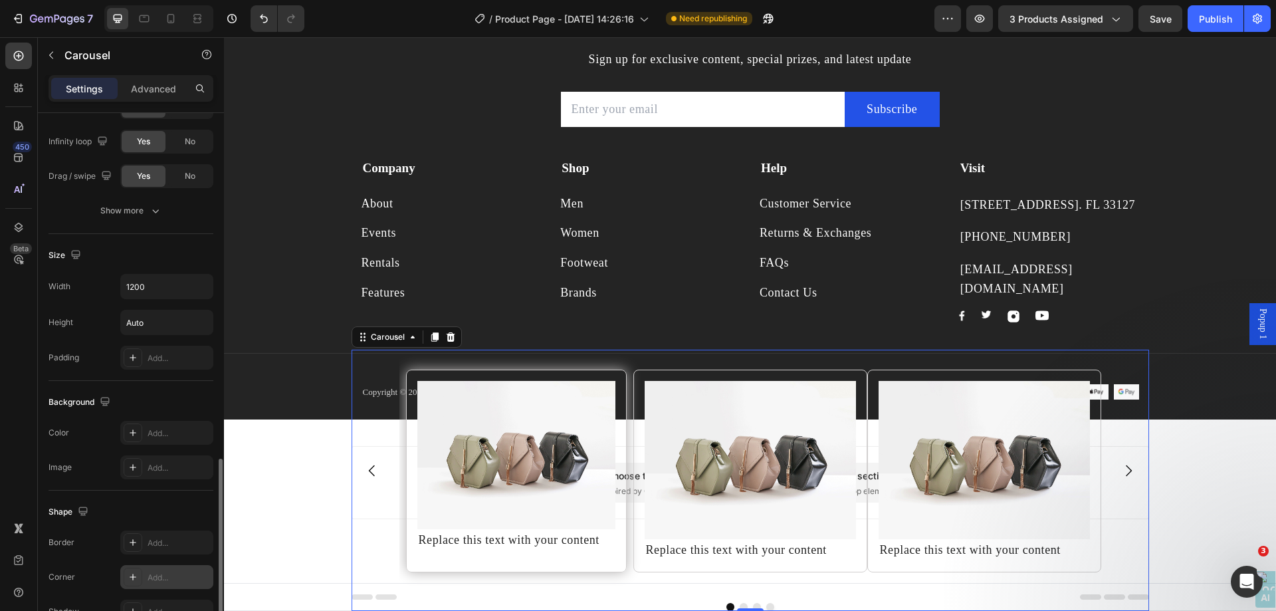
scroll to position [1318, 0]
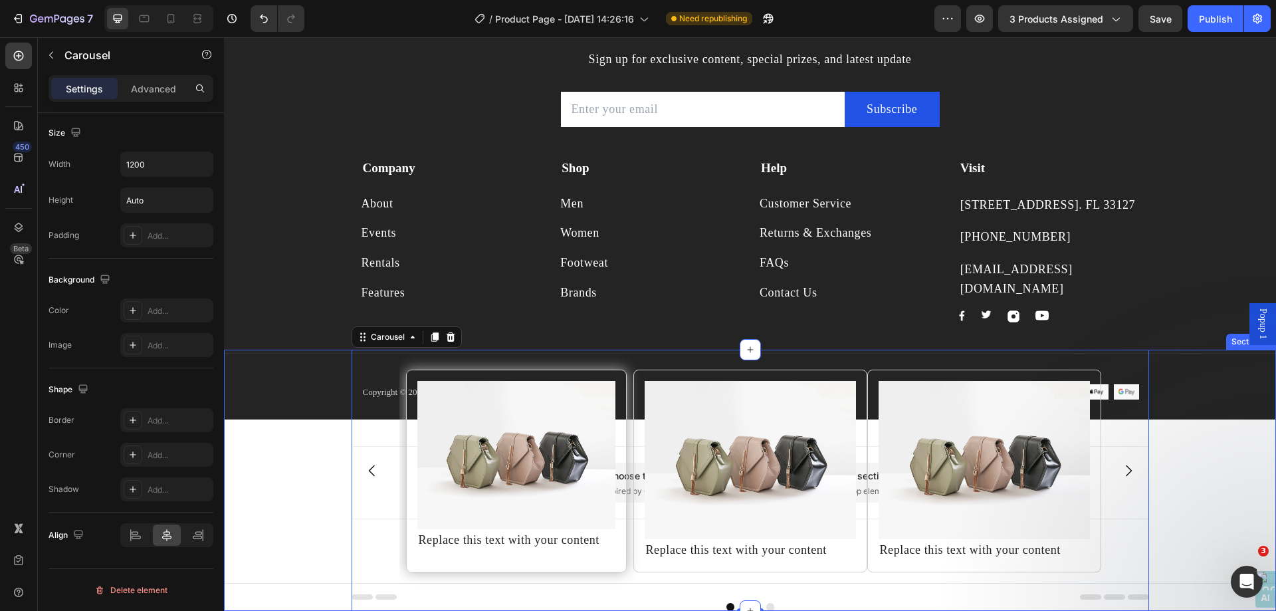
click at [278, 379] on div "Image Replace this text with your content Text Block Row Image Replace this tex…" at bounding box center [750, 480] width 1052 height 261
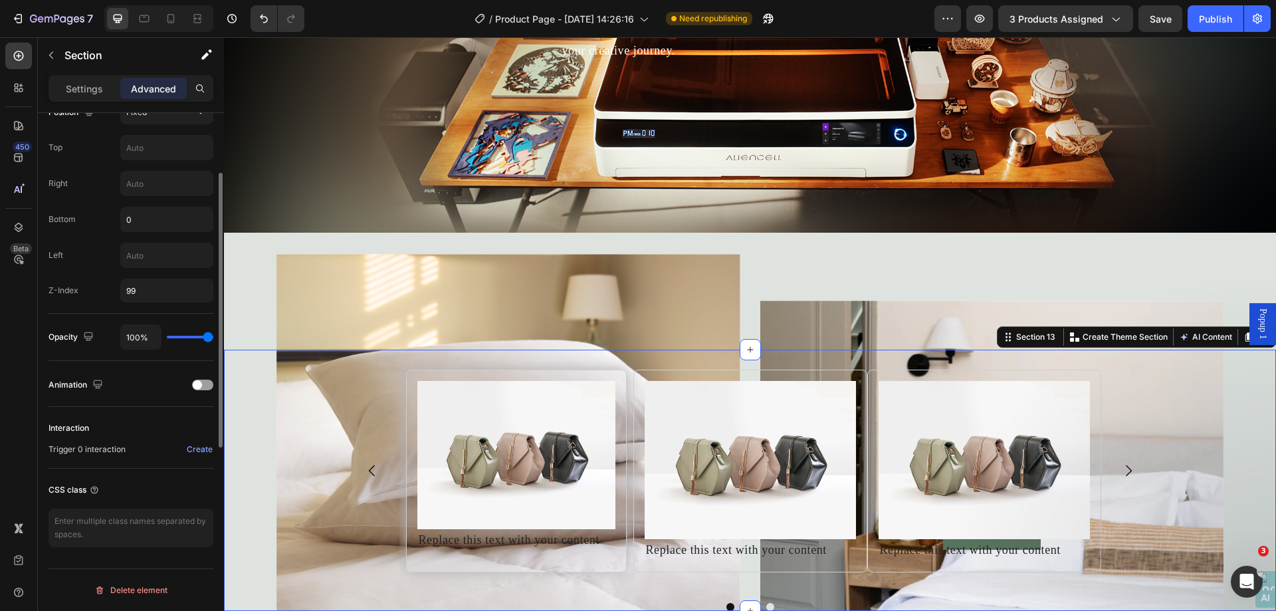
scroll to position [310, 0]
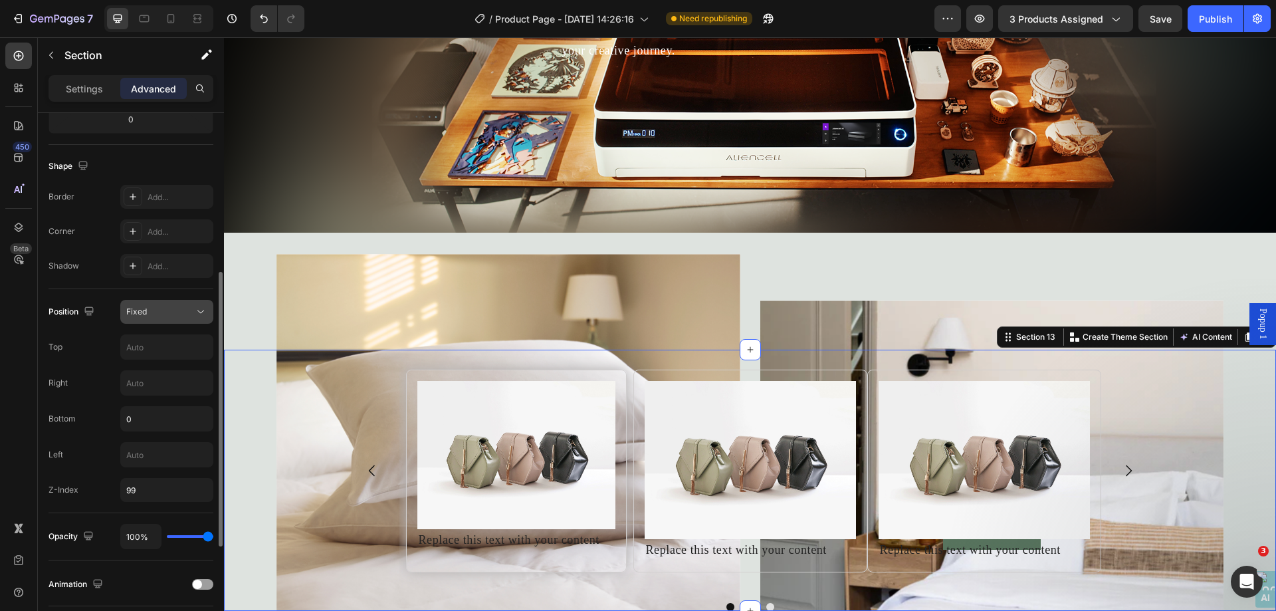
click at [175, 304] on button "Fixed" at bounding box center [166, 312] width 93 height 24
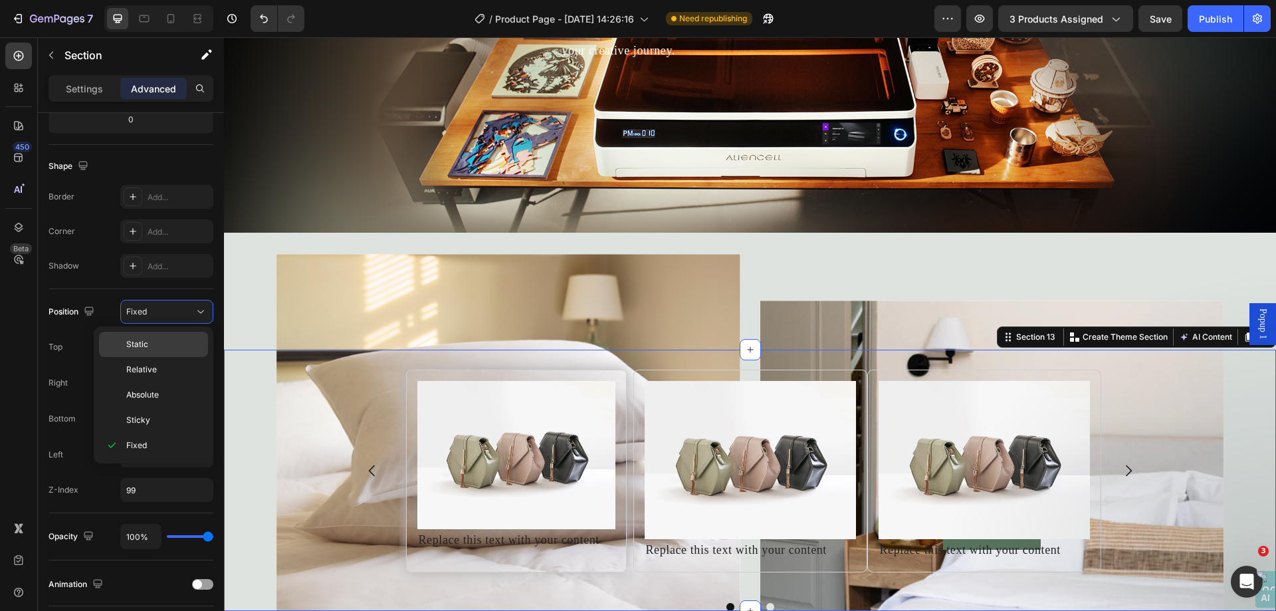
click at [167, 357] on div "Static" at bounding box center [153, 369] width 109 height 25
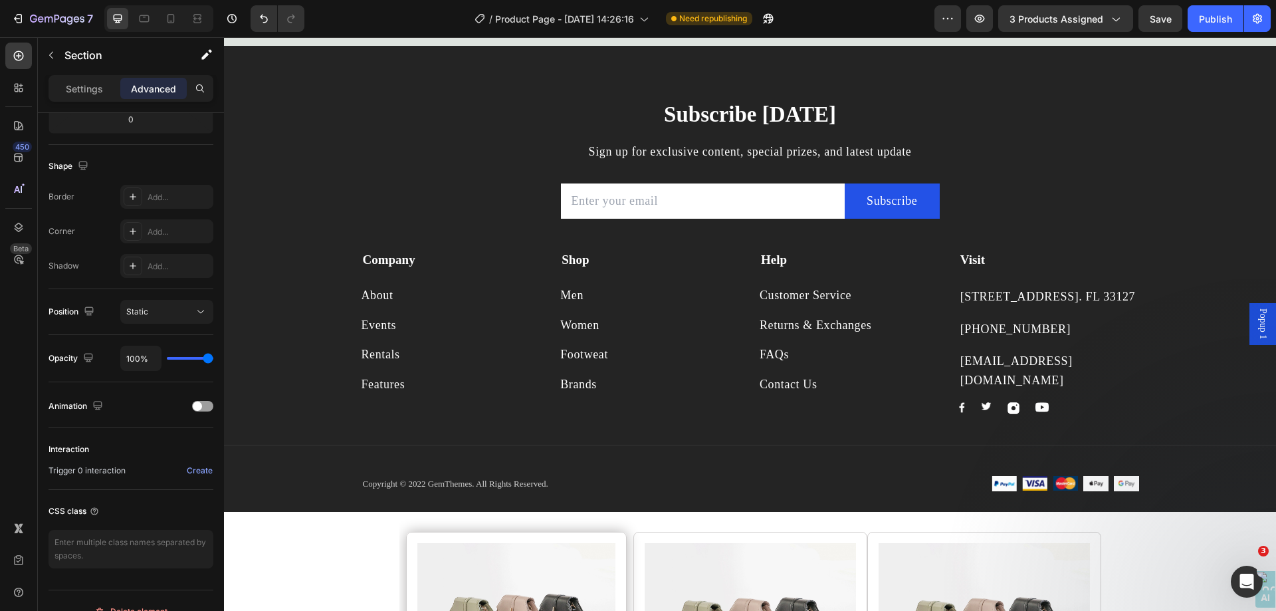
scroll to position [7632, 0]
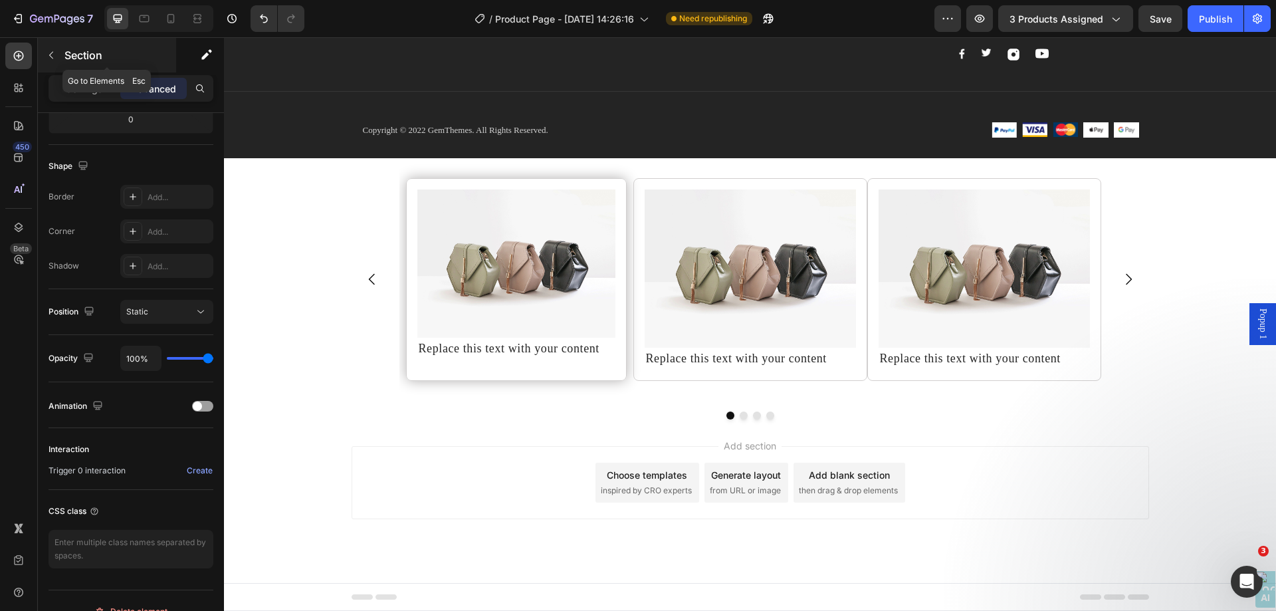
click at [53, 58] on icon "button" at bounding box center [51, 55] width 11 height 11
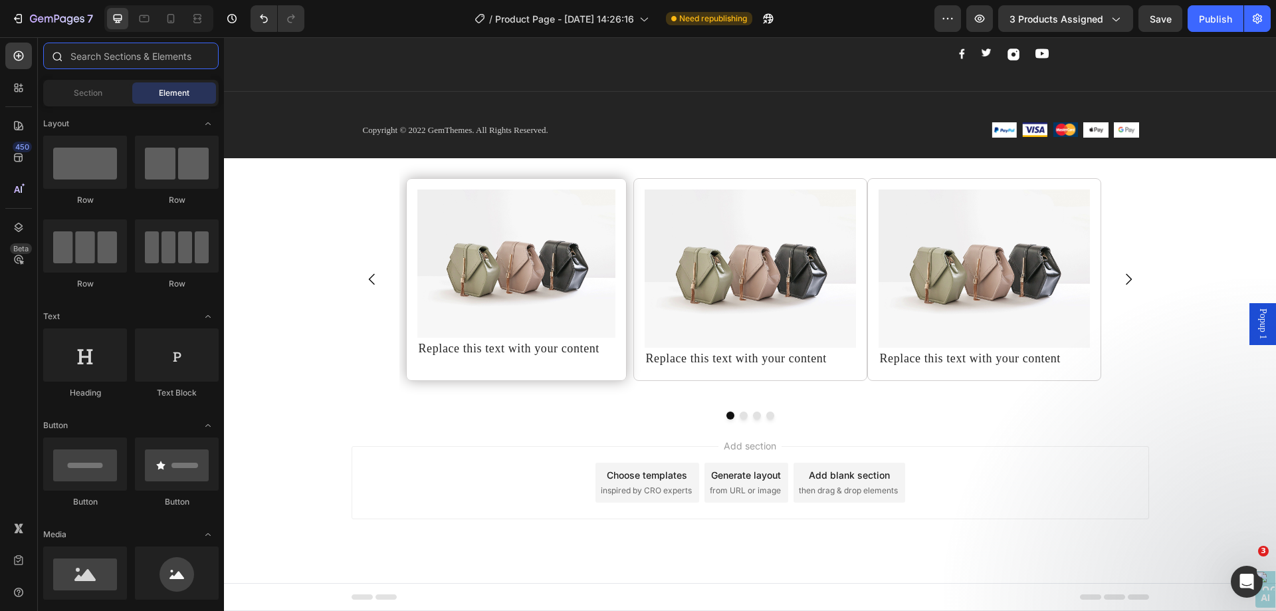
click at [130, 58] on input "text" at bounding box center [130, 56] width 175 height 27
type input "r"
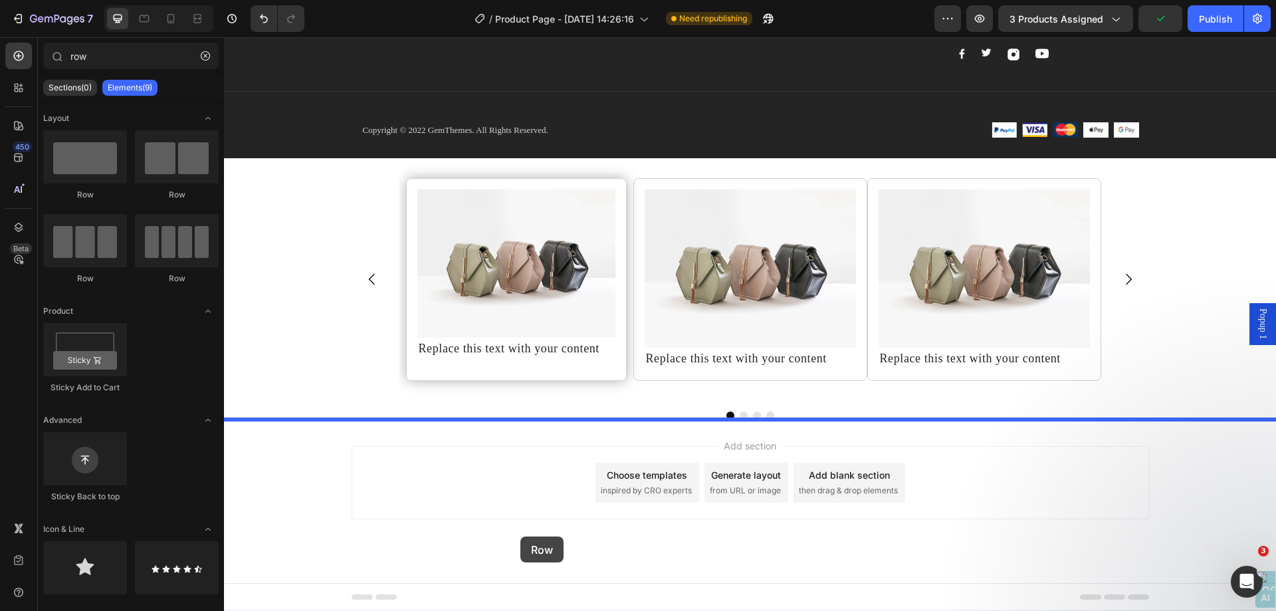
drag, startPoint x: 316, startPoint y: 201, endPoint x: 521, endPoint y: 538, distance: 394.2
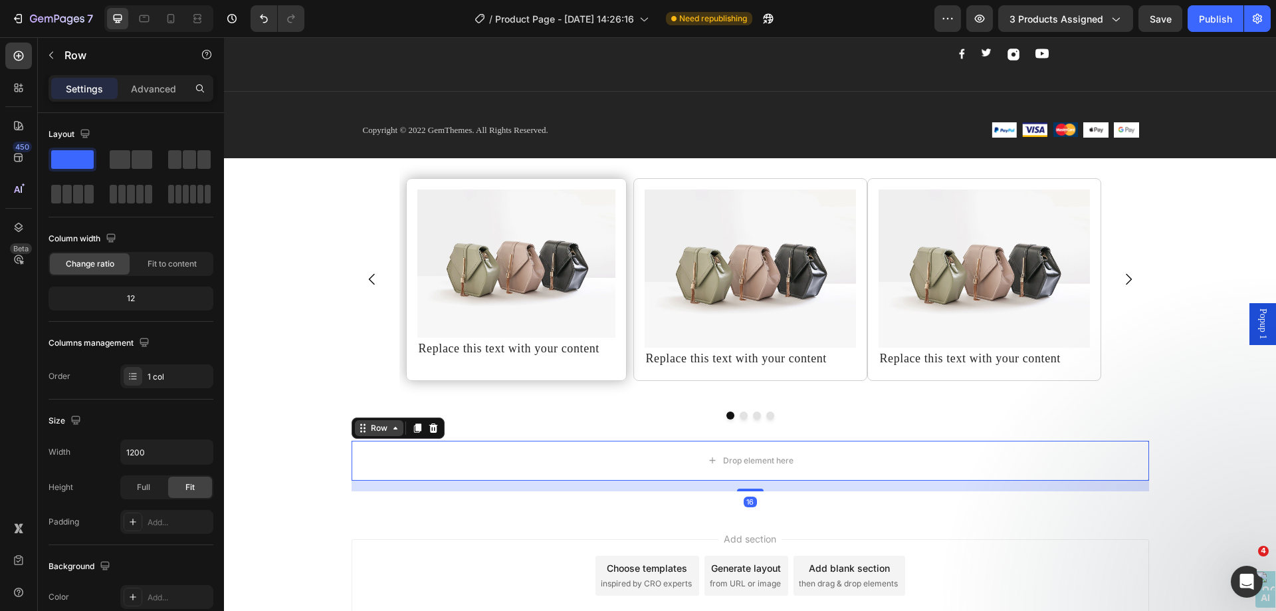
click at [381, 429] on div "Row" at bounding box center [379, 428] width 22 height 12
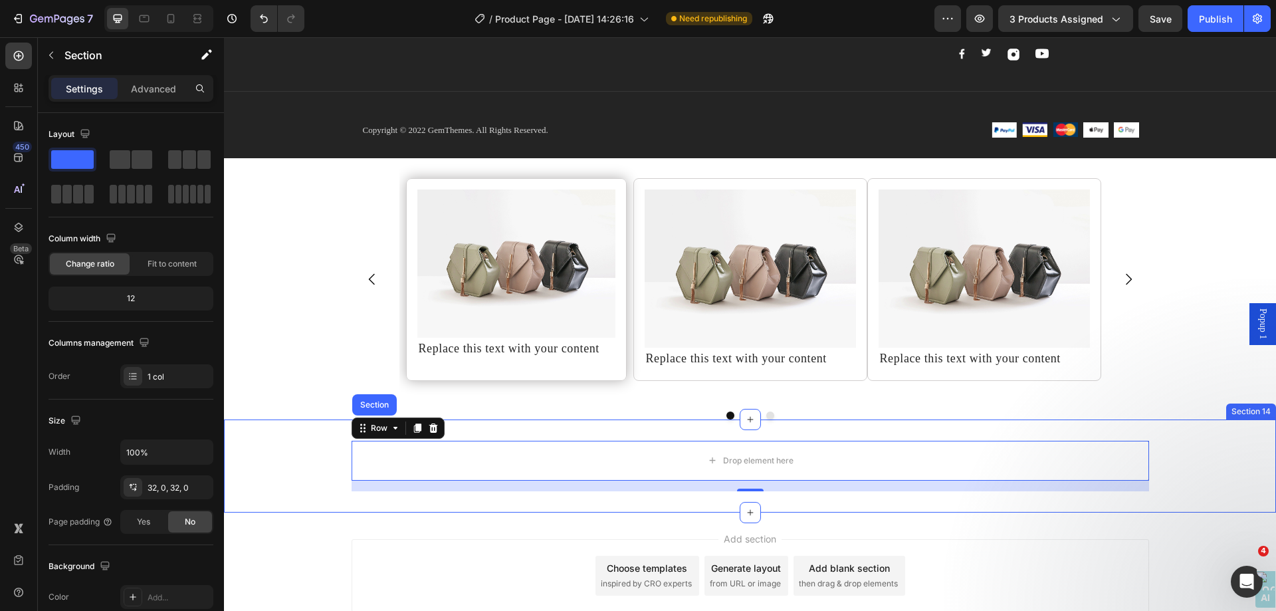
click at [291, 441] on div "Drop element here Row Section 16" at bounding box center [750, 466] width 1052 height 51
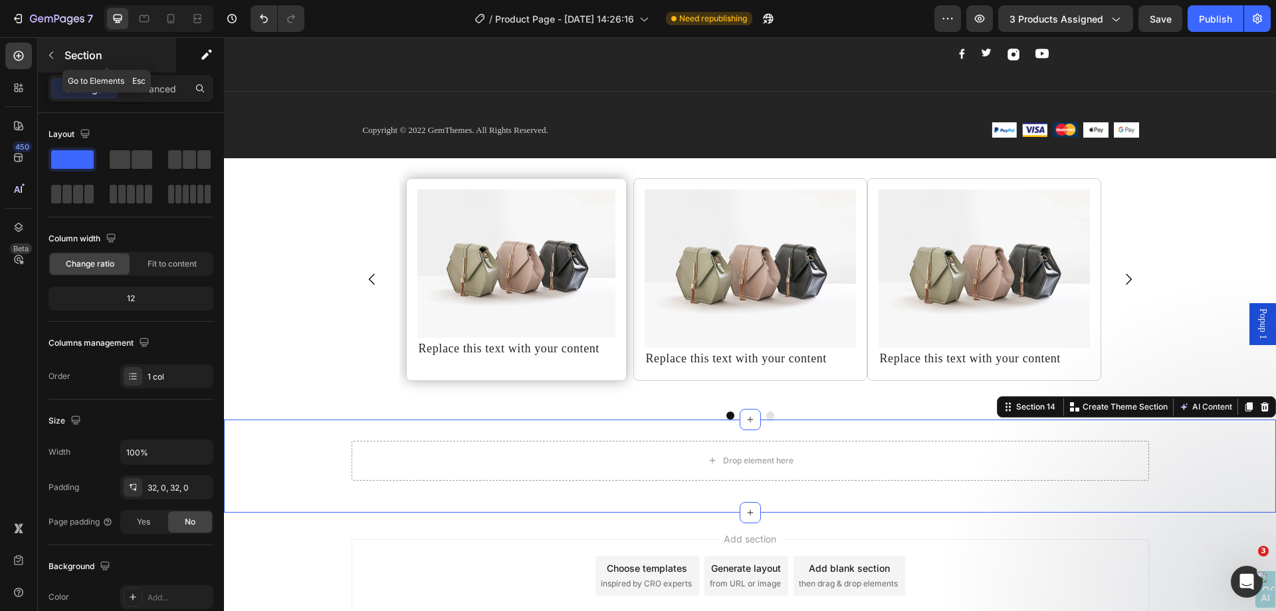
click at [56, 59] on icon "button" at bounding box center [51, 55] width 11 height 11
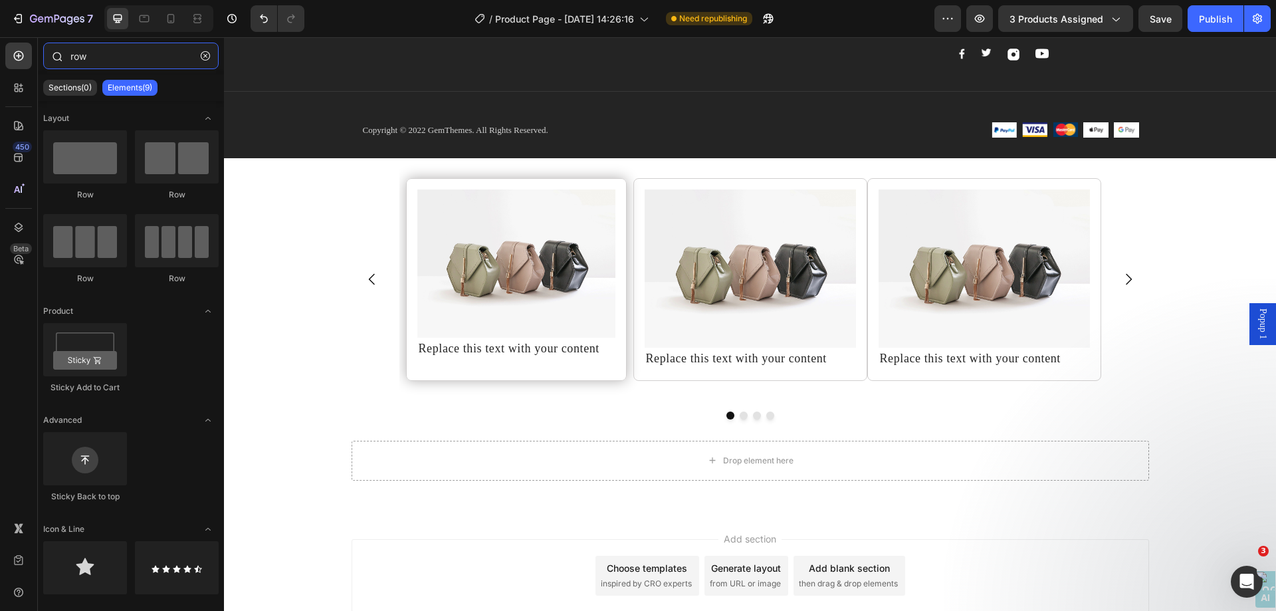
click at [107, 60] on input "row" at bounding box center [130, 56] width 175 height 27
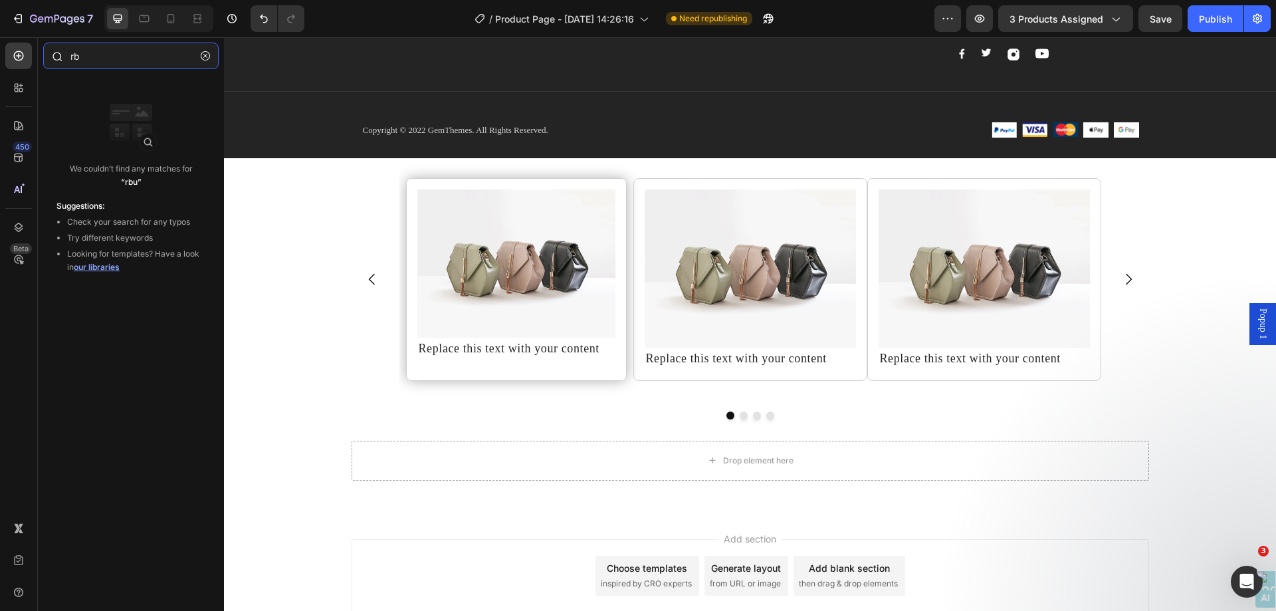
type input "r"
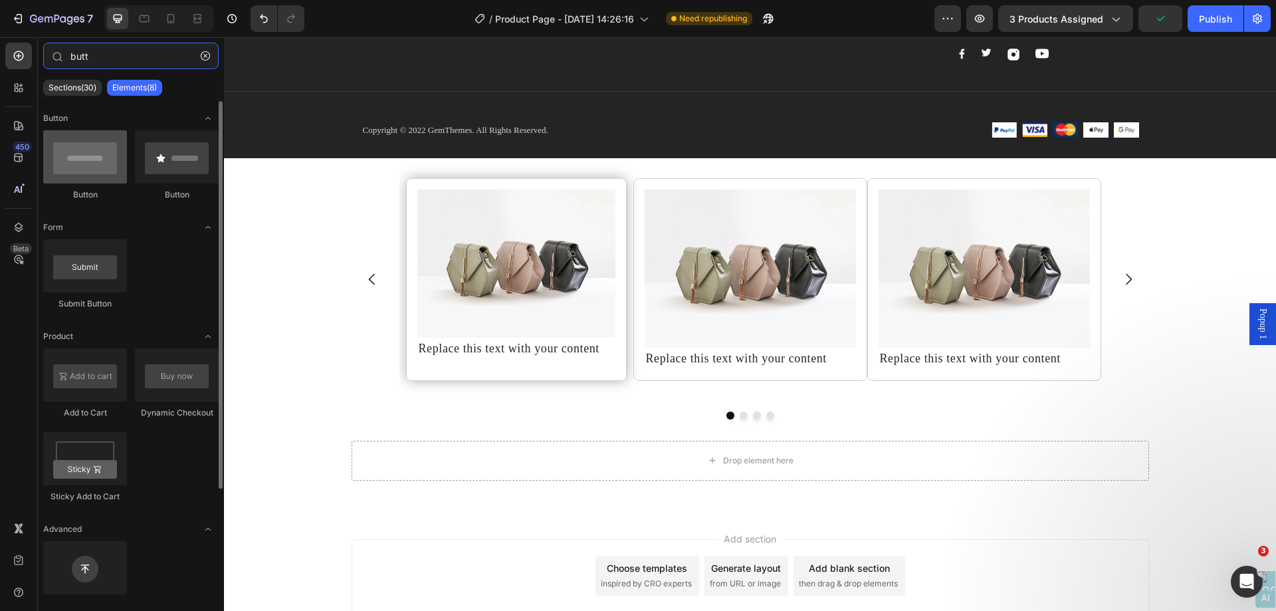
type input "butt"
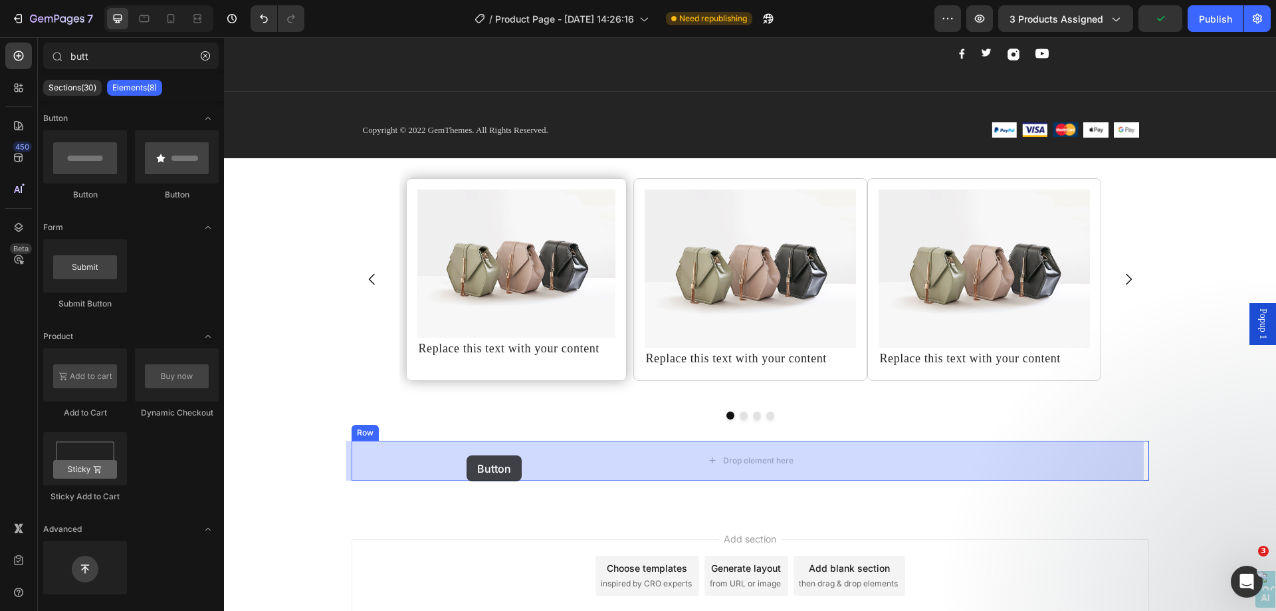
drag, startPoint x: 310, startPoint y: 213, endPoint x: 467, endPoint y: 455, distance: 288.3
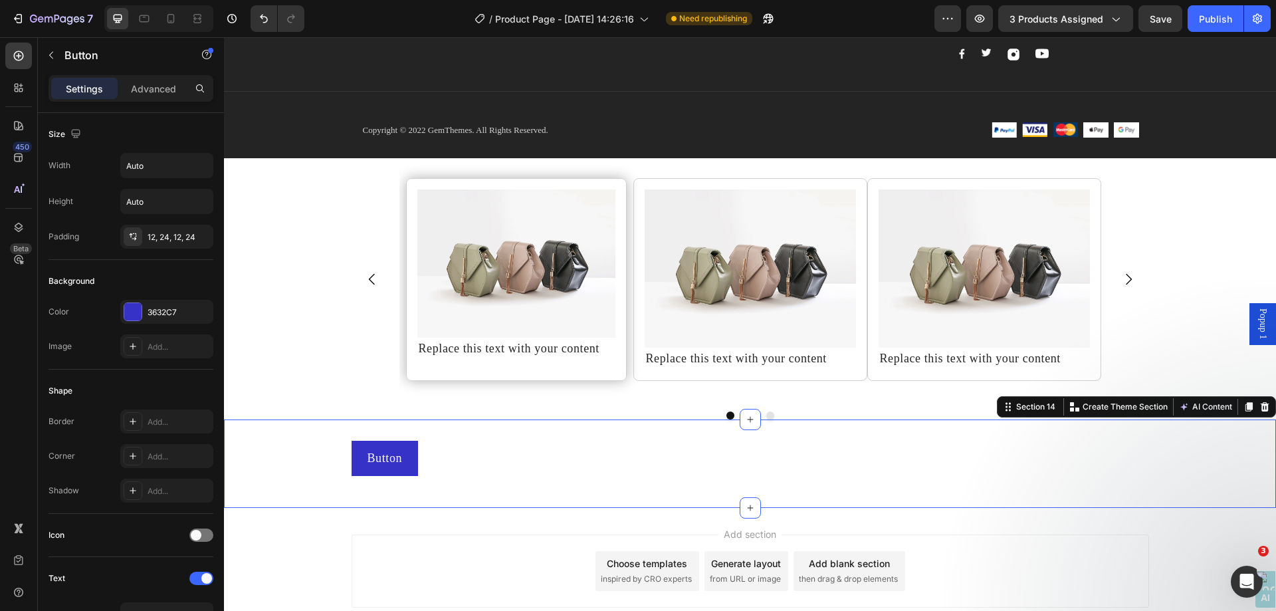
click at [287, 428] on div "Button Button Row Section 14 Create Theme Section AI Content Write with GemAI W…" at bounding box center [750, 463] width 1052 height 88
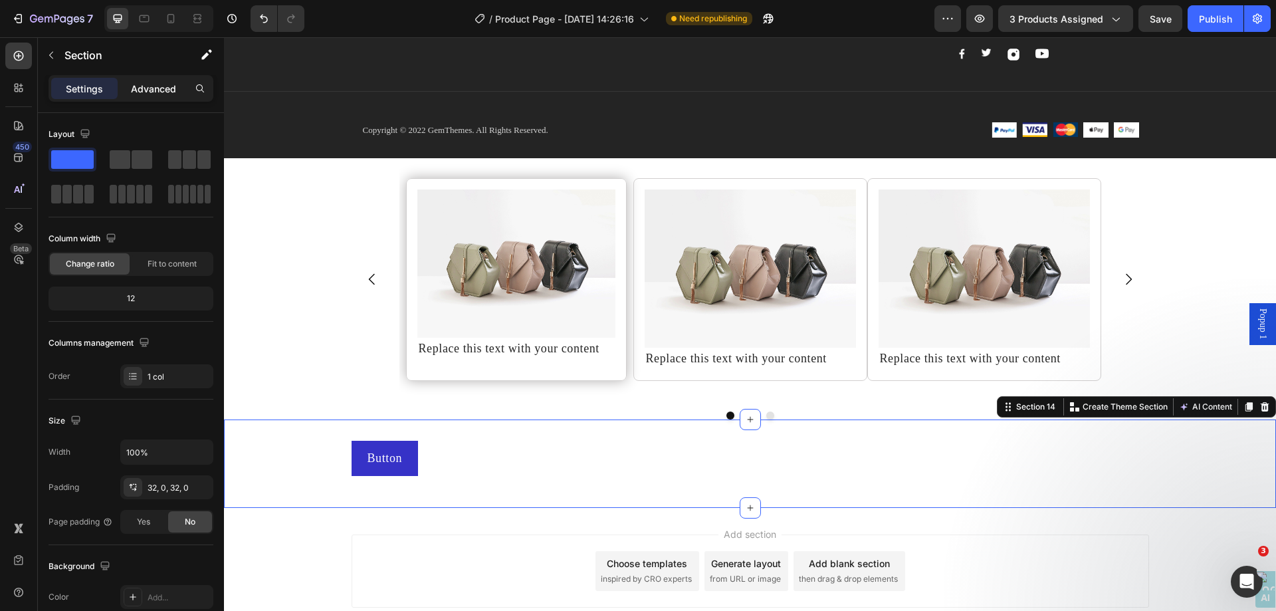
click at [158, 92] on p "Advanced" at bounding box center [153, 89] width 45 height 14
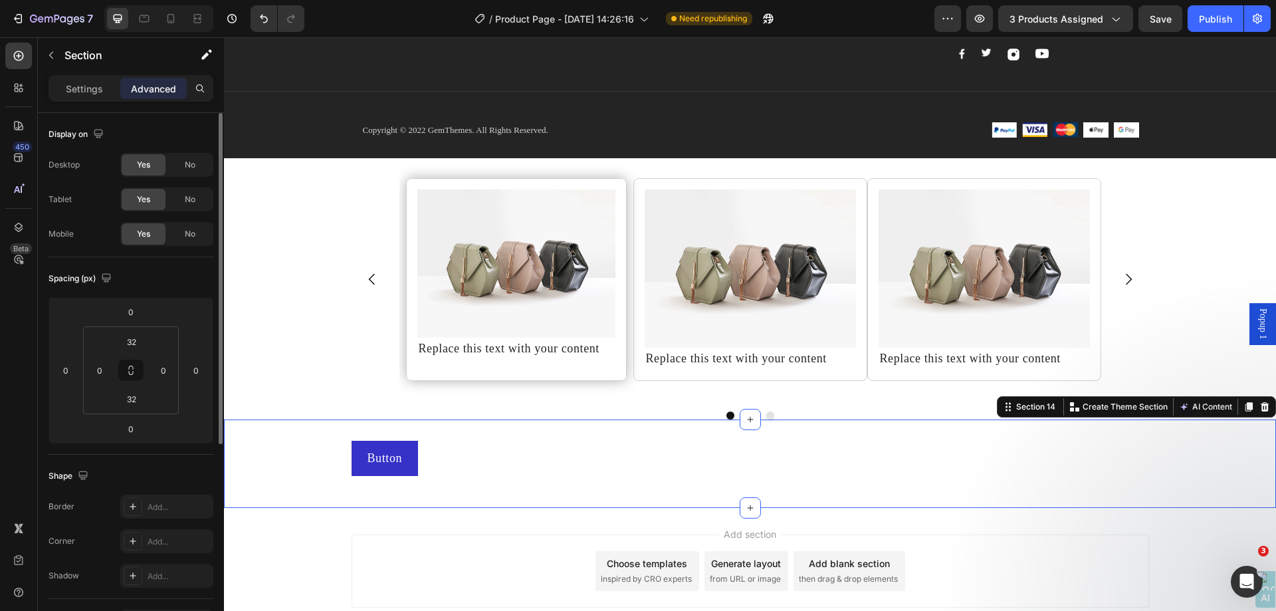
scroll to position [331, 0]
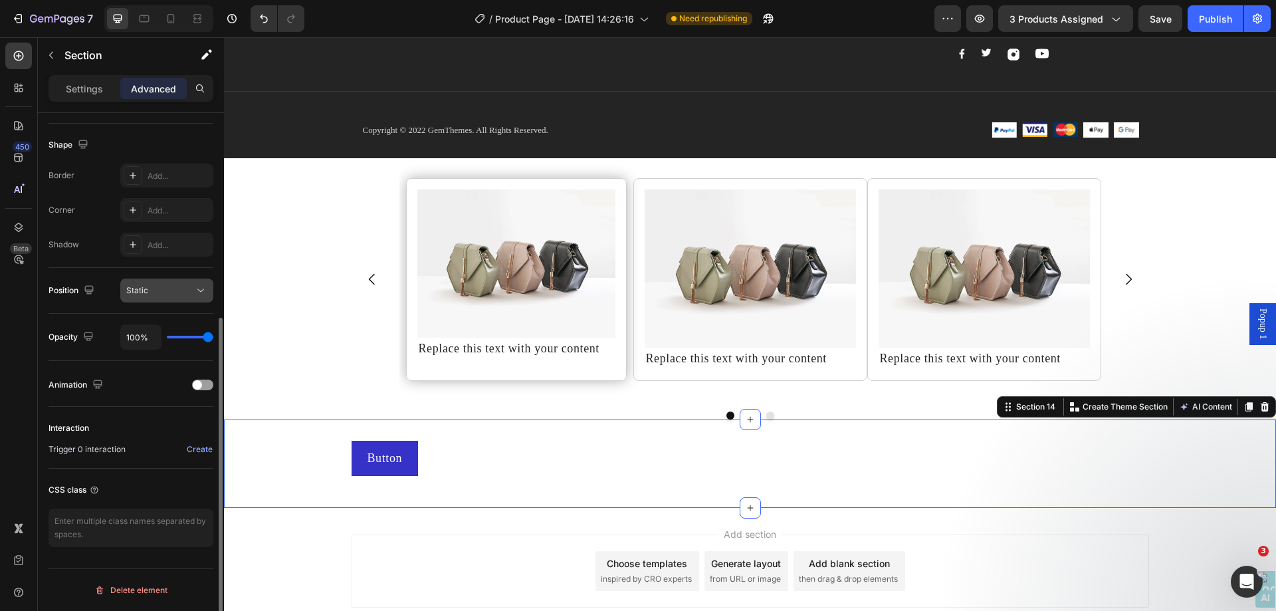
click at [163, 292] on div "Static" at bounding box center [160, 290] width 68 height 12
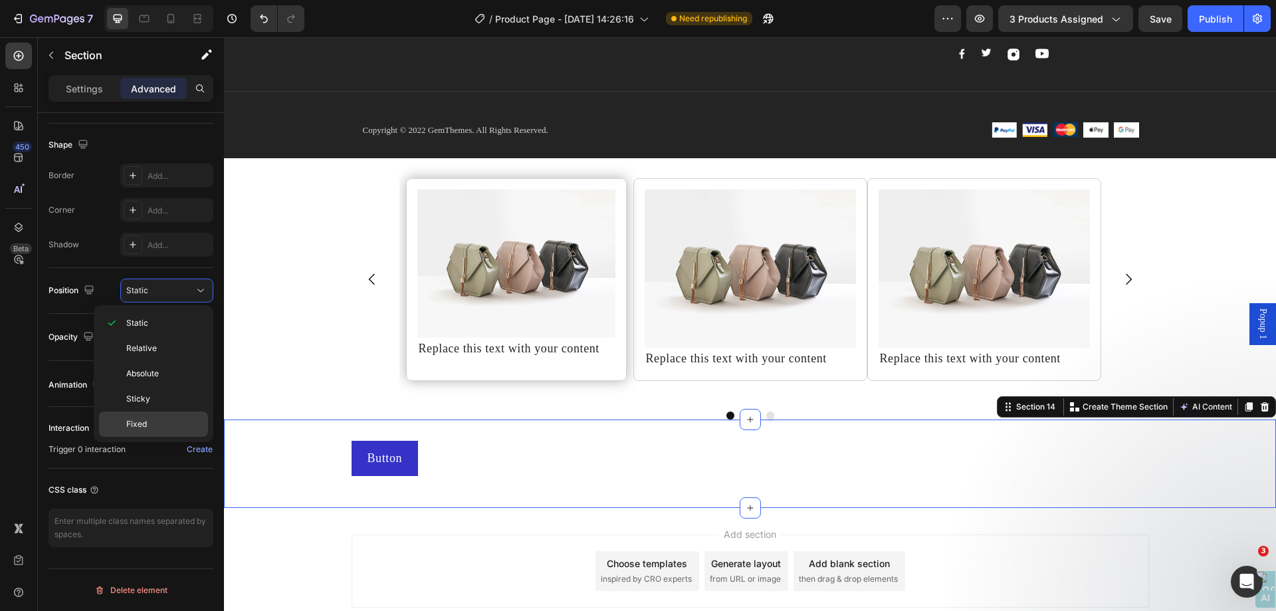
click at [170, 428] on p "Fixed" at bounding box center [164, 424] width 76 height 12
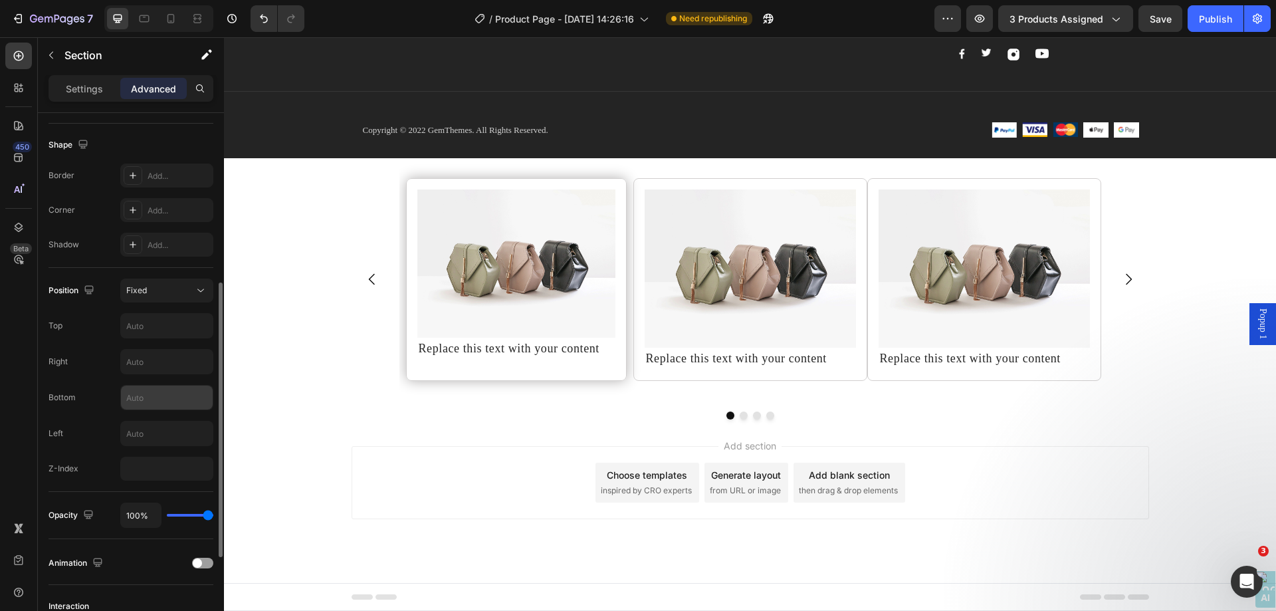
click at [151, 394] on input "text" at bounding box center [167, 397] width 92 height 24
type input "0"
click at [166, 433] on input "text" at bounding box center [167, 433] width 92 height 24
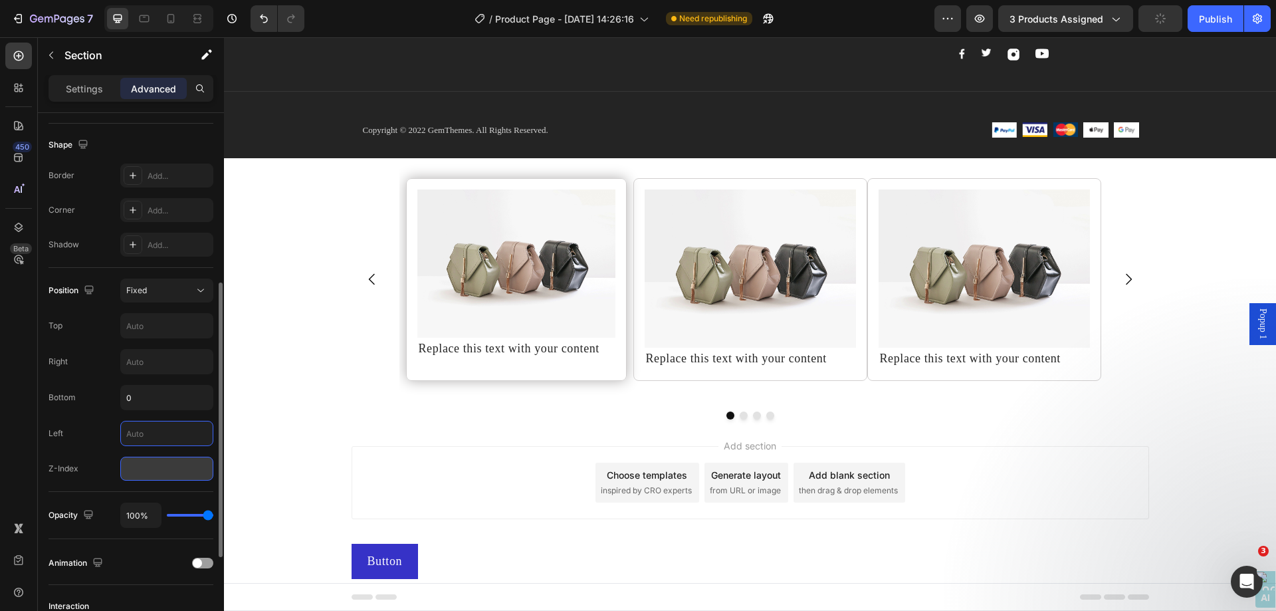
click at [155, 468] on input "number" at bounding box center [166, 469] width 93 height 24
type input "99"
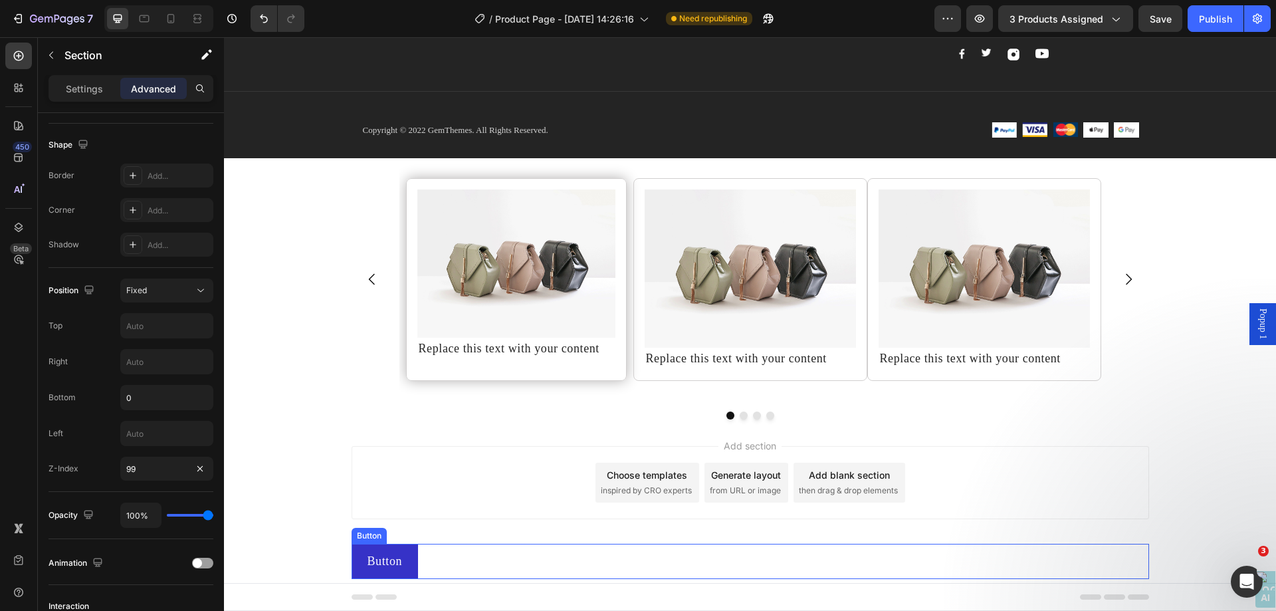
click at [367, 538] on div "Button" at bounding box center [369, 536] width 30 height 12
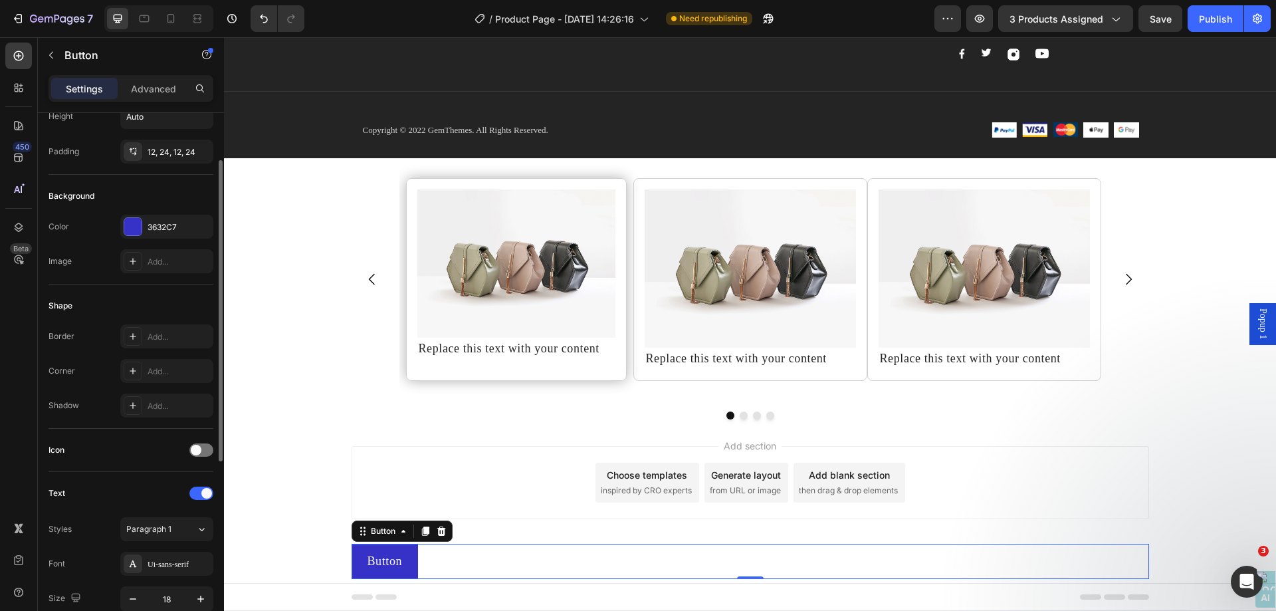
scroll to position [0, 0]
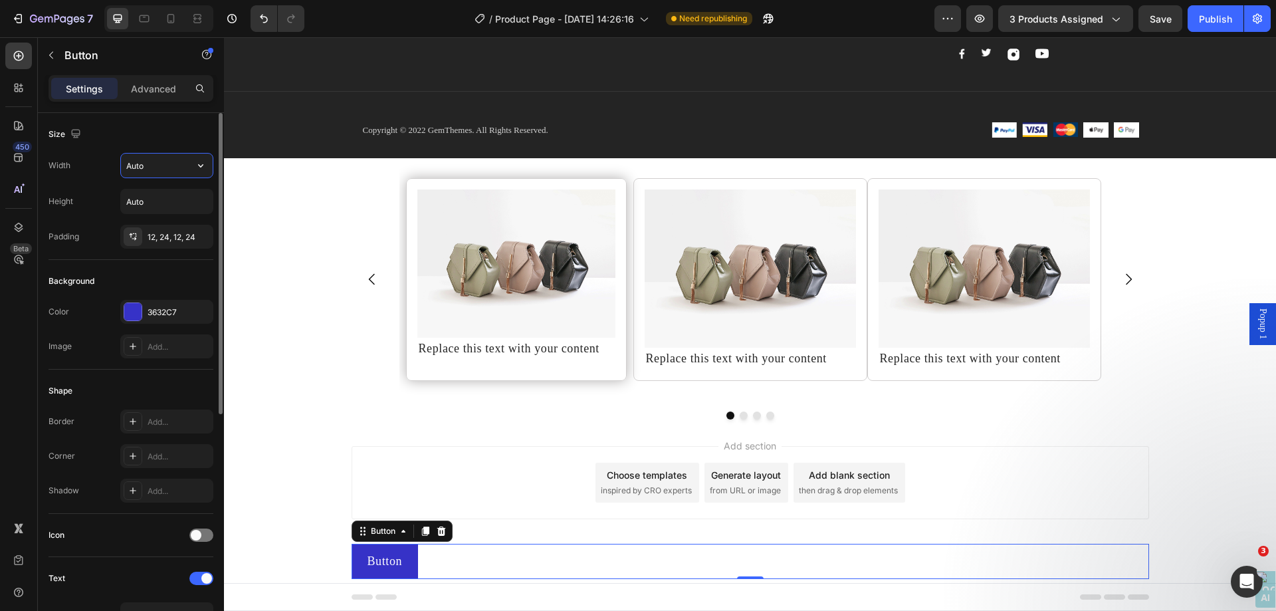
click at [160, 167] on input "Auto" at bounding box center [167, 166] width 92 height 24
click at [93, 184] on div "Width Auto Height Auto Padding 12, 24, 12, 24" at bounding box center [131, 201] width 165 height 96
click at [200, 167] on icon "button" at bounding box center [200, 165] width 5 height 3
click at [198, 227] on span "100%" at bounding box center [190, 225] width 22 height 12
type input "100%"
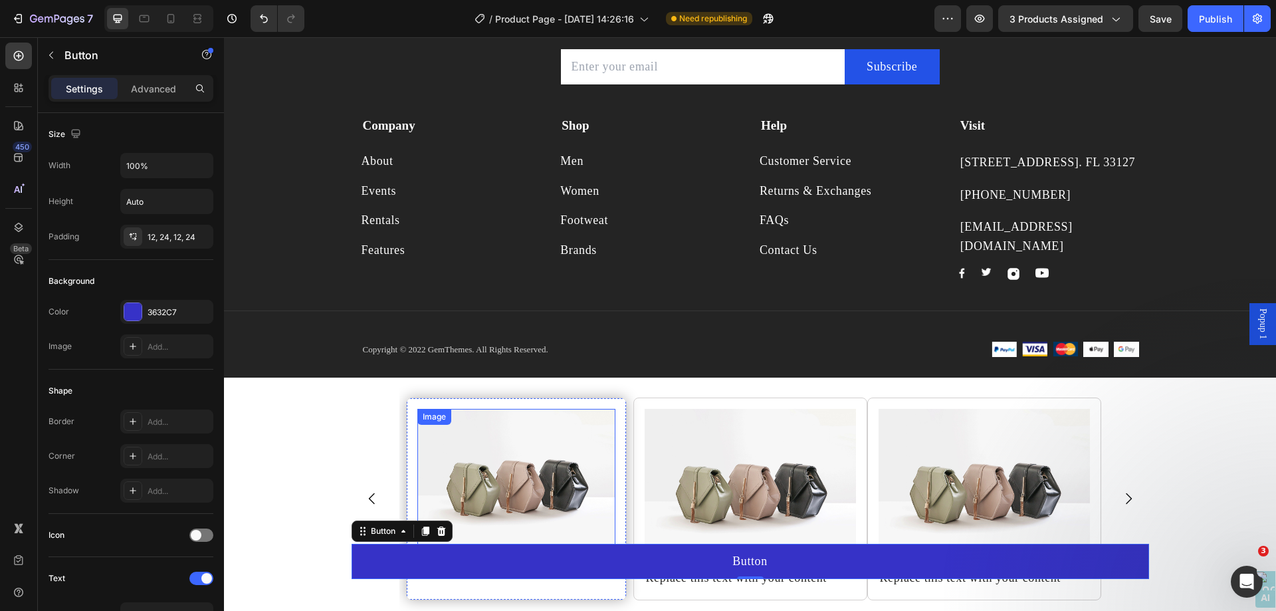
scroll to position [7433, 0]
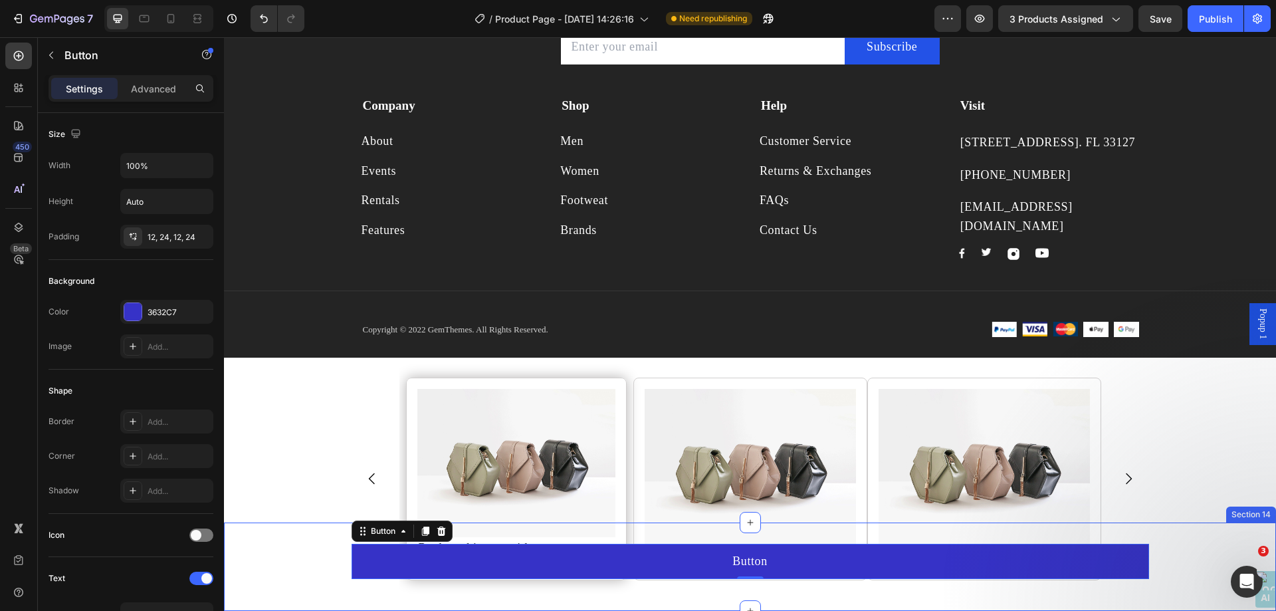
click at [304, 561] on div "Button Button 0 Row" at bounding box center [750, 567] width 1052 height 46
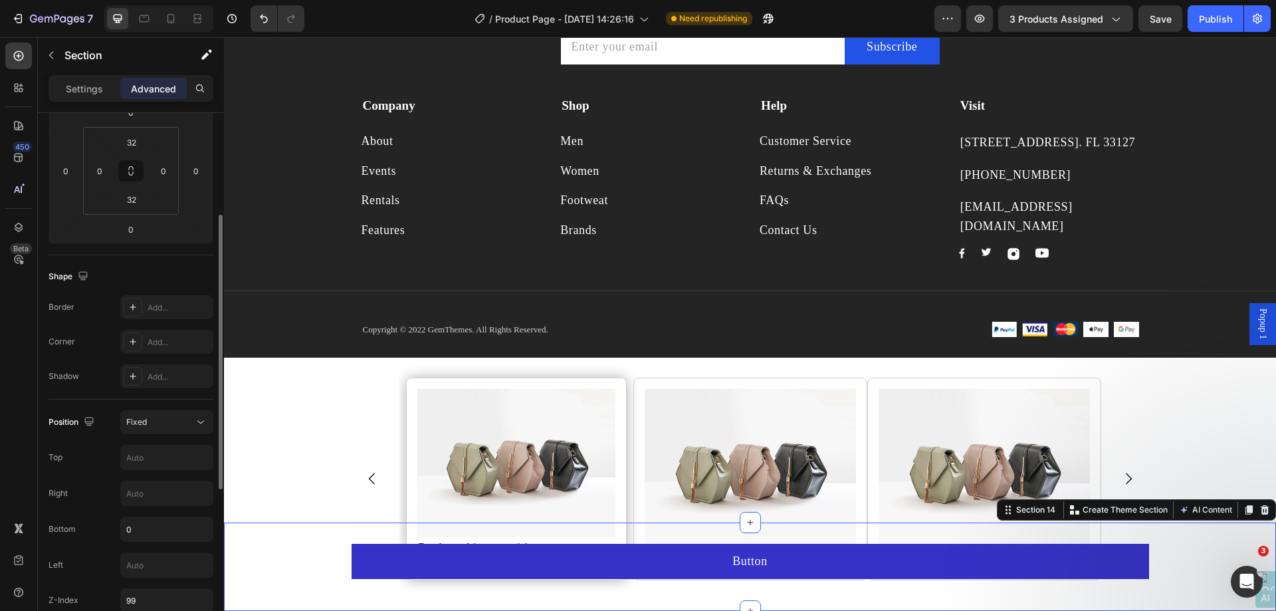
scroll to position [465, 0]
